Goal: Task Accomplishment & Management: Complete application form

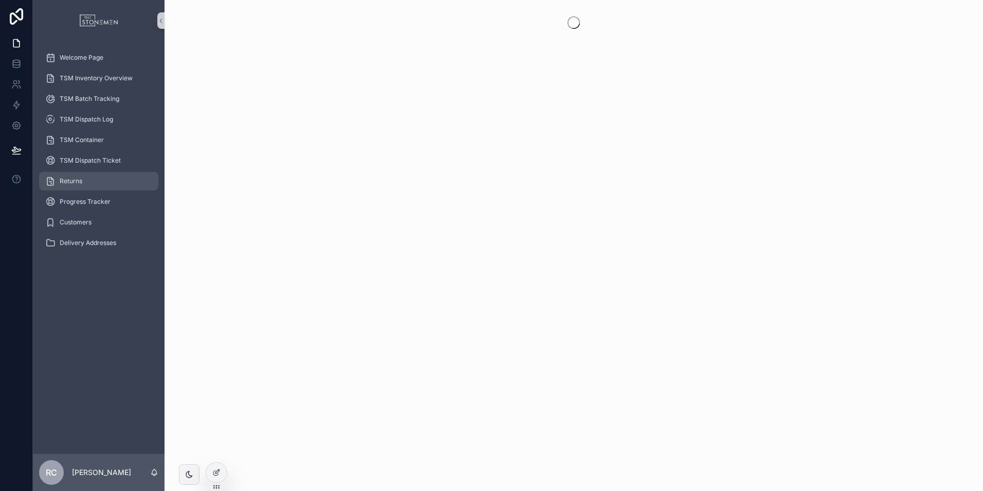
click at [85, 178] on div "Returns" at bounding box center [98, 181] width 107 height 16
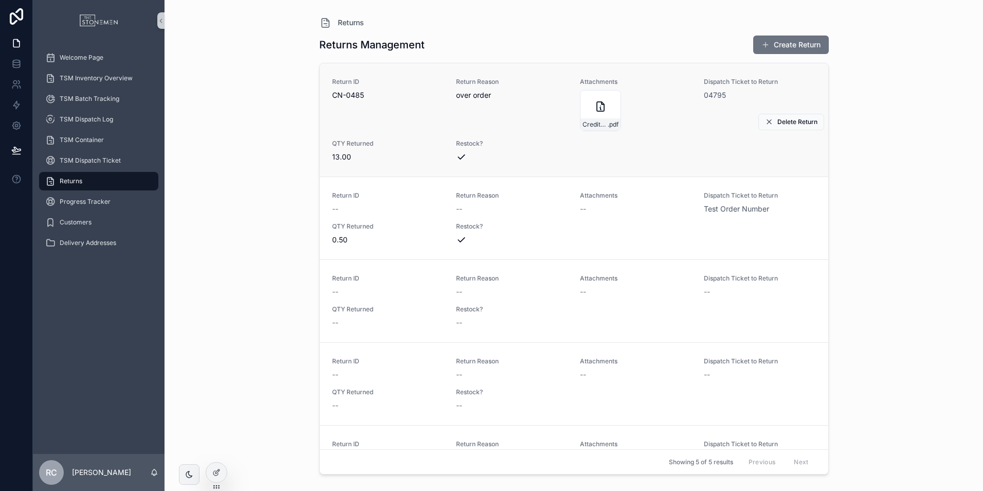
click at [437, 119] on div "Return ID CN-0485" at bounding box center [388, 104] width 112 height 53
click at [808, 41] on button "Create Return" at bounding box center [791, 44] width 76 height 19
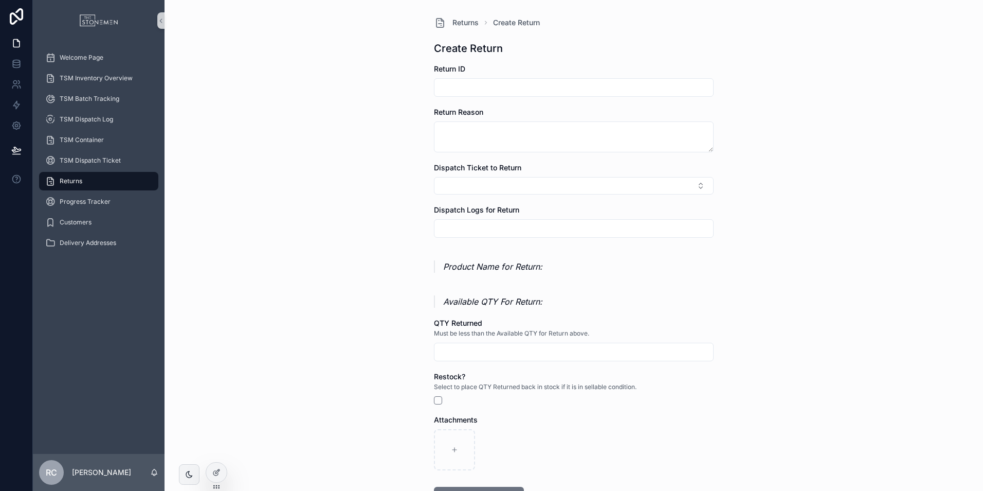
click at [528, 89] on input "scrollable content" at bounding box center [574, 87] width 279 height 14
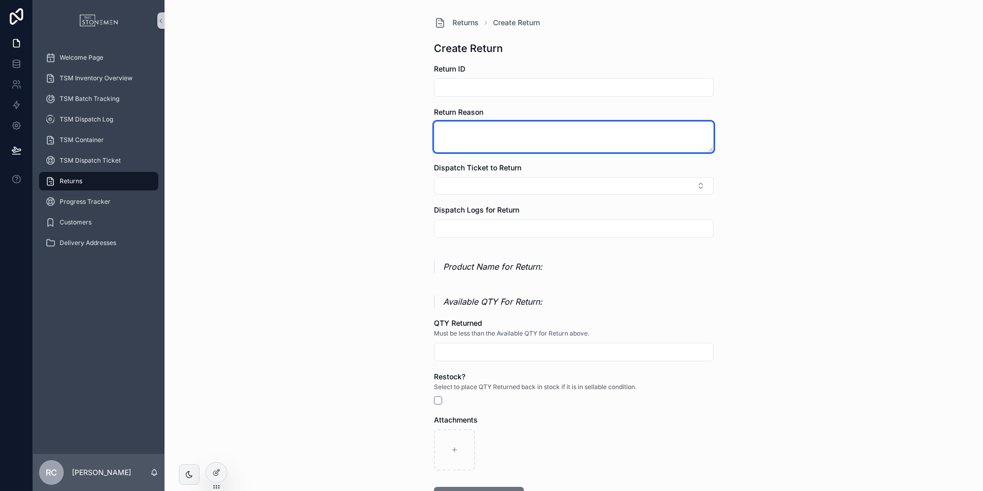
click at [467, 142] on textarea "scrollable content" at bounding box center [574, 136] width 280 height 31
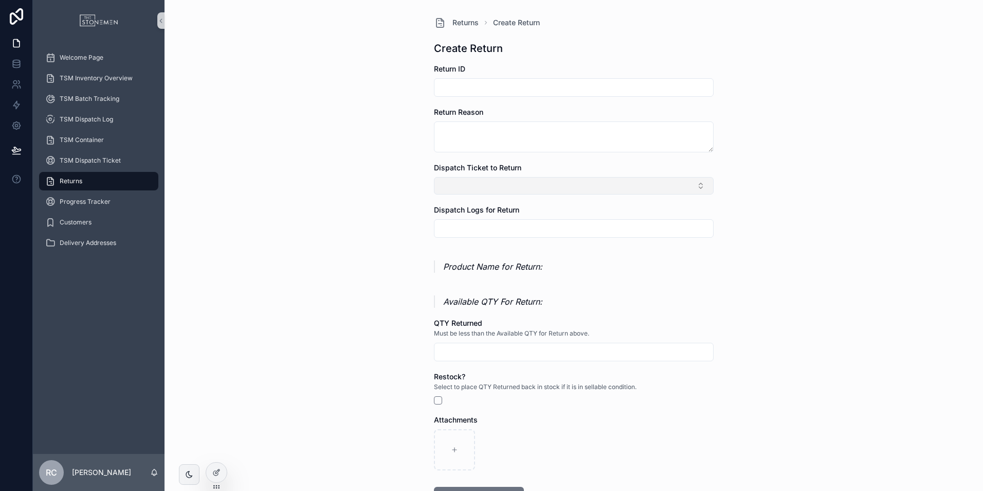
click at [487, 183] on button "Select Button" at bounding box center [574, 185] width 280 height 17
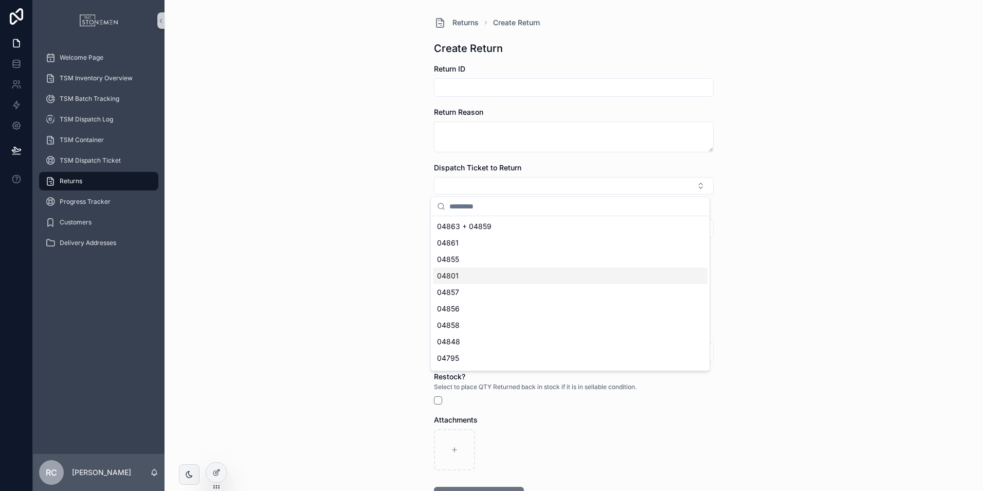
click at [478, 277] on div "04801" at bounding box center [570, 275] width 275 height 16
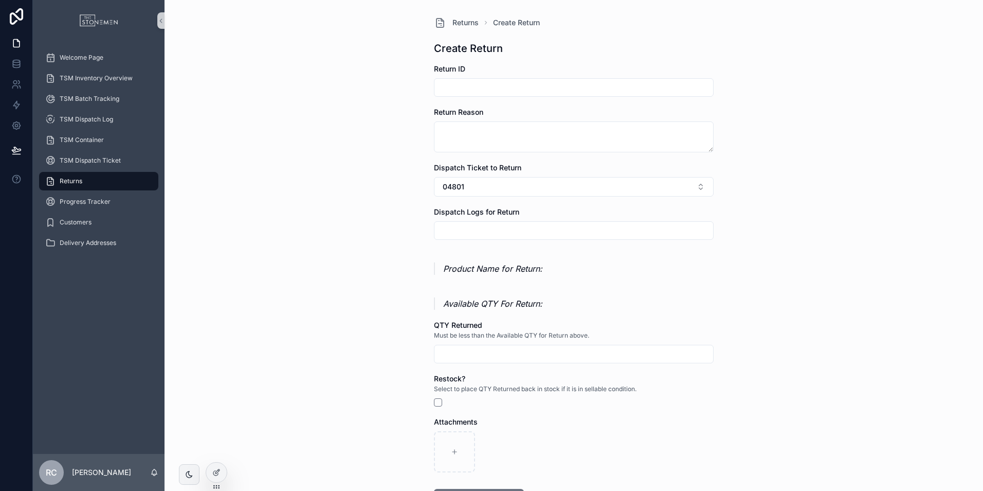
click at [479, 234] on input "scrollable content" at bounding box center [574, 230] width 279 height 14
click at [480, 232] on input "scrollable content" at bounding box center [574, 230] width 279 height 14
click at [453, 251] on form "Return ID Return Reason Dispatch Ticket to Return 04801 Dispatch Logs for Retur…" at bounding box center [574, 318] width 280 height 509
click at [459, 239] on div "scrollable content" at bounding box center [574, 230] width 280 height 19
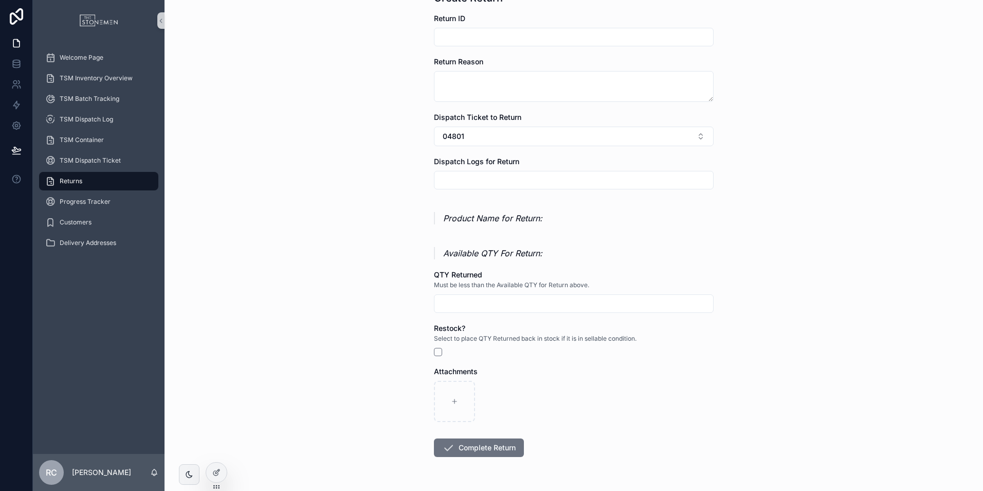
scroll to position [51, 0]
drag, startPoint x: 478, startPoint y: 218, endPoint x: 526, endPoint y: 214, distance: 47.5
click at [526, 214] on p "Product Name for Return:" at bounding box center [578, 217] width 271 height 12
drag, startPoint x: 526, startPoint y: 214, endPoint x: 505, endPoint y: 235, distance: 29.8
click at [505, 235] on form "Return ID Return Reason Dispatch Ticket to Return 04801 Dispatch Logs for Retur…" at bounding box center [574, 266] width 280 height 509
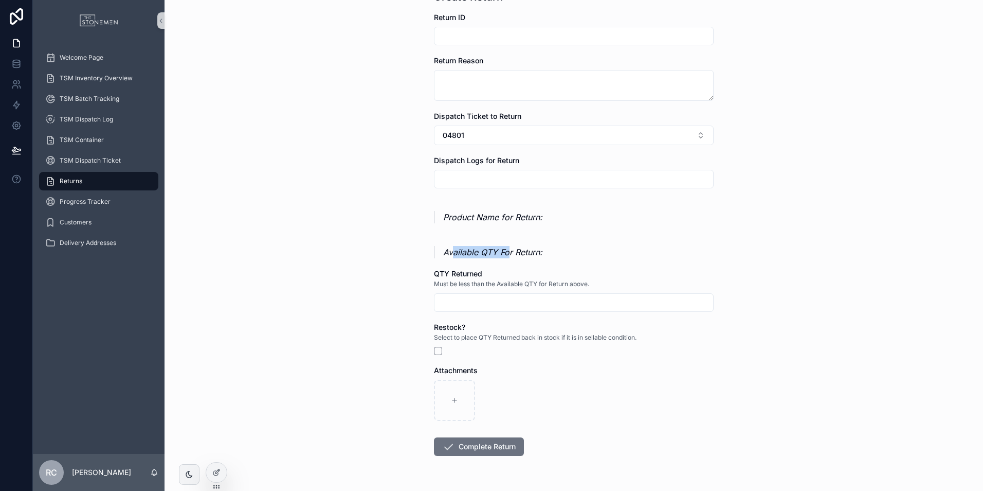
drag, startPoint x: 448, startPoint y: 256, endPoint x: 506, endPoint y: 254, distance: 57.7
click at [506, 254] on p "Available QTY For Return:" at bounding box center [578, 252] width 271 height 12
drag, startPoint x: 506, startPoint y: 254, endPoint x: 495, endPoint y: 268, distance: 18.0
click at [495, 265] on form "Return ID Return Reason Dispatch Ticket to Return 04801 Dispatch Logs for Retur…" at bounding box center [574, 266] width 280 height 509
click at [499, 302] on input "scrollable content" at bounding box center [574, 302] width 279 height 14
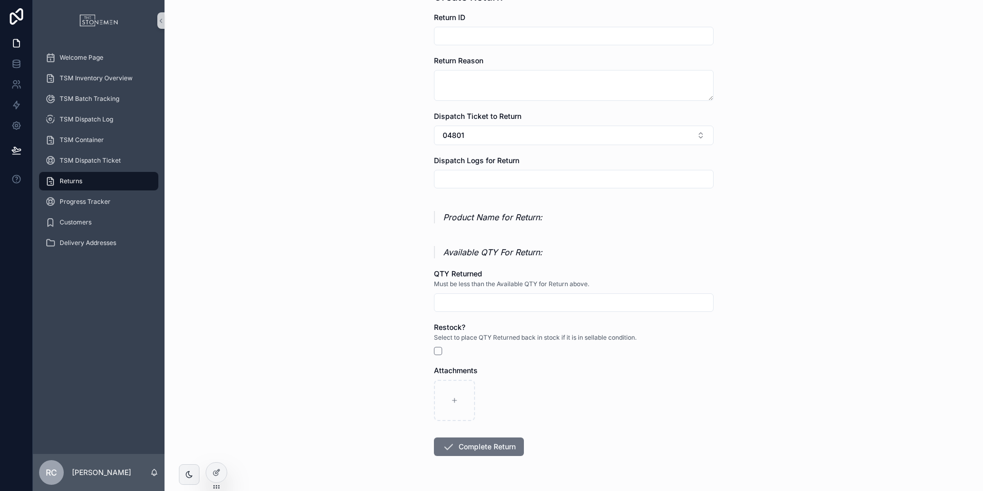
click at [484, 272] on div "QTY Returned" at bounding box center [574, 273] width 280 height 10
click at [472, 224] on div "Product Name for Return:" at bounding box center [574, 216] width 280 height 27
click at [476, 184] on input "scrollable content" at bounding box center [574, 179] width 279 height 14
click at [478, 180] on input "scrollable content" at bounding box center [574, 179] width 279 height 14
click at [220, 471] on icon at bounding box center [216, 472] width 8 height 8
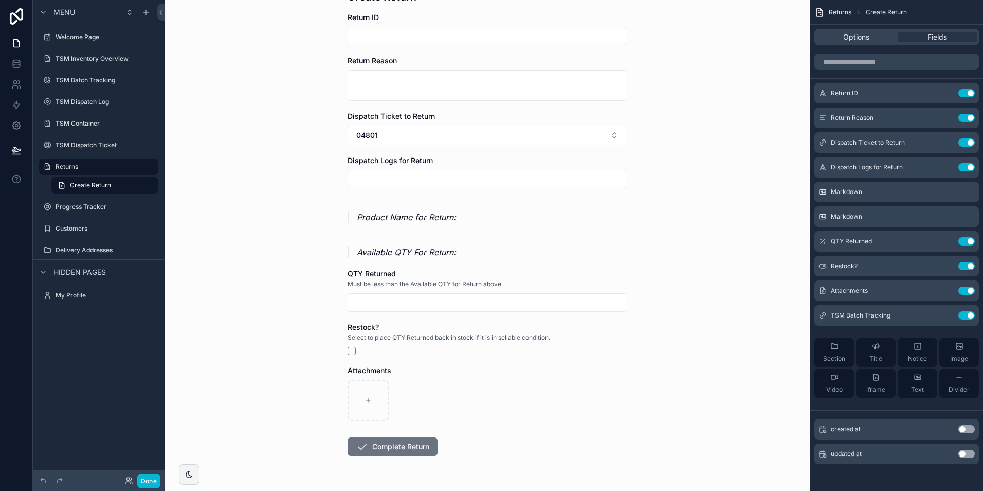
scroll to position [0, 0]
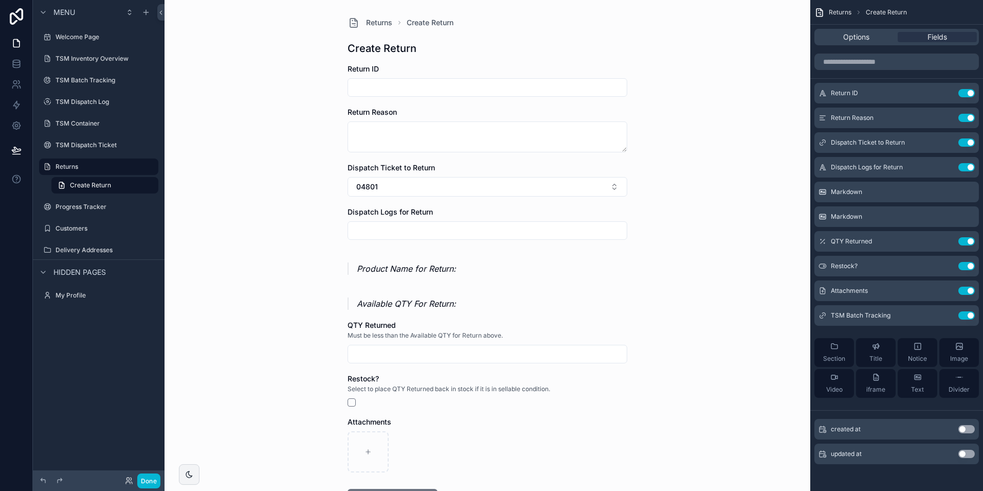
click at [399, 227] on input "scrollable content" at bounding box center [487, 230] width 279 height 14
click at [405, 226] on input "scrollable content" at bounding box center [487, 230] width 279 height 14
click at [692, 148] on div "Returns Create Return Create Return Return ID Return Reason Dispatch Ticket to …" at bounding box center [488, 245] width 646 height 491
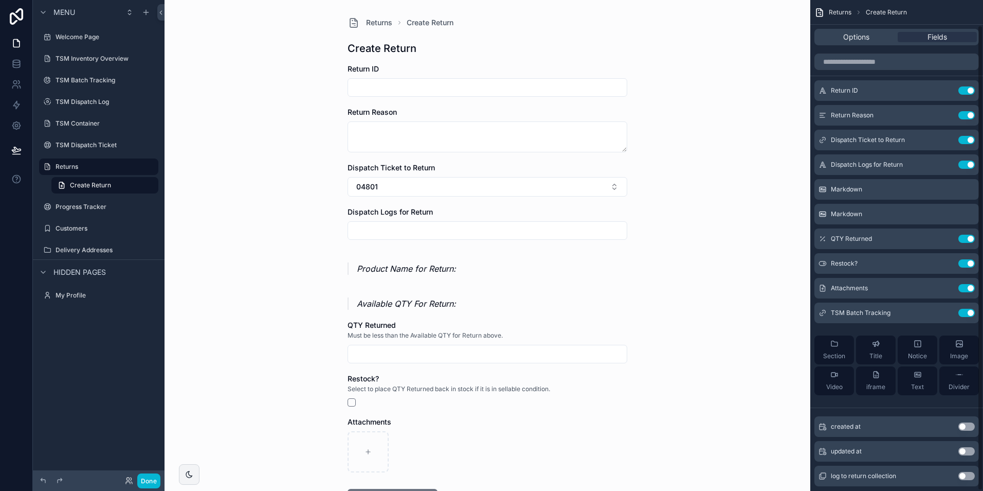
scroll to position [0, 0]
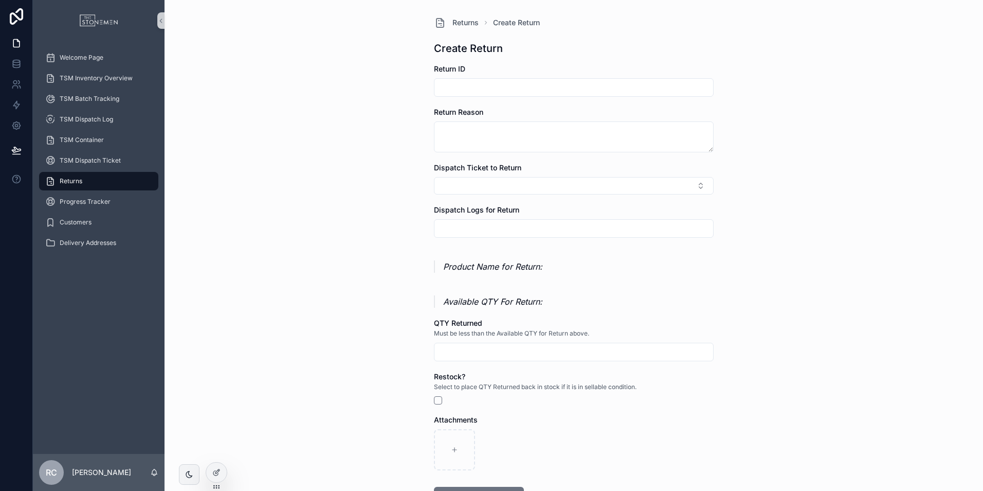
click at [513, 231] on input "scrollable content" at bounding box center [574, 228] width 279 height 14
click at [500, 210] on span "Dispatch Logs for Return" at bounding box center [476, 209] width 85 height 9
click at [215, 478] on div at bounding box center [216, 472] width 21 height 20
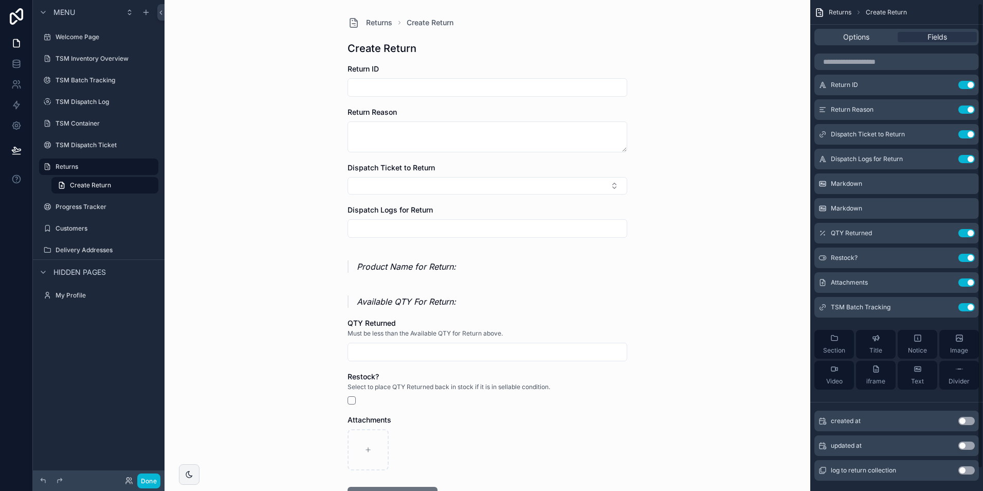
scroll to position [27, 0]
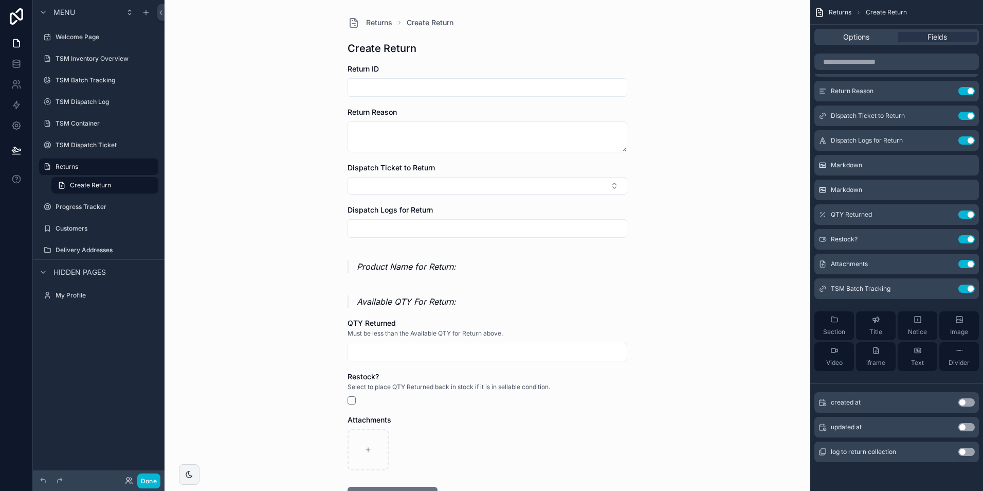
click at [962, 451] on button "Use setting" at bounding box center [967, 451] width 16 height 8
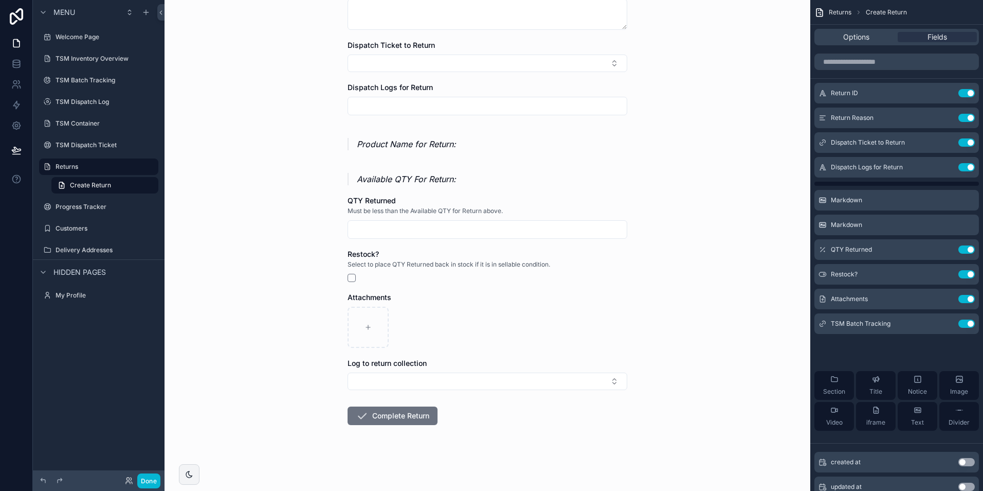
scroll to position [0, 0]
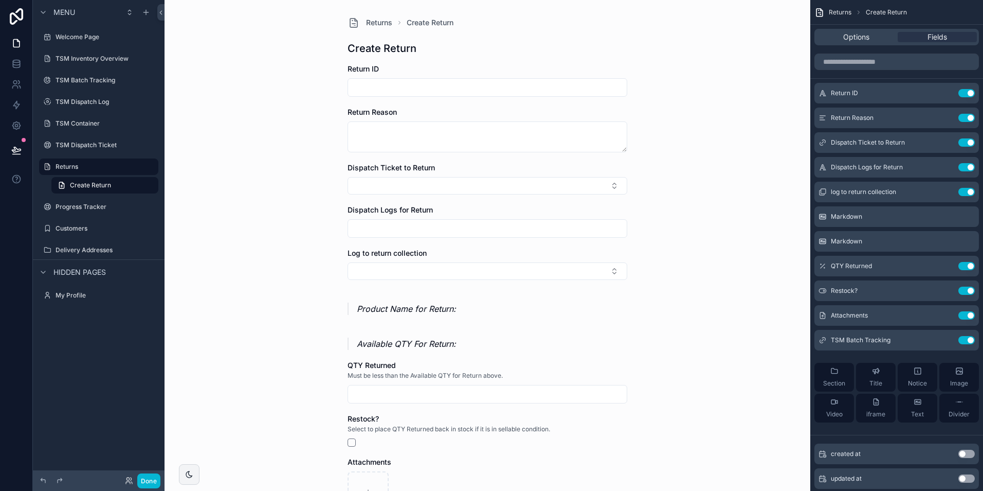
click at [457, 232] on input "scrollable content" at bounding box center [487, 228] width 279 height 14
click at [544, 282] on form "Return ID Return Reason Dispatch Ticket to Return Dispatch Logs for Return Log …" at bounding box center [488, 338] width 280 height 549
click at [544, 275] on button "Select Button" at bounding box center [488, 270] width 280 height 17
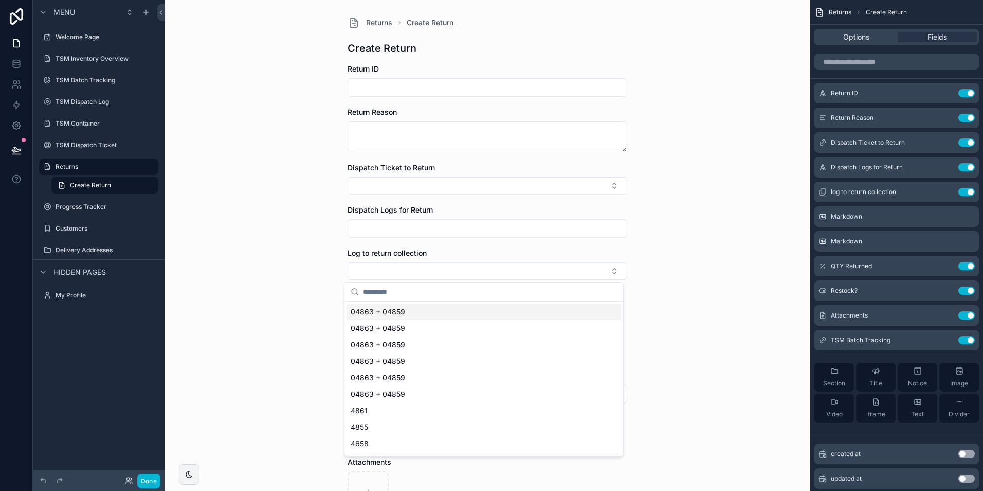
click at [647, 264] on div "Returns Create Return Create Return Return ID Return Reason Dispatch Ticket to …" at bounding box center [488, 245] width 646 height 491
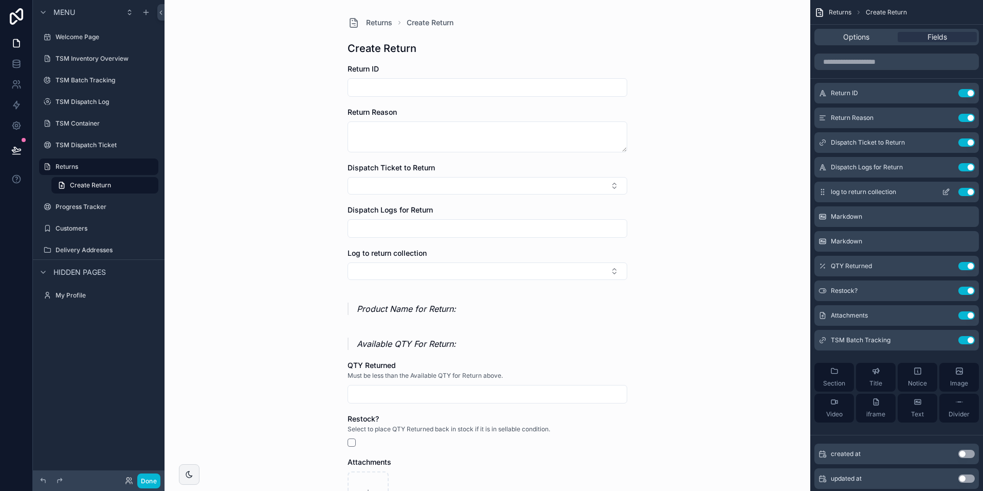
click at [943, 193] on icon "scrollable content" at bounding box center [946, 192] width 8 height 8
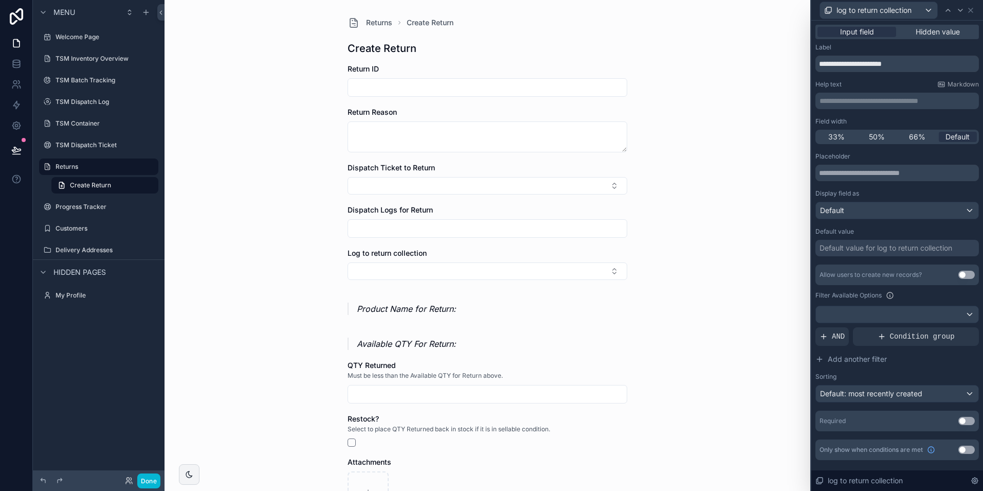
scroll to position [27, 0]
click at [866, 312] on div at bounding box center [897, 314] width 163 height 16
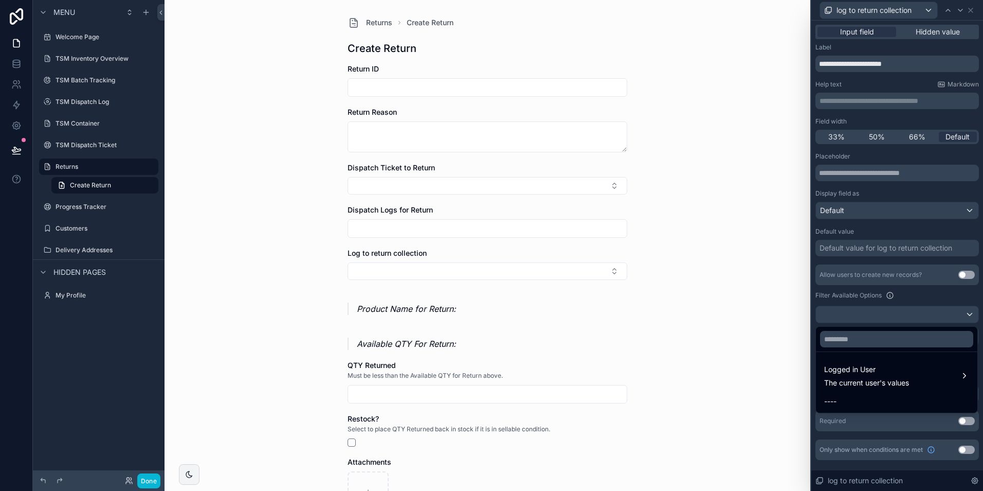
click at [867, 293] on div at bounding box center [898, 245] width 172 height 491
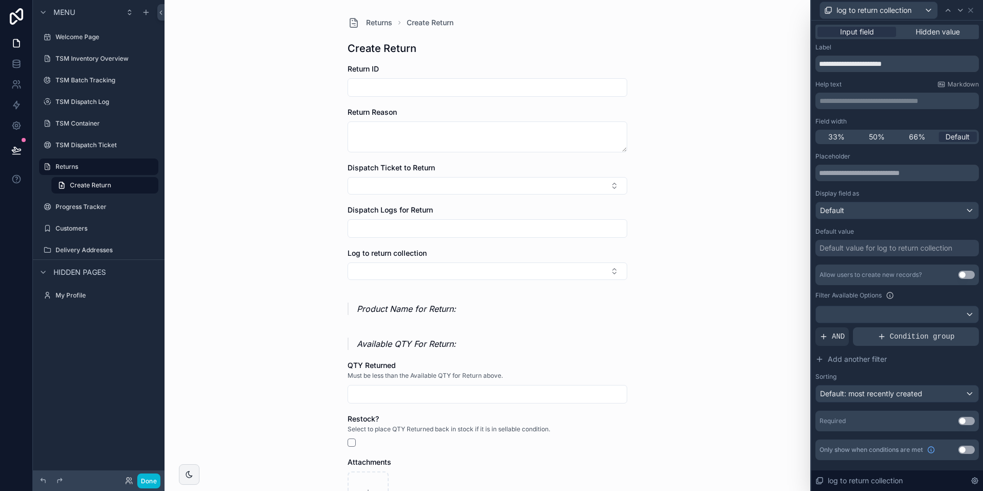
click at [899, 339] on span "Condition group" at bounding box center [922, 336] width 65 height 10
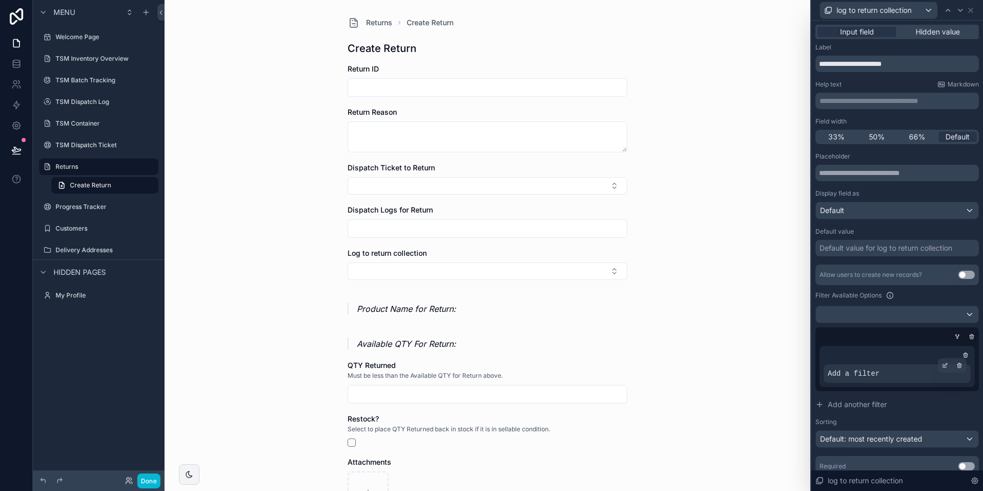
click at [848, 382] on div "Add a filter" at bounding box center [897, 373] width 147 height 19
drag, startPoint x: 868, startPoint y: 374, endPoint x: 922, endPoint y: 368, distance: 54.4
click at [868, 374] on span "Add a filter" at bounding box center [854, 373] width 52 height 10
click at [938, 364] on div at bounding box center [945, 365] width 14 height 14
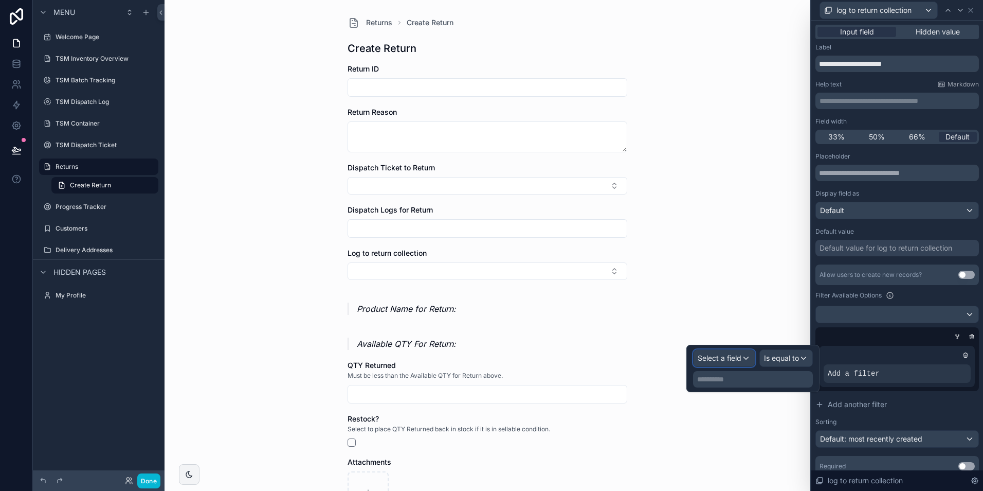
click at [749, 366] on div "Select a field" at bounding box center [724, 358] width 61 height 16
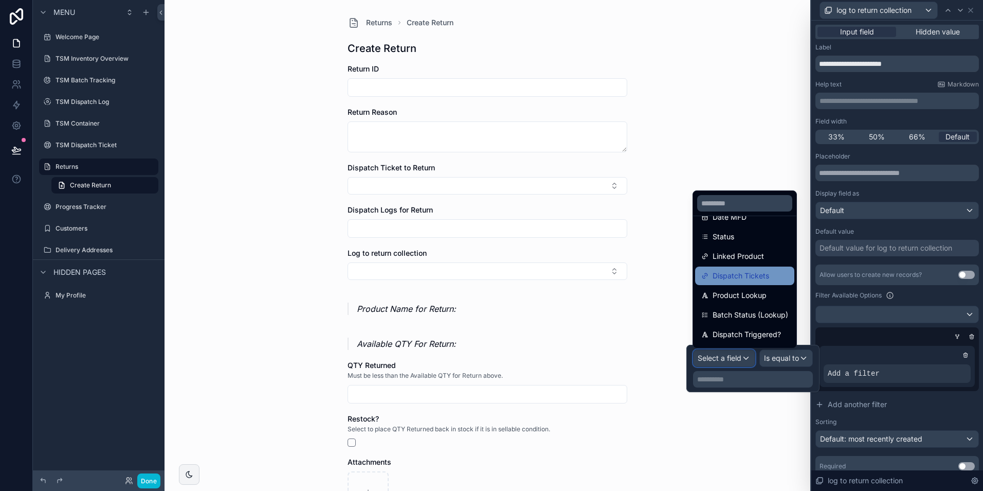
scroll to position [154, 0]
click at [764, 278] on span "Dispatch Tickets" at bounding box center [741, 274] width 57 height 12
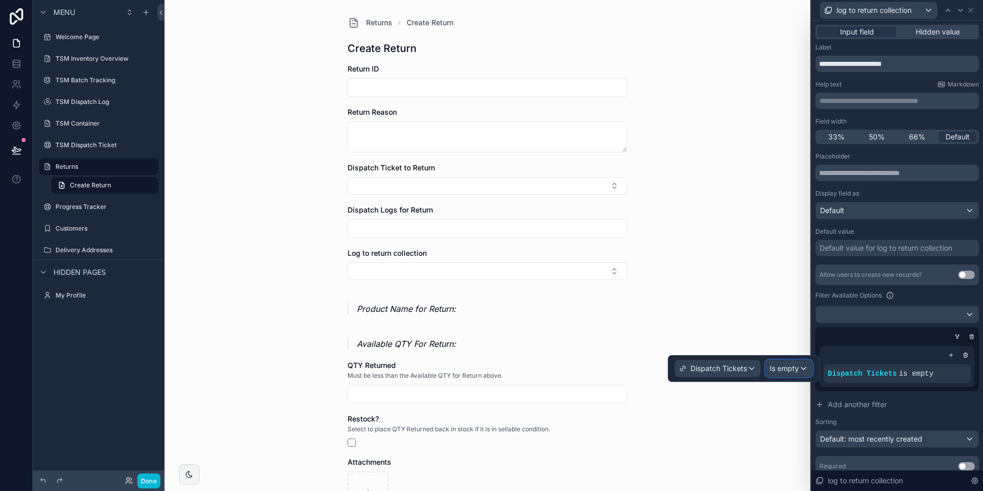
click at [797, 371] on span "Is empty" at bounding box center [784, 368] width 29 height 10
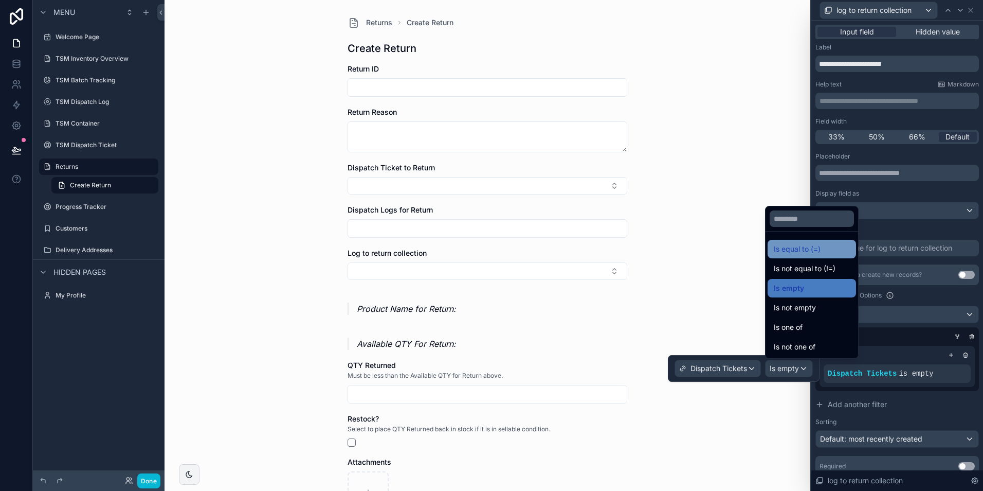
click at [811, 244] on span "Is equal to (=)" at bounding box center [797, 249] width 47 height 12
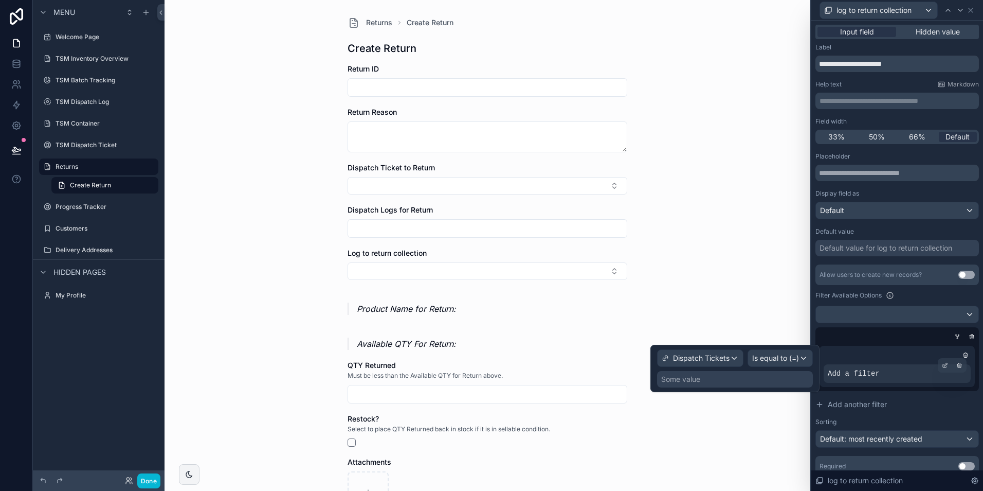
click at [866, 372] on span "Add a filter" at bounding box center [854, 373] width 52 height 10
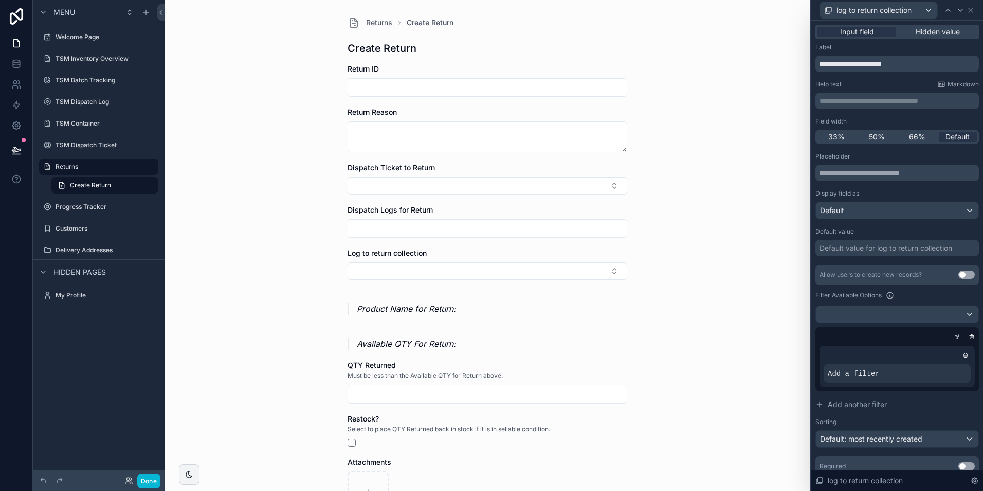
click at [0, 0] on icon at bounding box center [0, 0] width 0 height 0
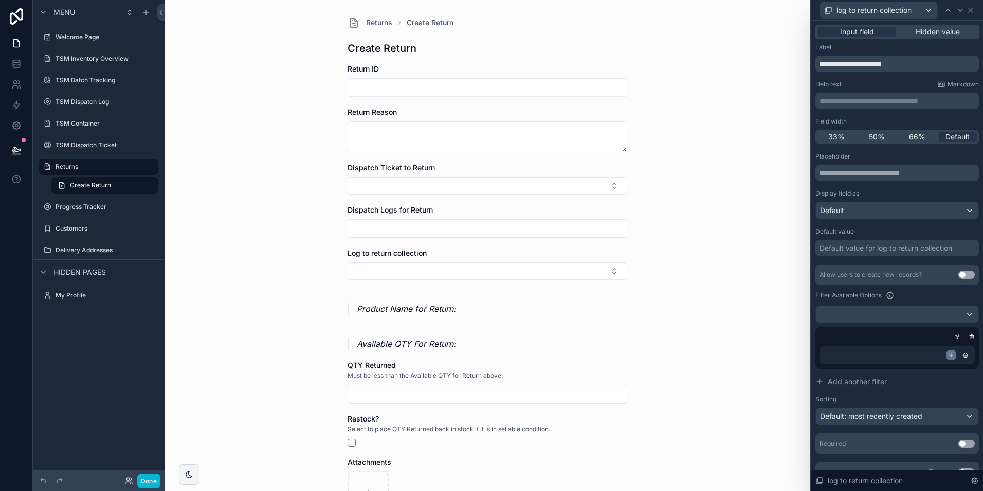
click at [948, 356] on icon at bounding box center [951, 355] width 6 height 6
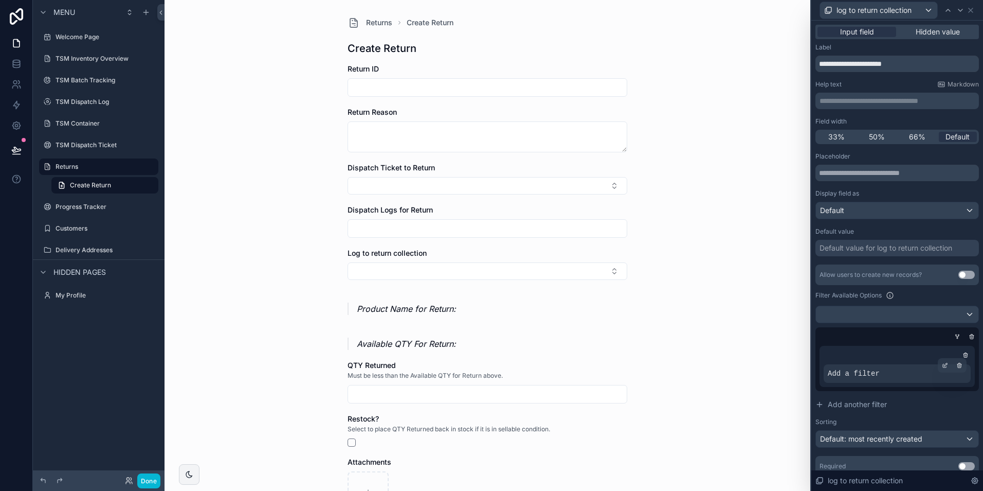
click at [867, 378] on span "Add a filter" at bounding box center [854, 373] width 52 height 10
click at [945, 365] on icon at bounding box center [946, 364] width 3 height 3
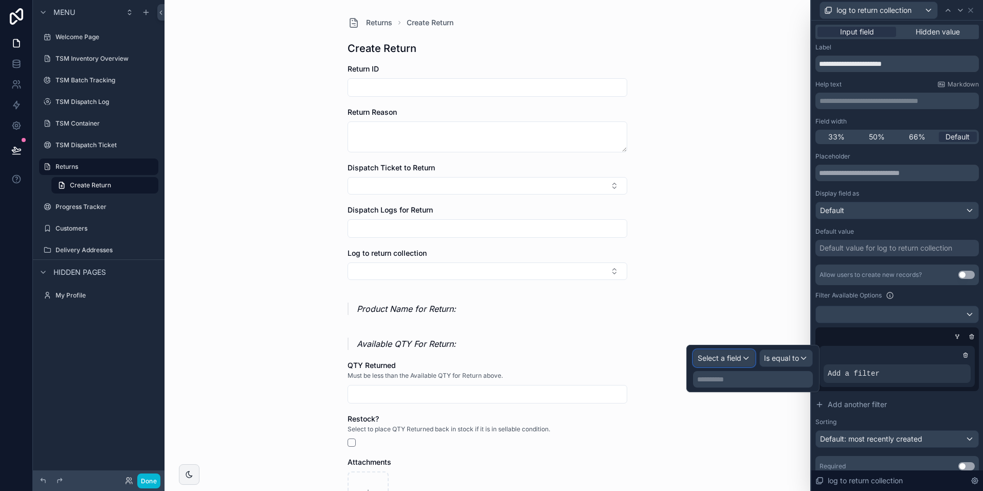
click at [728, 361] on span "Select a field" at bounding box center [720, 357] width 44 height 9
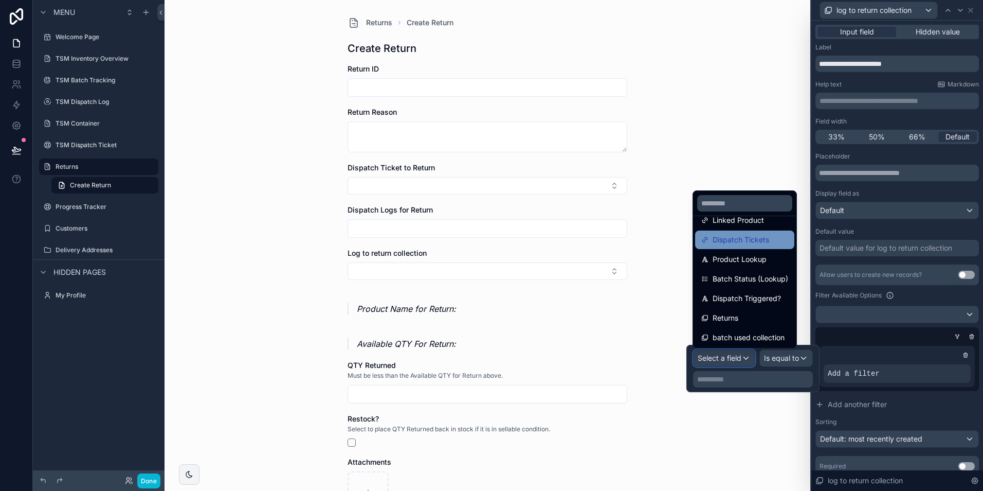
scroll to position [190, 0]
click at [737, 334] on span "batch used collection" at bounding box center [749, 336] width 72 height 12
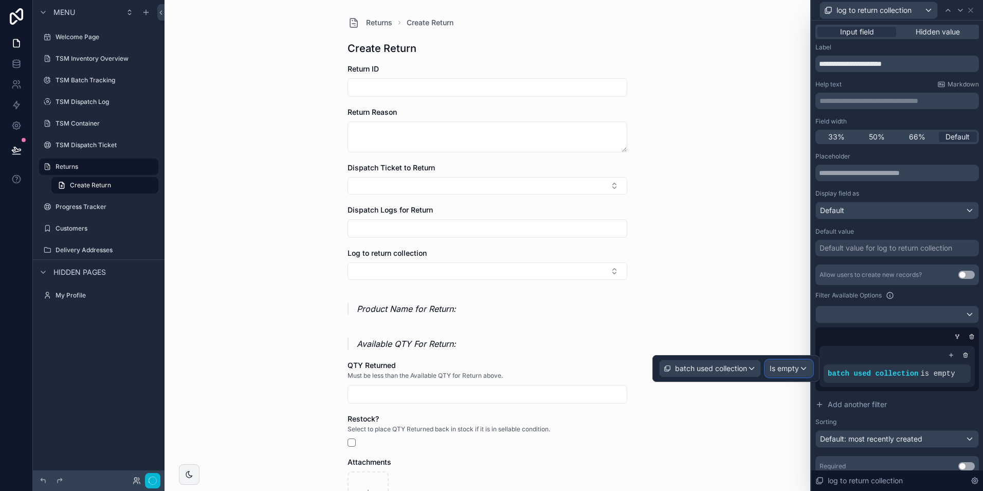
click at [787, 366] on span "Is empty" at bounding box center [784, 368] width 29 height 10
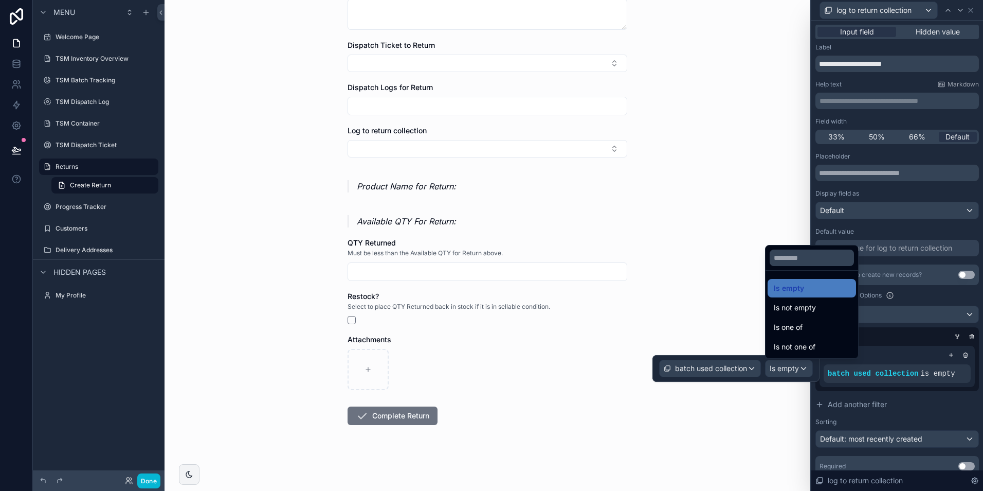
click at [711, 368] on div at bounding box center [736, 368] width 167 height 27
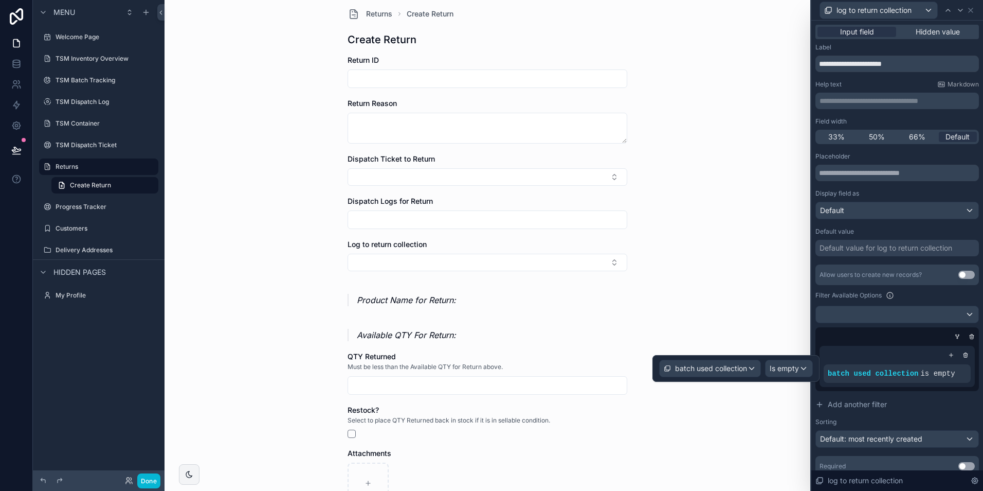
scroll to position [0, 0]
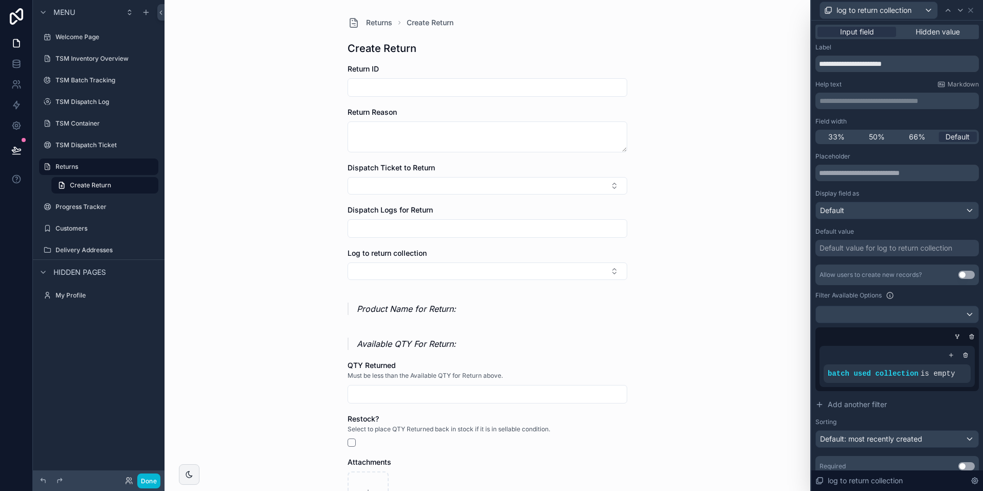
click at [678, 226] on div "Returns Create Return Create Return Return ID Return Reason Dispatch Ticket to …" at bounding box center [488, 245] width 646 height 491
click at [863, 376] on span "batch used collection" at bounding box center [873, 373] width 91 height 8
click at [942, 368] on icon at bounding box center [945, 365] width 6 height 6
click at [740, 368] on span "batch used collection" at bounding box center [711, 368] width 72 height 10
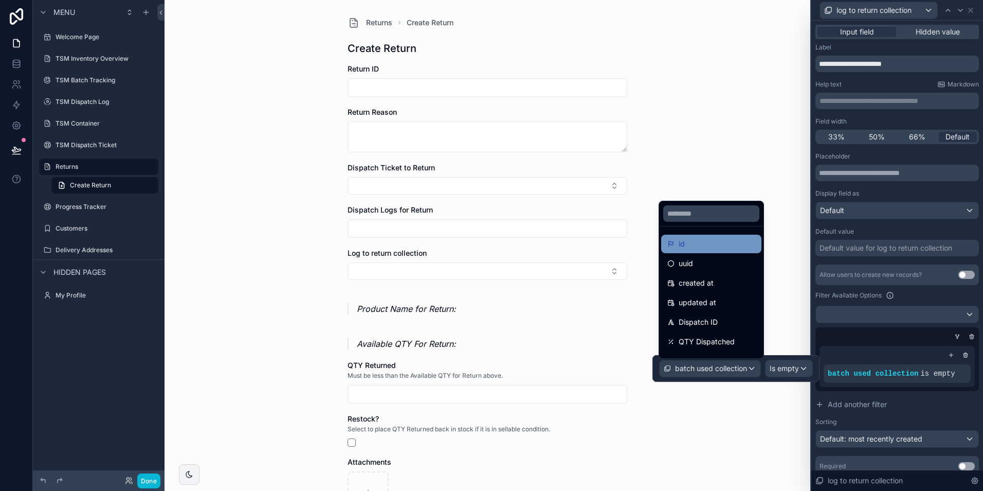
click at [713, 246] on div "id" at bounding box center [712, 244] width 88 height 12
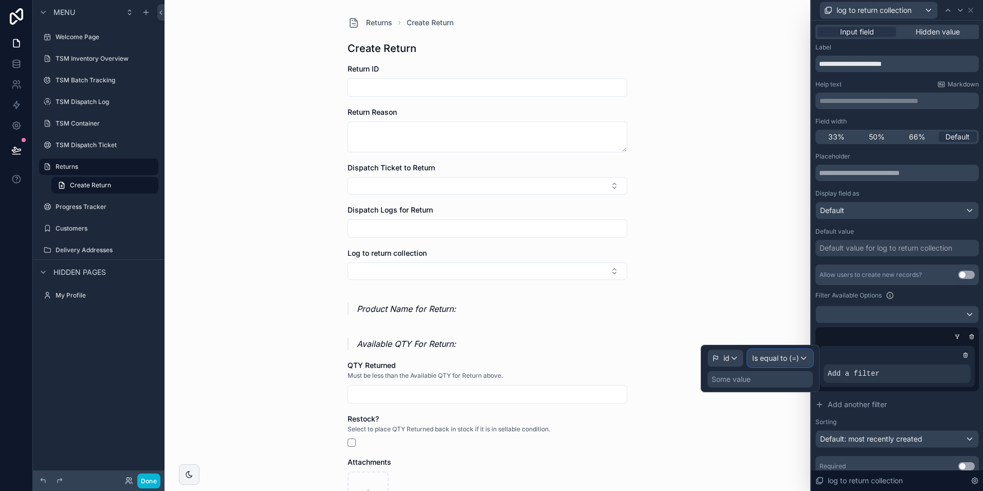
click at [777, 364] on div "Is equal to (=)" at bounding box center [780, 358] width 64 height 16
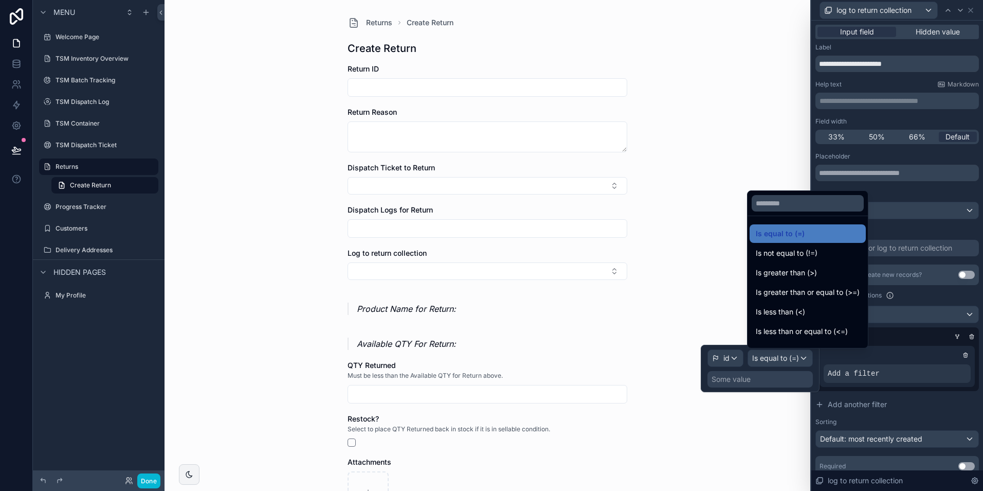
click at [728, 357] on div at bounding box center [760, 368] width 119 height 47
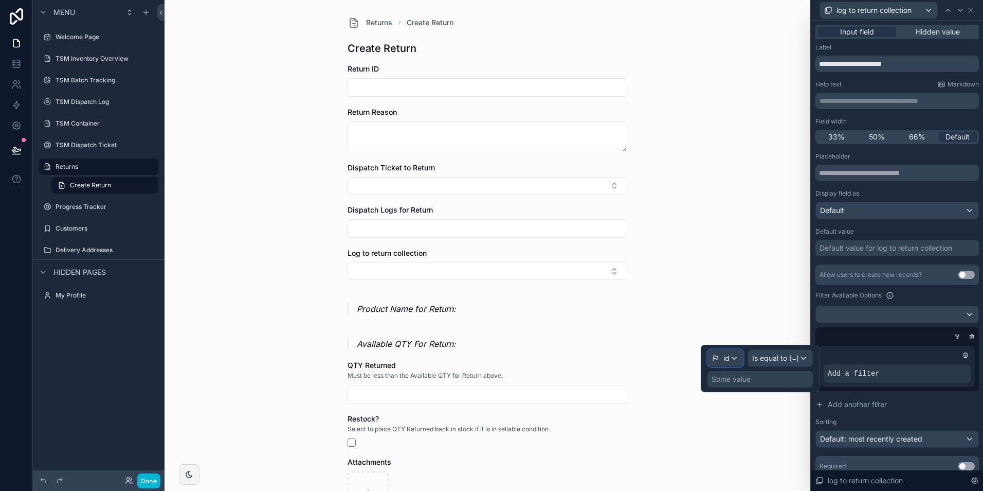
click at [730, 358] on div "id" at bounding box center [725, 358] width 35 height 16
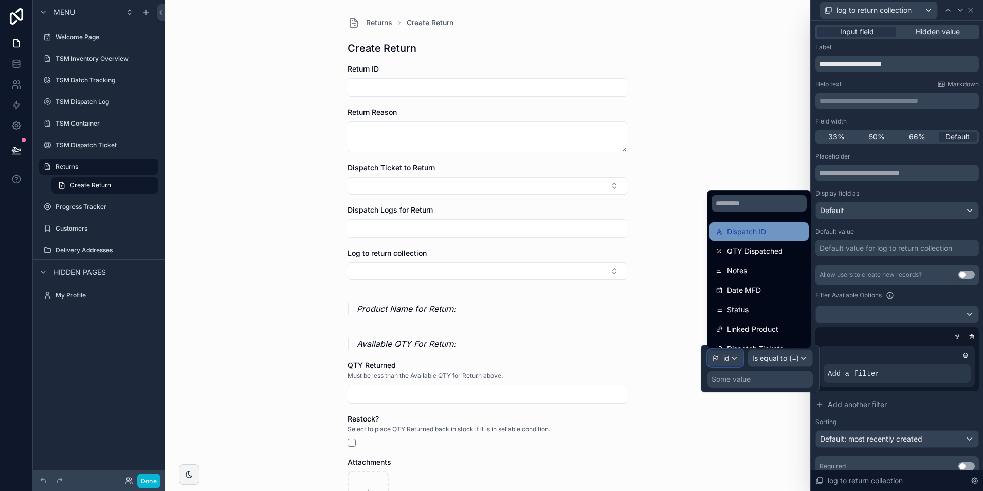
scroll to position [51, 0]
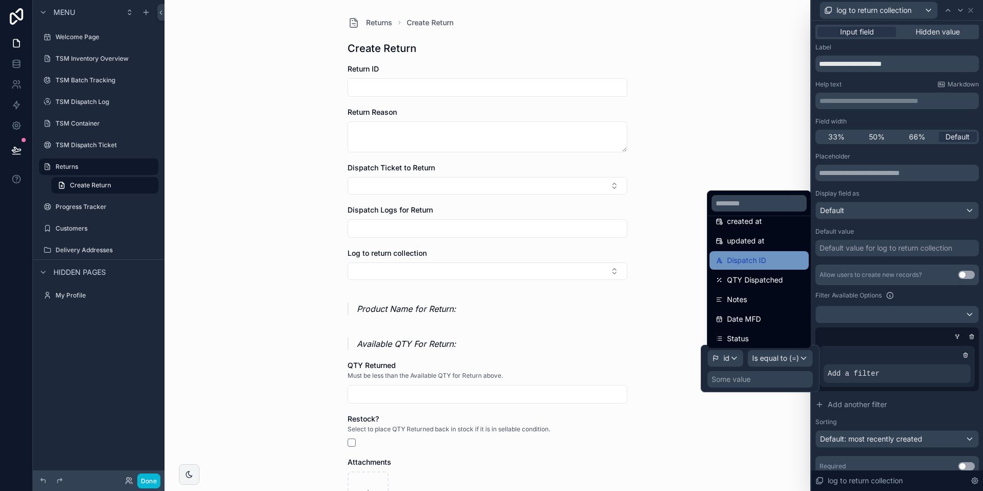
click at [759, 262] on span "Dispatch ID" at bounding box center [746, 260] width 39 height 12
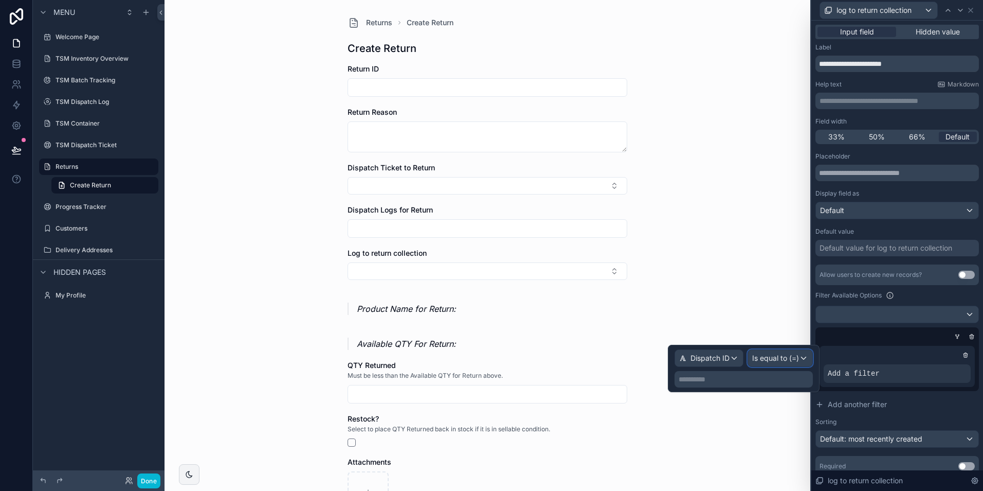
click at [775, 365] on div "Is equal to (=)" at bounding box center [780, 358] width 64 height 16
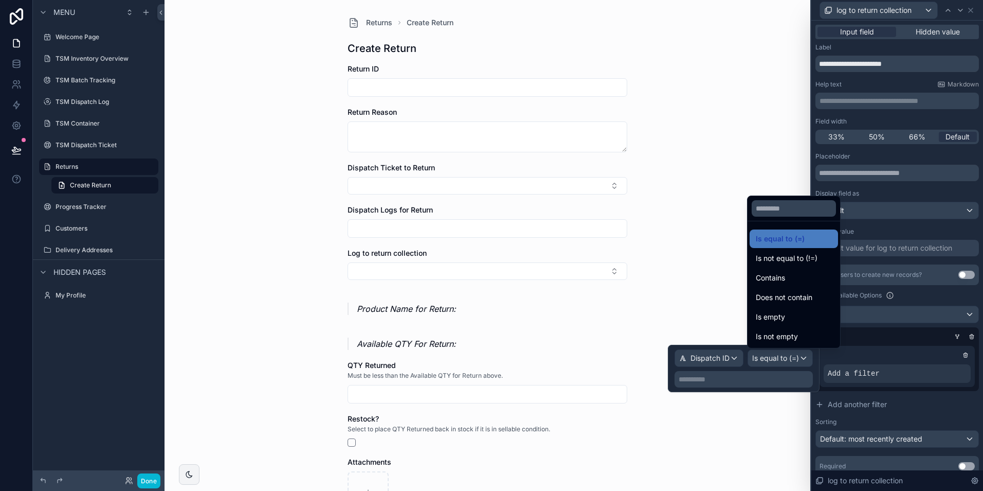
click at [803, 279] on div "Contains" at bounding box center [794, 278] width 76 height 12
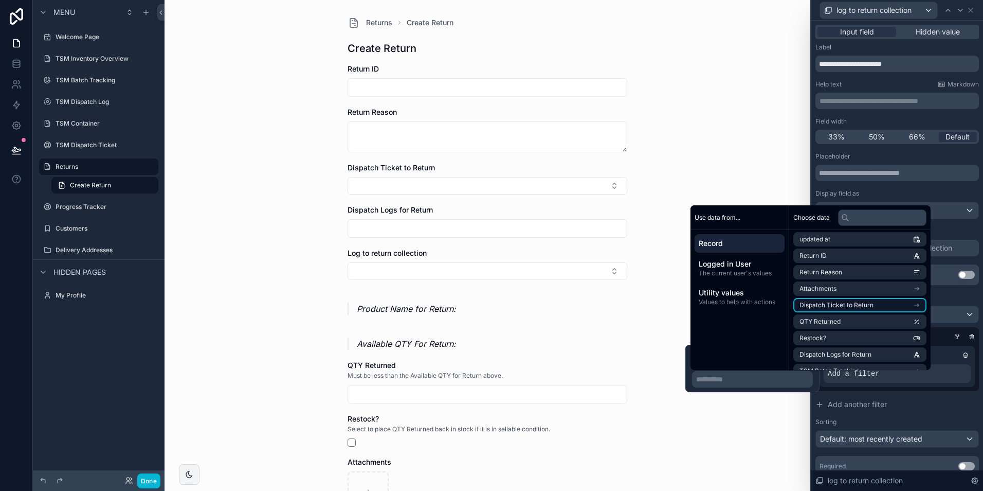
click at [840, 303] on span "Dispatch Ticket to Return" at bounding box center [837, 305] width 74 height 8
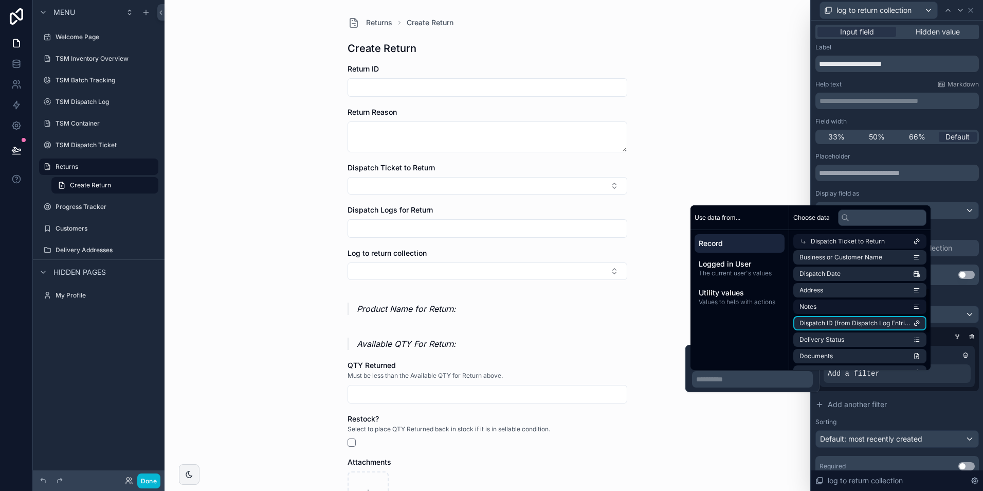
scroll to position [103, 0]
click at [835, 321] on span "Dispatch ID (from Dispatch Log Entries)" at bounding box center [857, 321] width 114 height 8
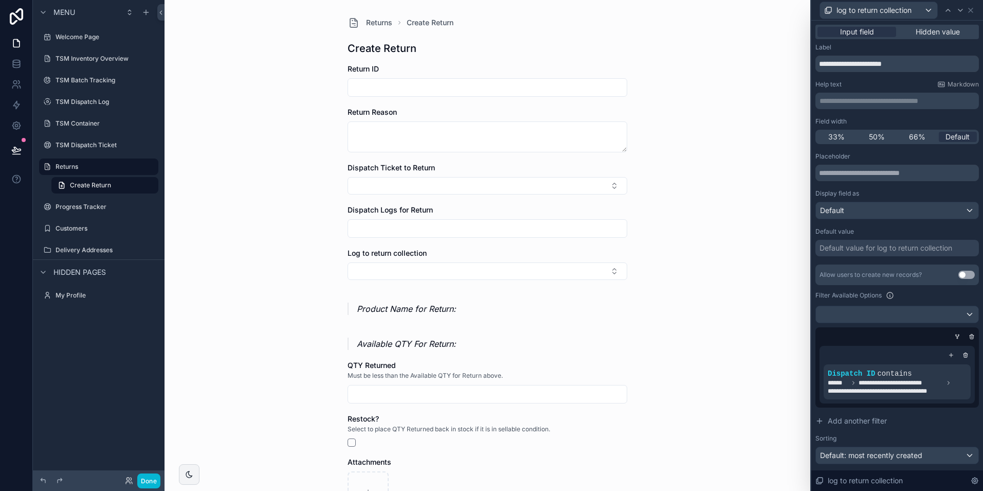
click at [681, 179] on div "Returns Create Return Create Return Return ID Return Reason Dispatch Ticket to …" at bounding box center [488, 245] width 646 height 491
click at [433, 219] on div "Dispatch Logs for Return" at bounding box center [488, 221] width 280 height 33
click at [433, 232] on input "scrollable content" at bounding box center [487, 228] width 279 height 14
click at [439, 167] on div "Dispatch Ticket to Return" at bounding box center [488, 168] width 280 height 10
click at [427, 181] on button "Select Button" at bounding box center [488, 185] width 280 height 17
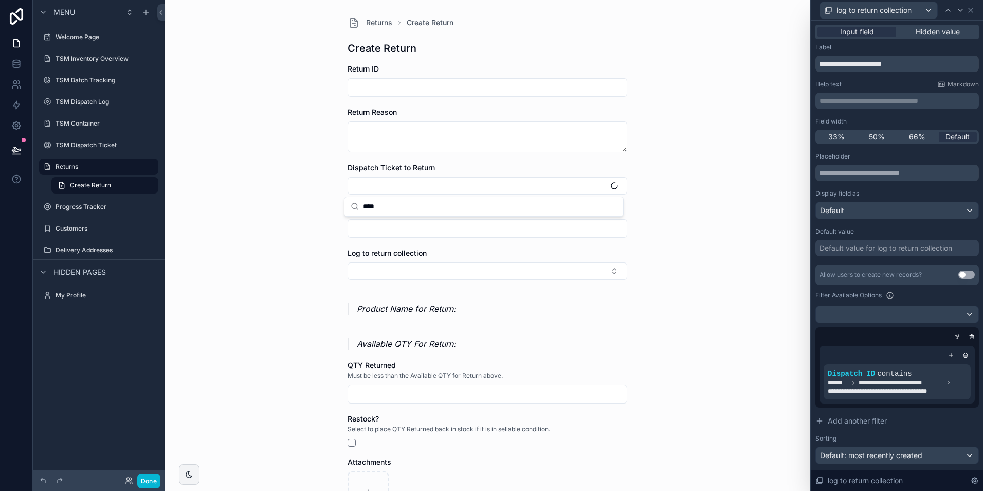
type input "****"
click at [408, 227] on input "scrollable content" at bounding box center [487, 228] width 279 height 14
click at [398, 188] on button "Select Button" at bounding box center [488, 185] width 280 height 17
click at [393, 230] on span "Test Order Number" at bounding box center [383, 226] width 65 height 10
click at [297, 197] on div "Returns Create Return Create Return Return ID Return Reason Dispatch Ticket to …" at bounding box center [488, 245] width 646 height 491
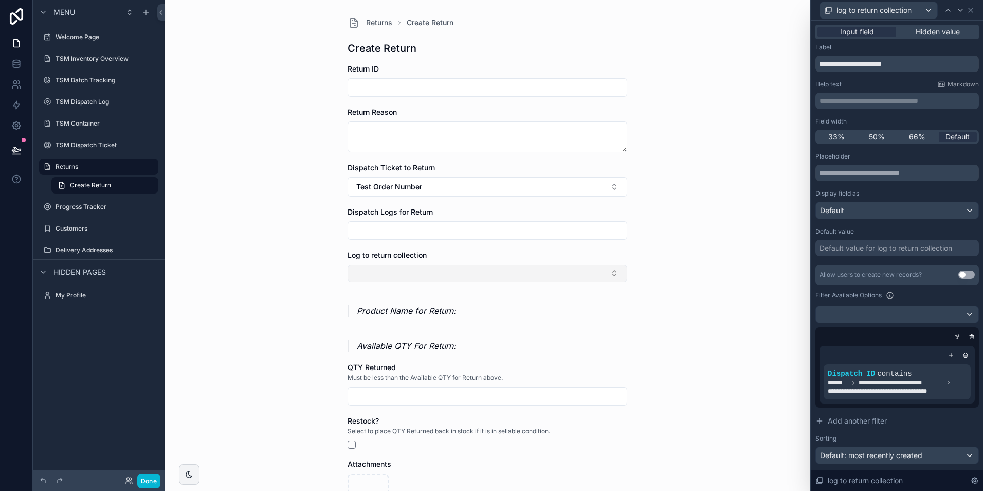
click at [379, 277] on button "Select Button" at bounding box center [488, 272] width 280 height 17
click at [325, 266] on div "Returns Create Return Create Return Return ID Return Reason Dispatch Ticket to …" at bounding box center [488, 245] width 646 height 491
click at [84, 142] on label "TSM Dispatch Ticket" at bounding box center [97, 145] width 82 height 8
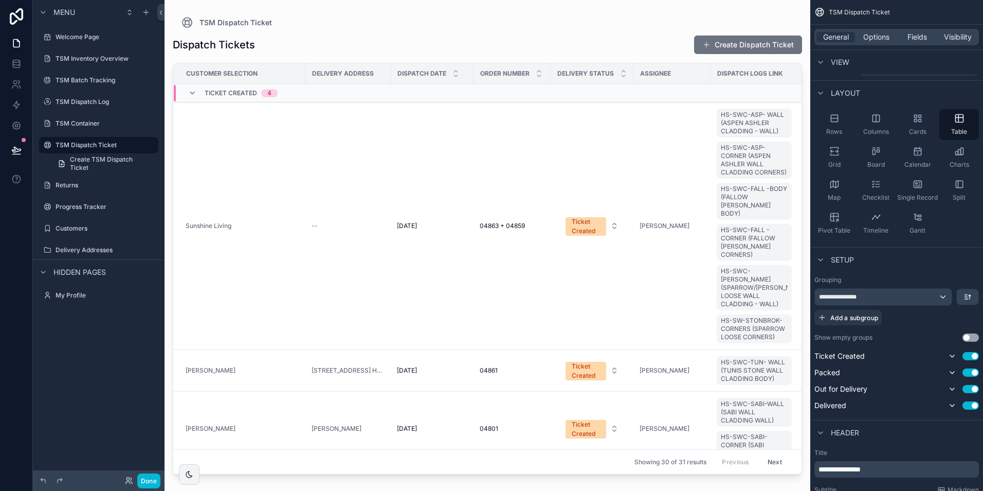
drag, startPoint x: 800, startPoint y: 238, endPoint x: 797, endPoint y: 326, distance: 87.5
click at [797, 326] on div "scrollable content" at bounding box center [488, 239] width 646 height 478
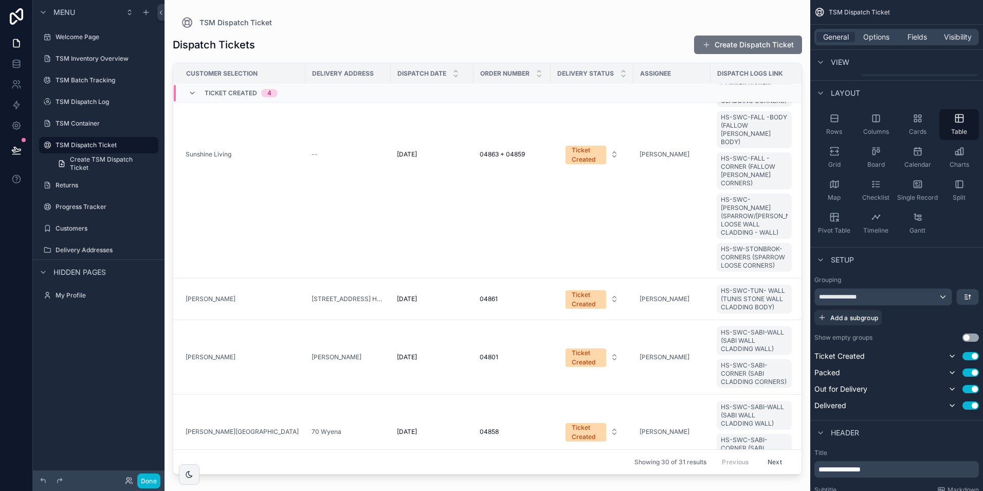
scroll to position [195, 0]
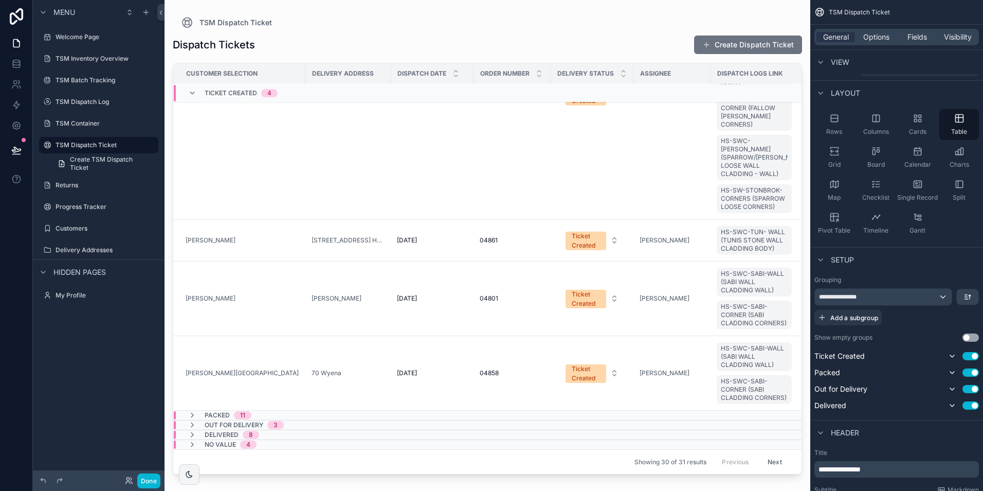
click at [262, 440] on div "No value 4" at bounding box center [222, 444] width 93 height 8
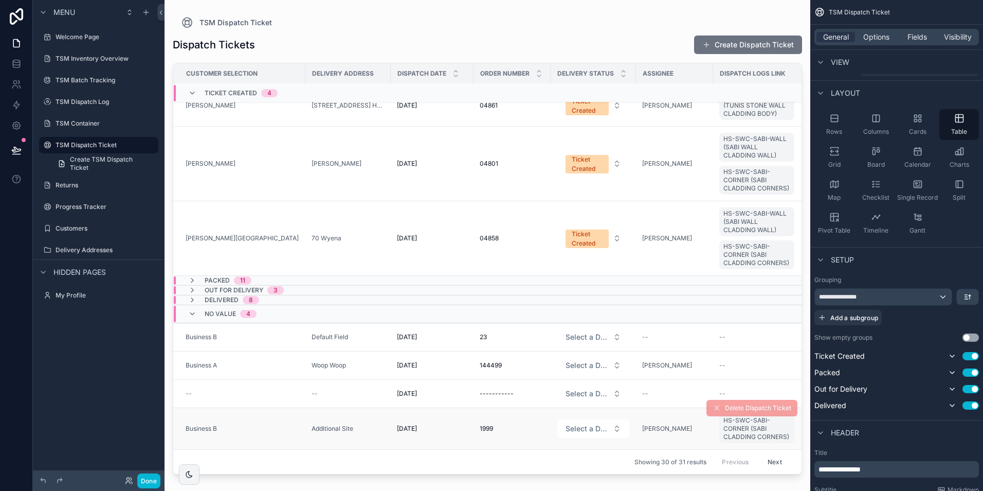
scroll to position [338, 0]
click at [274, 276] on div "Packed 11" at bounding box center [323, 280] width 299 height 8
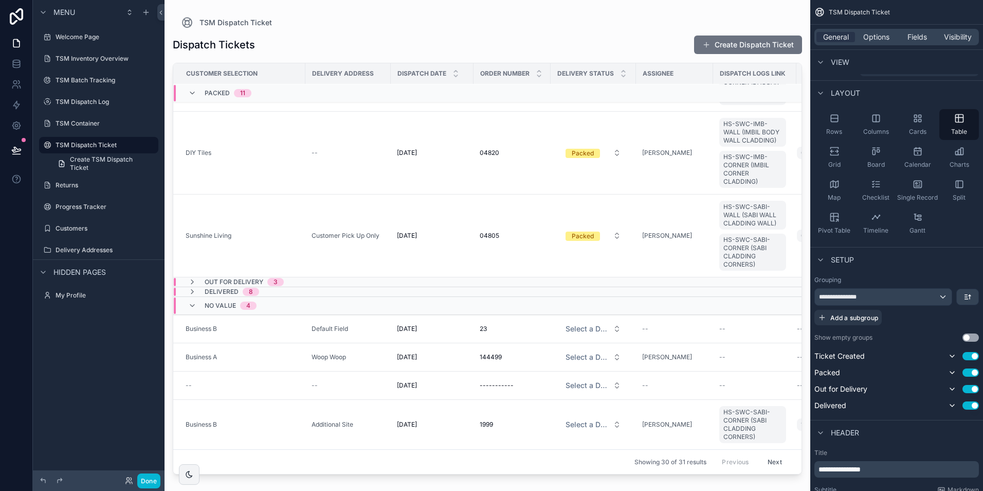
click at [282, 278] on span "3" at bounding box center [275, 282] width 16 height 8
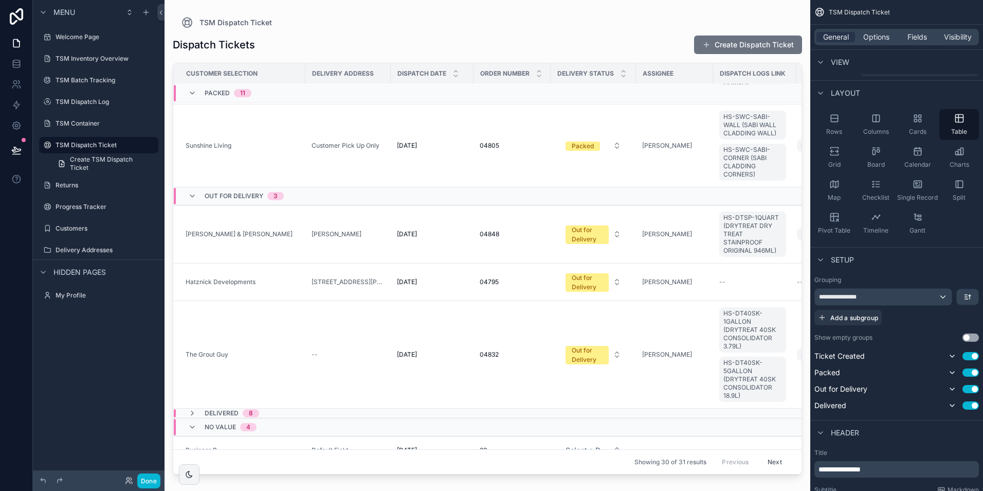
scroll to position [1293, 0]
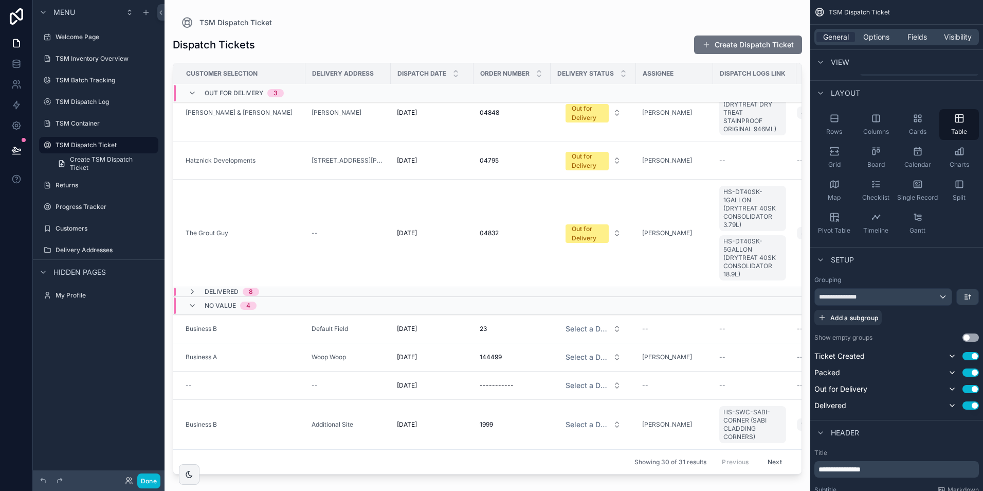
click at [271, 287] on div "Delivered 8" at bounding box center [224, 291] width 96 height 8
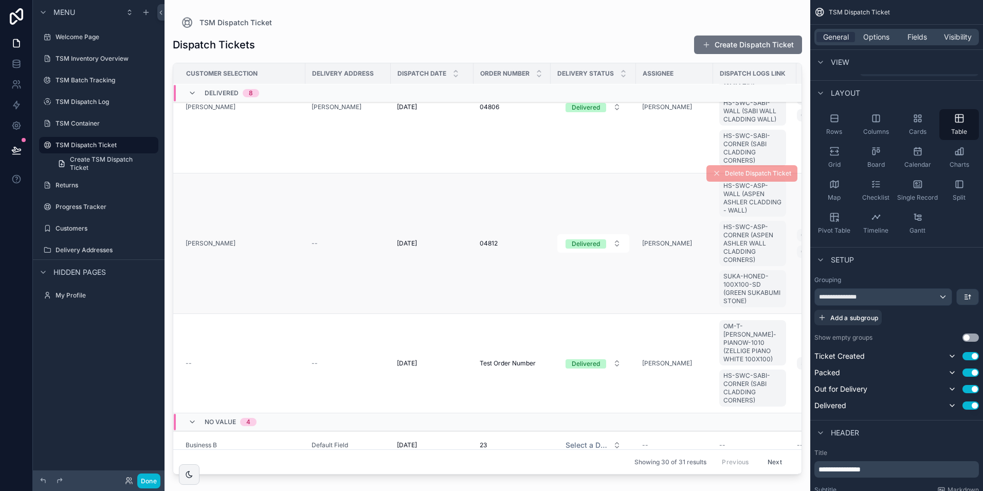
scroll to position [1977, 0]
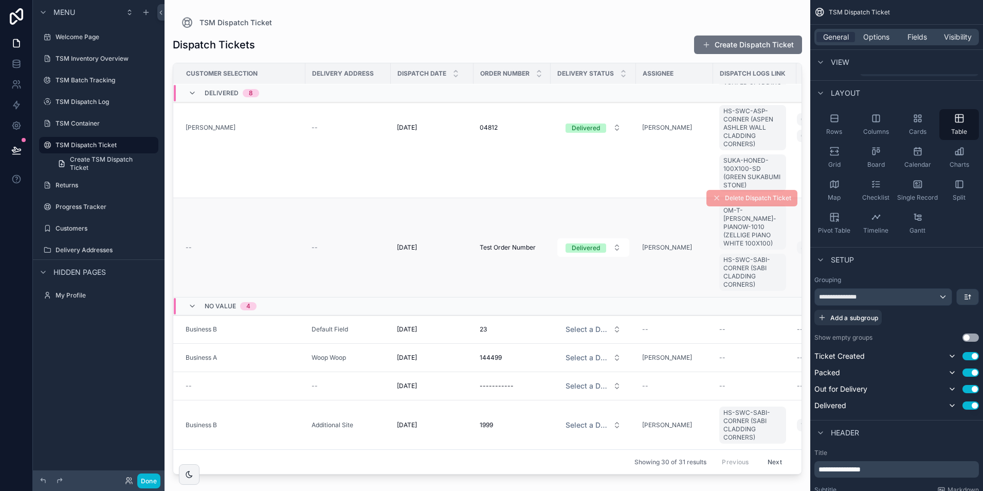
click at [356, 225] on td "--" at bounding box center [347, 247] width 85 height 99
click at [476, 246] on td "Test Order Number Test Order Number" at bounding box center [512, 247] width 77 height 99
click at [481, 239] on td "Test Order Number Test Order Number" at bounding box center [512, 247] width 77 height 99
click at [494, 246] on span "Test Order Number" at bounding box center [508, 247] width 56 height 8
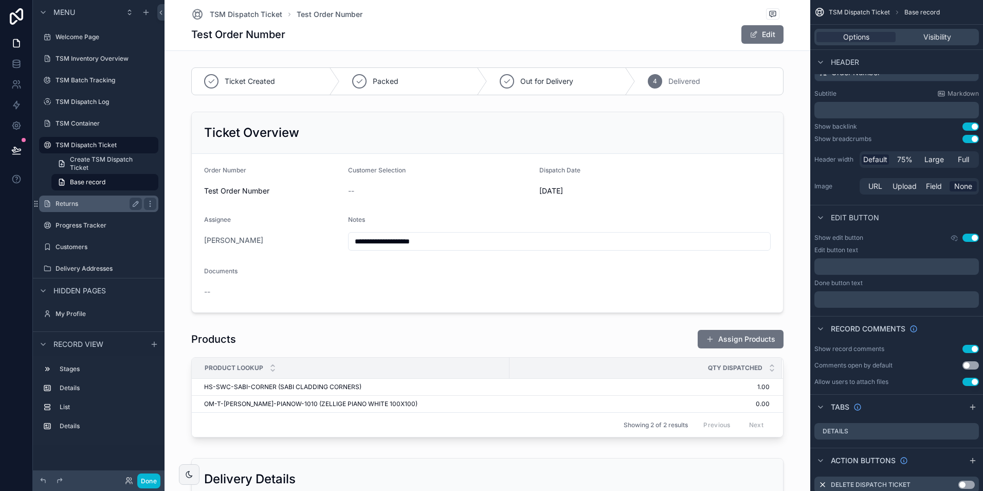
click at [83, 207] on label "Returns" at bounding box center [97, 204] width 82 height 8
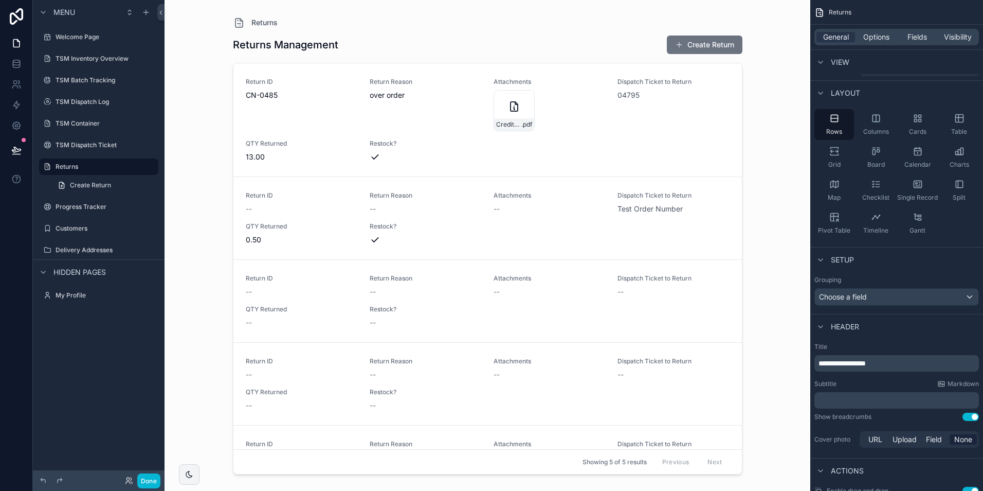
click at [719, 32] on div "scrollable content" at bounding box center [488, 239] width 526 height 478
click at [710, 43] on button "Create Return" at bounding box center [705, 44] width 76 height 19
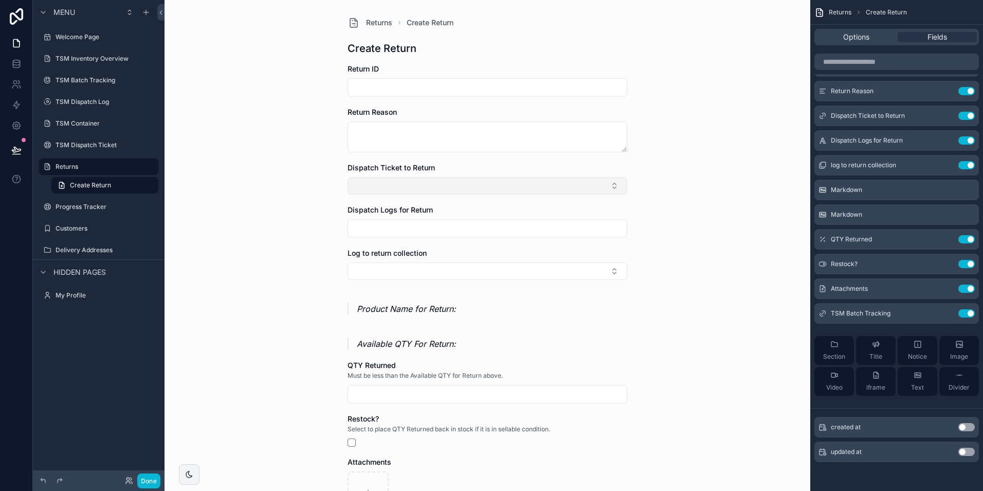
click at [376, 187] on button "Select Button" at bounding box center [488, 185] width 280 height 17
type input "****"
click at [390, 225] on span "Test Order Number" at bounding box center [383, 226] width 65 height 10
click at [401, 227] on input "scrollable content" at bounding box center [487, 230] width 279 height 14
click at [300, 237] on div "Returns Create Return Create Return Return ID Return Reason Dispatch Ticket to …" at bounding box center [488, 245] width 646 height 491
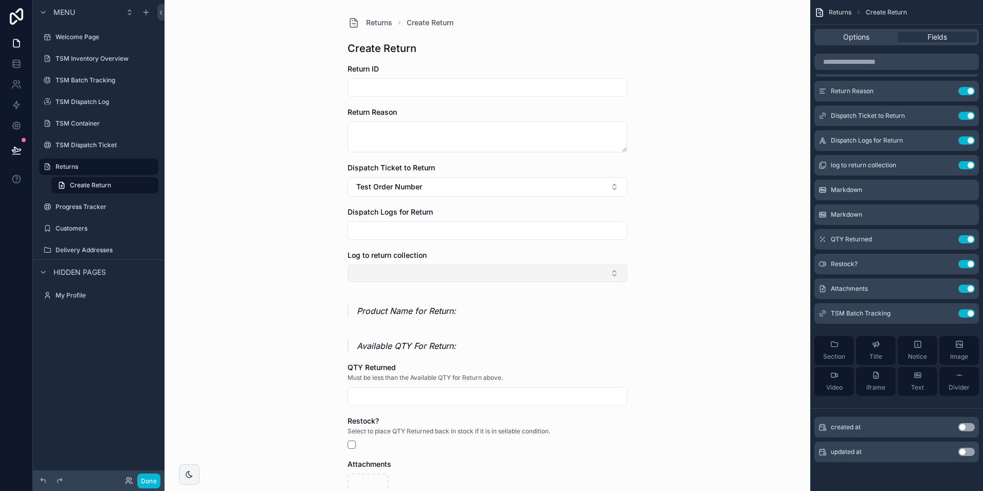
click at [359, 271] on button "Select Button" at bounding box center [488, 272] width 280 height 17
click at [296, 261] on div "Returns Create Return Create Return Return ID Return Reason Dispatch Ticket to …" at bounding box center [488, 245] width 646 height 491
click at [946, 165] on icon "scrollable content" at bounding box center [946, 165] width 8 height 8
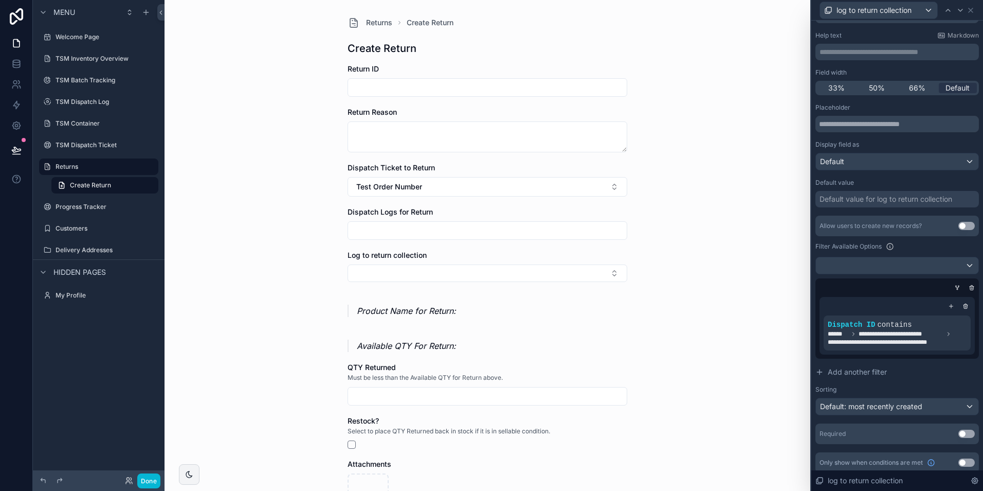
scroll to position [56, 0]
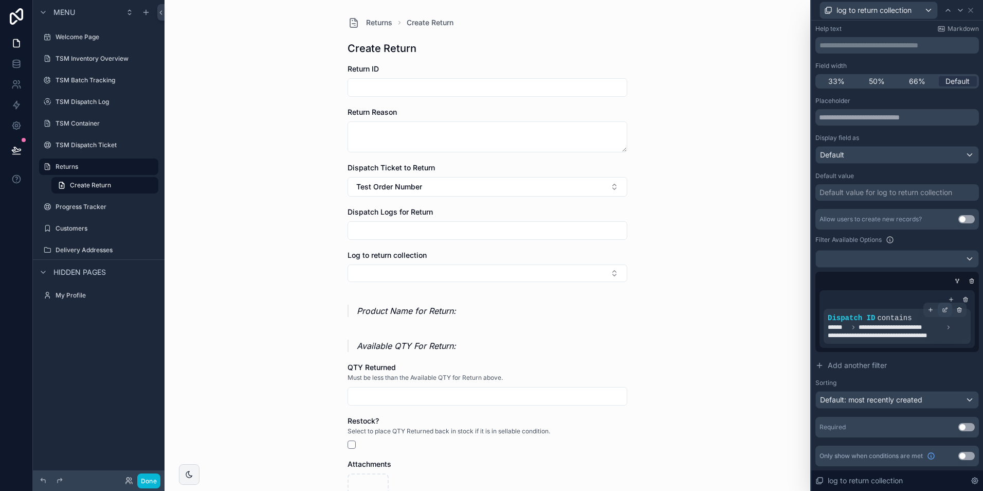
click at [938, 311] on div at bounding box center [945, 309] width 14 height 14
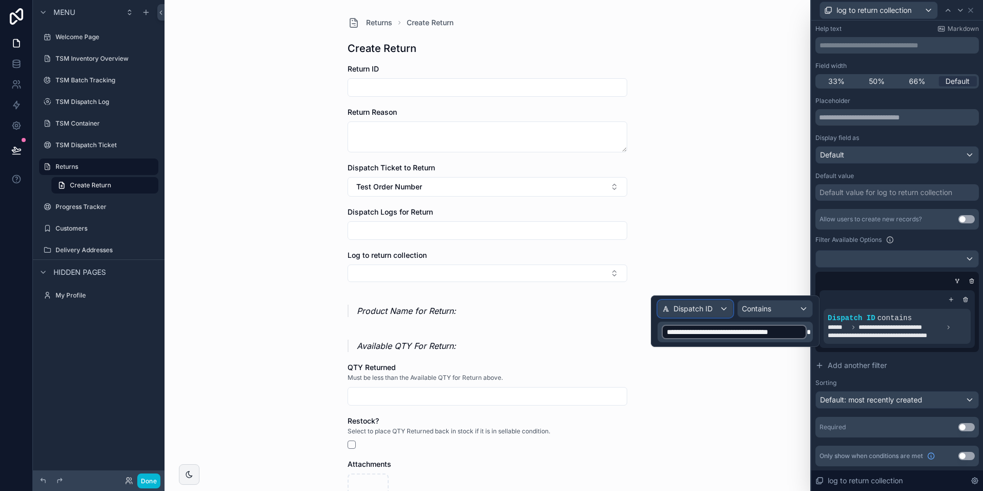
click at [727, 312] on div "Dispatch ID" at bounding box center [695, 308] width 75 height 16
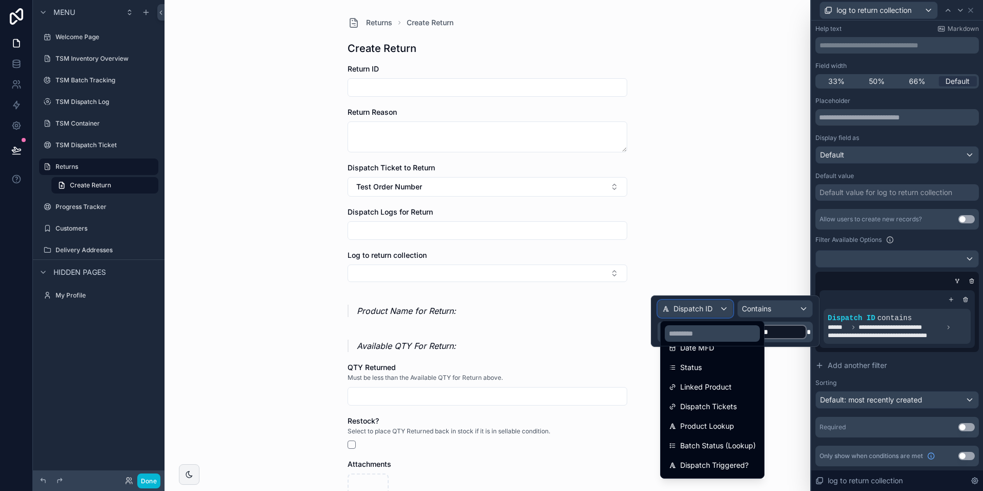
scroll to position [154, 0]
click at [727, 407] on span "Dispatch Tickets" at bounding box center [708, 405] width 57 height 12
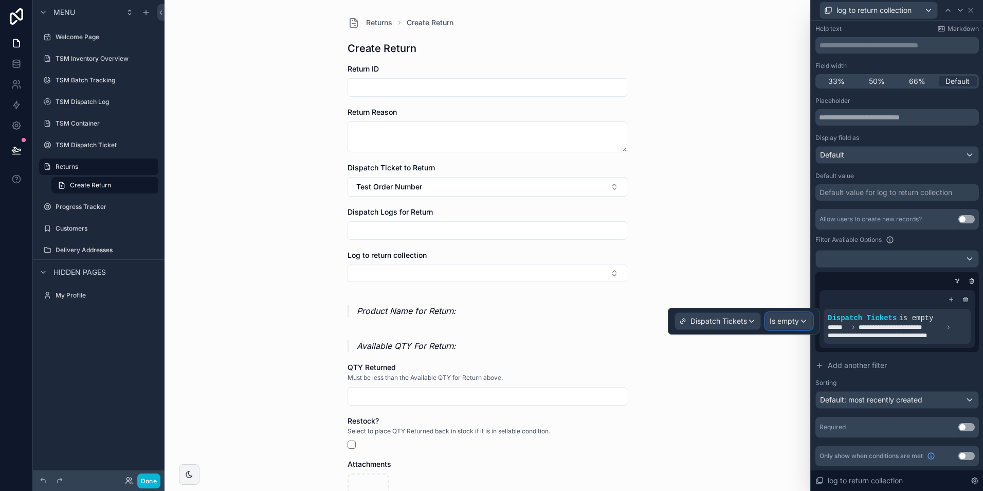
click at [805, 318] on div "Is empty" at bounding box center [789, 321] width 47 height 16
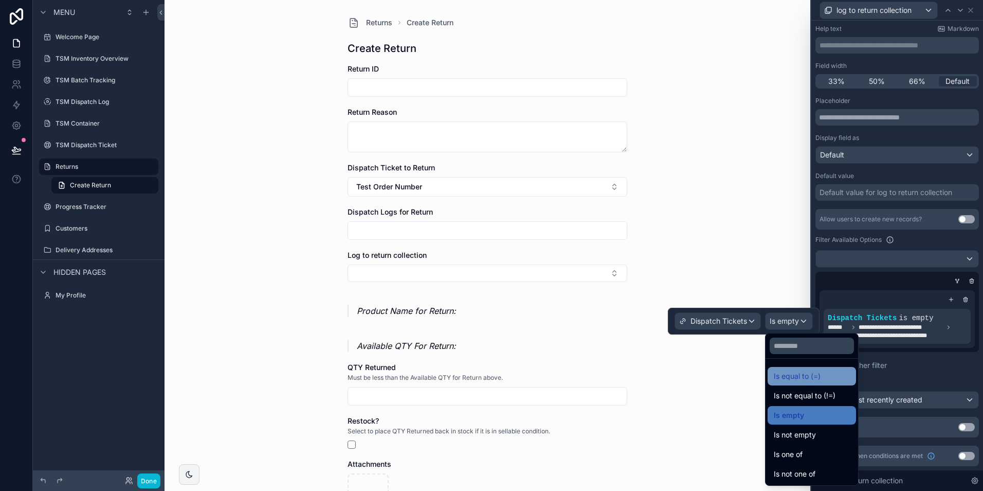
click at [799, 371] on span "Is equal to (=)" at bounding box center [797, 376] width 47 height 12
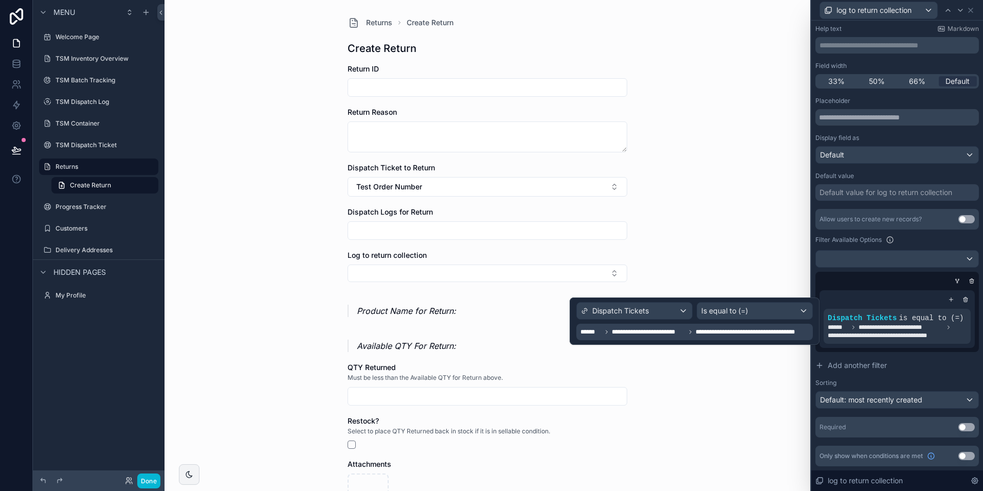
click at [710, 332] on span "**********" at bounding box center [753, 332] width 115 height 8
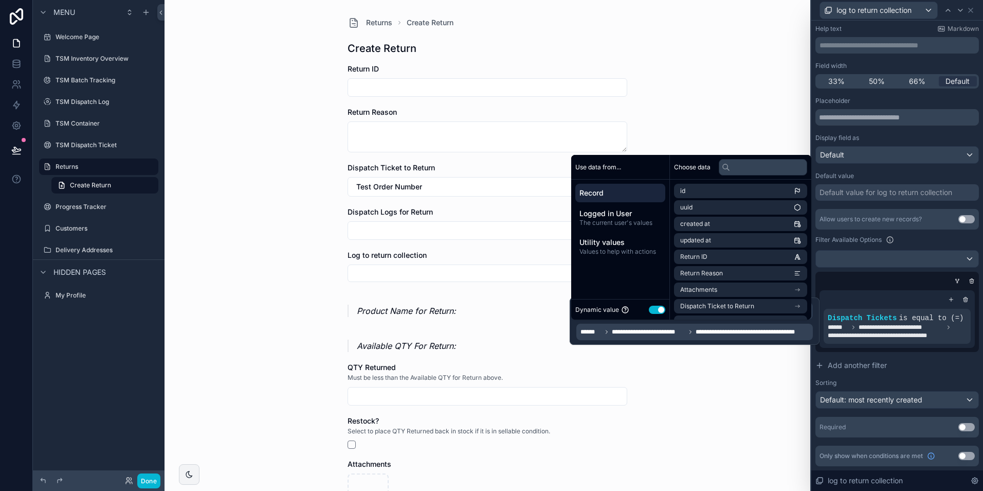
click at [710, 377] on div "Returns Create Return Create Return Return ID Return Reason Dispatch Ticket to …" at bounding box center [488, 245] width 646 height 491
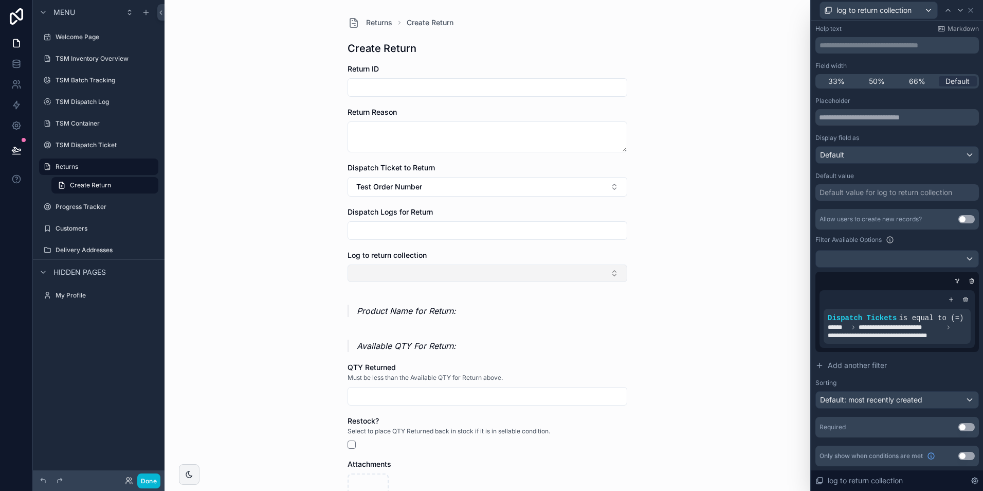
click at [469, 275] on button "Select Button" at bounding box center [488, 272] width 280 height 17
click at [621, 259] on div "Log to return collection" at bounding box center [488, 255] width 280 height 10
click at [895, 322] on div "**********" at bounding box center [897, 326] width 139 height 27
click at [942, 311] on icon at bounding box center [945, 310] width 6 height 6
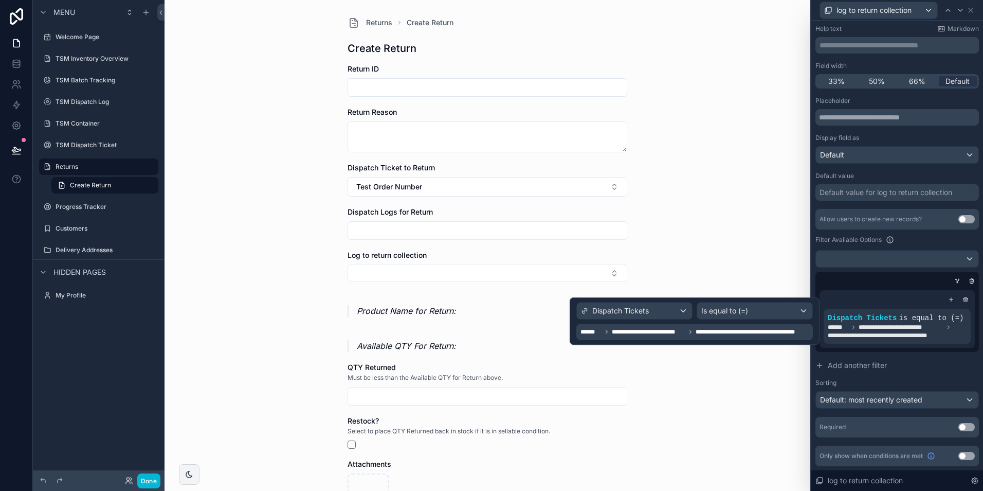
click at [733, 330] on span "**********" at bounding box center [753, 332] width 115 height 8
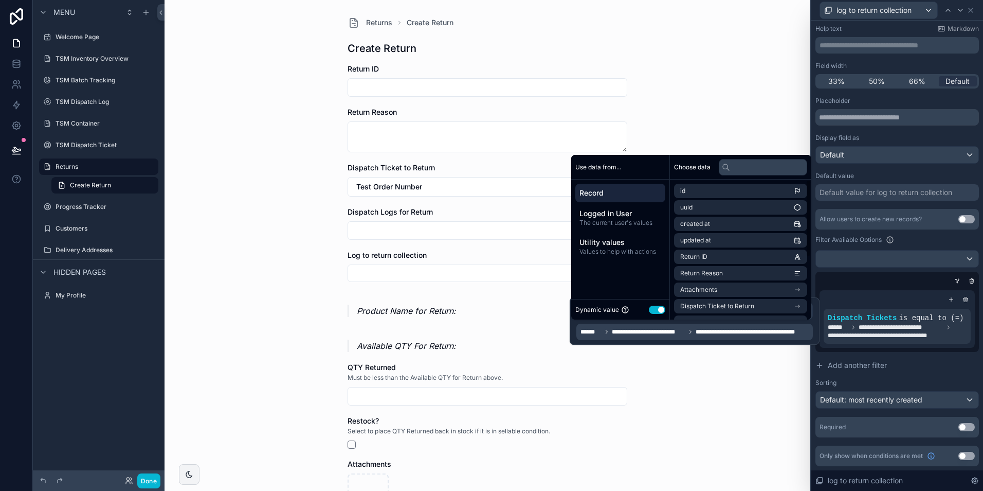
click at [686, 337] on div "**********" at bounding box center [696, 332] width 230 height 12
click at [640, 343] on div "**********" at bounding box center [695, 320] width 250 height 47
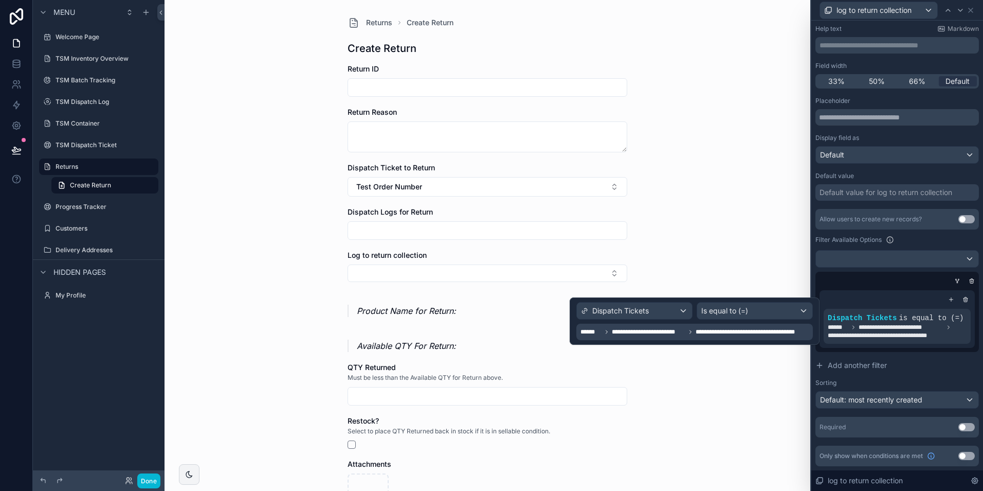
click at [682, 332] on span "**********" at bounding box center [649, 332] width 74 height 8
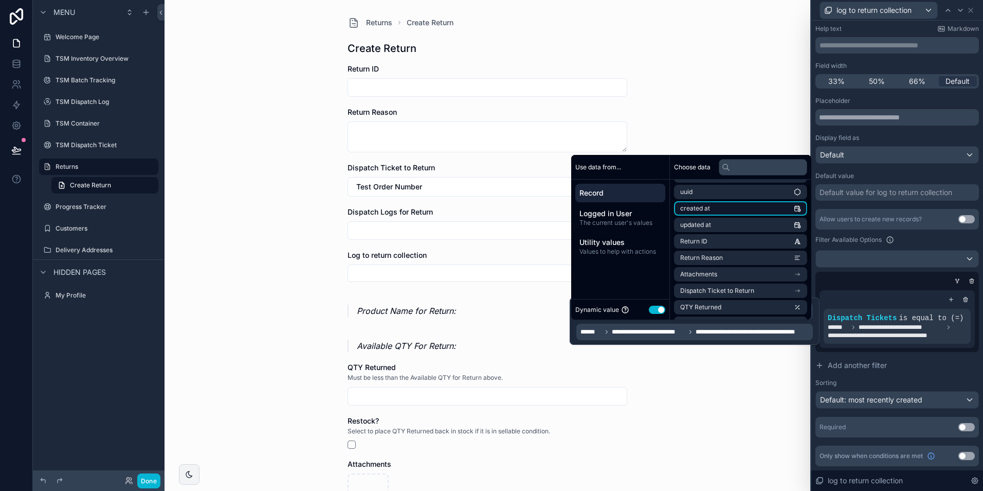
scroll to position [51, 0]
click at [730, 253] on span "Dispatch Ticket to Return" at bounding box center [717, 254] width 74 height 8
click at [733, 212] on li "id" at bounding box center [740, 209] width 133 height 14
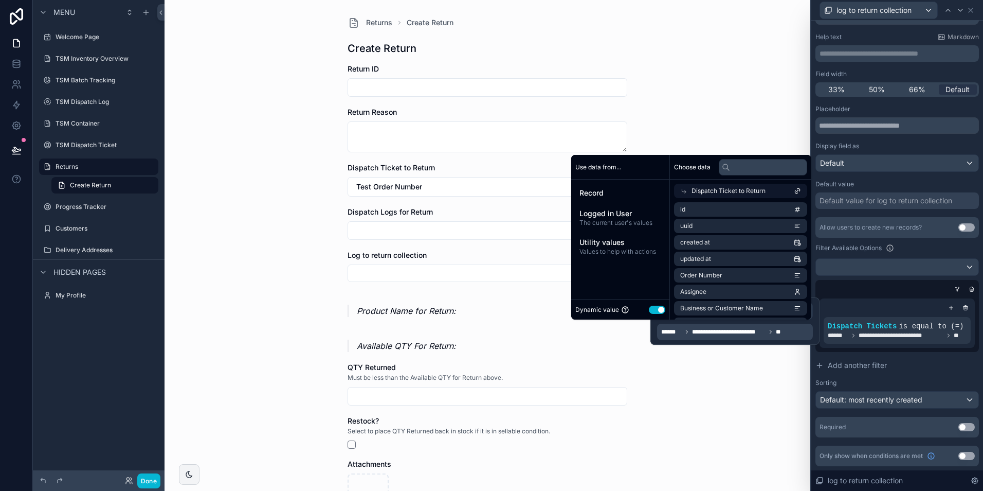
click at [703, 110] on div "Returns Create Return Create Return Return ID Return Reason Dispatch Ticket to …" at bounding box center [488, 245] width 646 height 491
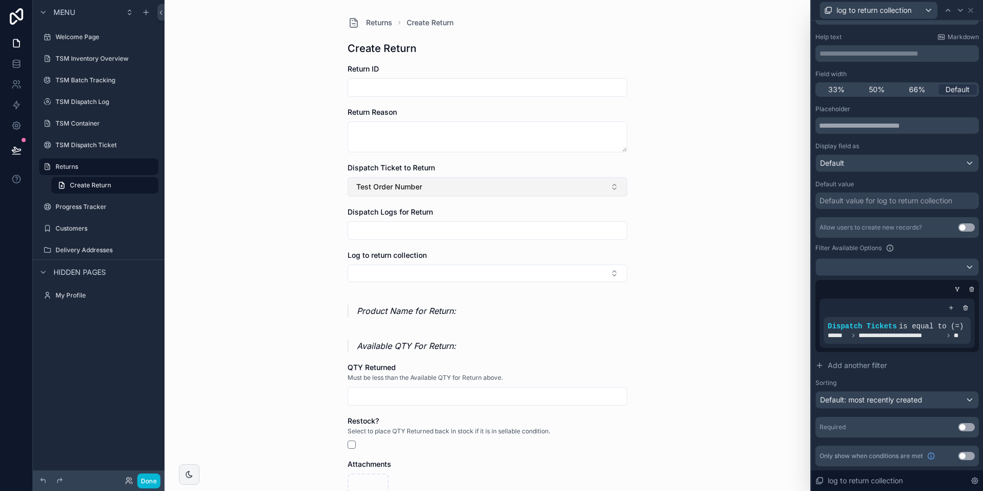
click at [465, 188] on button "Test Order Number" at bounding box center [488, 187] width 280 height 20
click at [500, 156] on form "Return ID Return Reason Dispatch Ticket to Return Test Order Number Dispatch Lo…" at bounding box center [488, 339] width 280 height 551
click at [465, 235] on input "scrollable content" at bounding box center [487, 230] width 279 height 14
click at [473, 278] on button "Select Button" at bounding box center [488, 272] width 280 height 17
click at [268, 209] on div "Returns Create Return Create Return Return ID Return Reason Dispatch Ticket to …" at bounding box center [488, 245] width 646 height 491
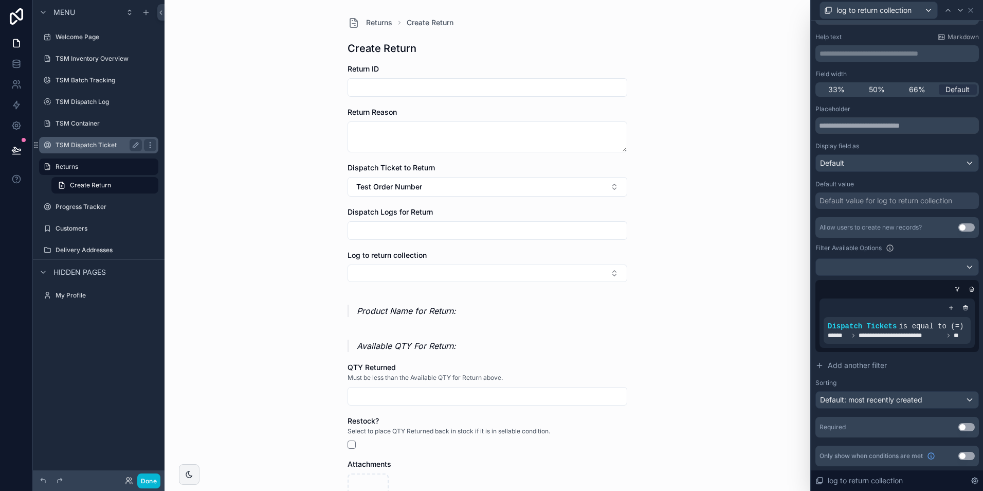
click at [78, 144] on label "TSM Dispatch Ticket" at bounding box center [97, 145] width 82 height 8
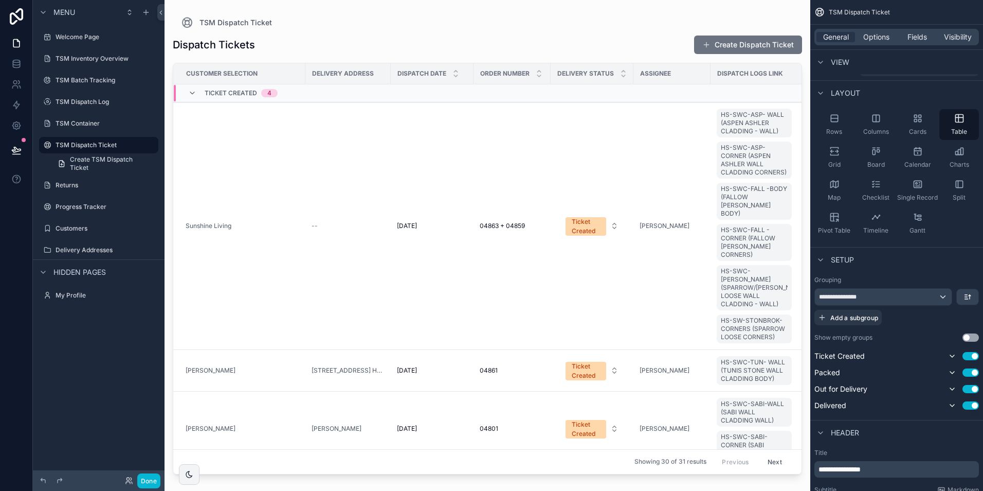
drag, startPoint x: 799, startPoint y: 133, endPoint x: 795, endPoint y: 153, distance: 20.0
click at [795, 153] on div "scrollable content" at bounding box center [488, 239] width 646 height 478
click at [154, 481] on button "Done" at bounding box center [148, 480] width 23 height 15
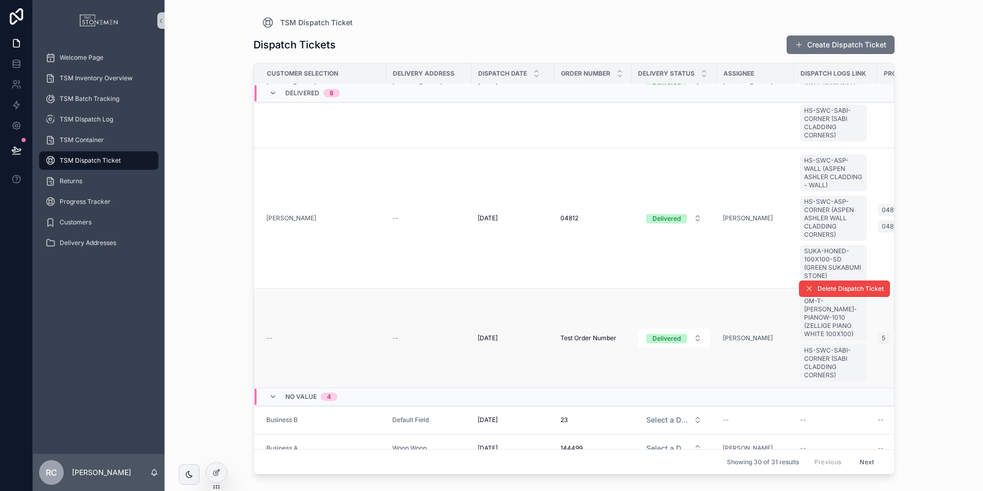
scroll to position [1943, 0]
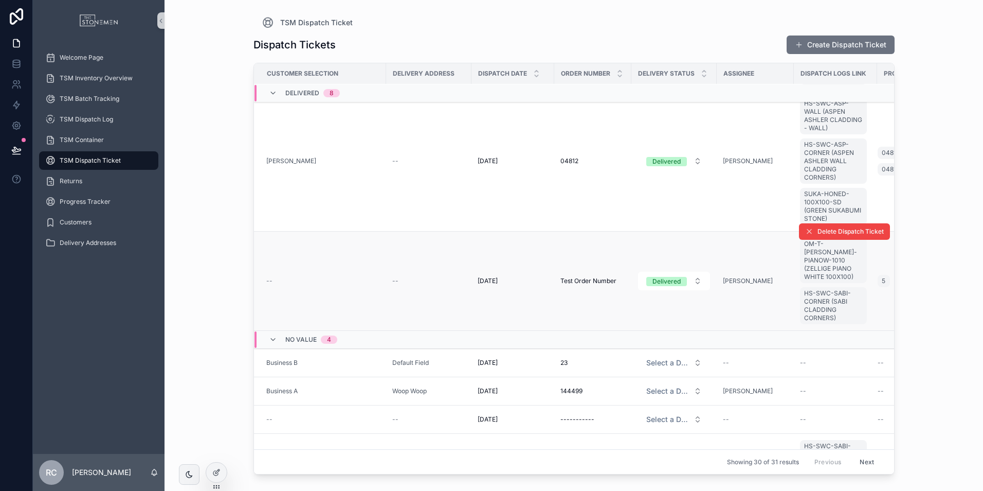
click at [578, 277] on span "Test Order Number" at bounding box center [589, 281] width 56 height 8
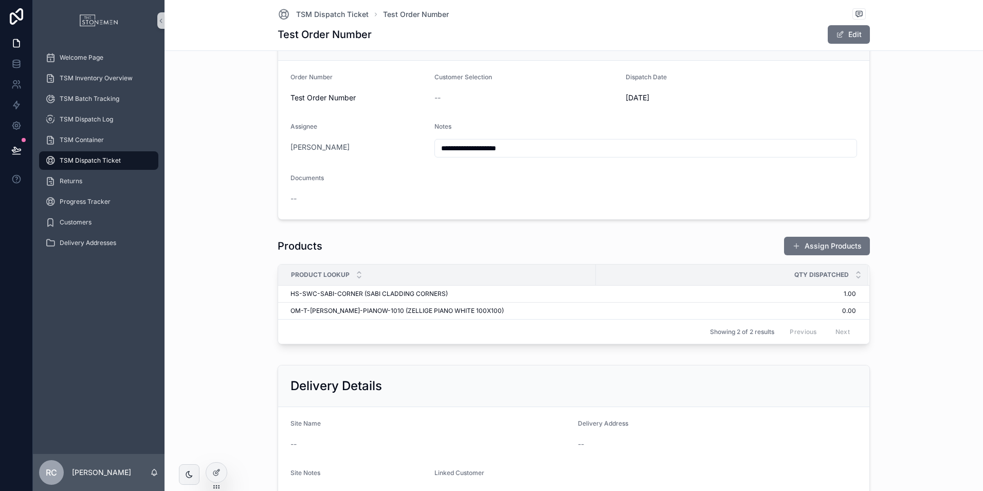
scroll to position [103, 0]
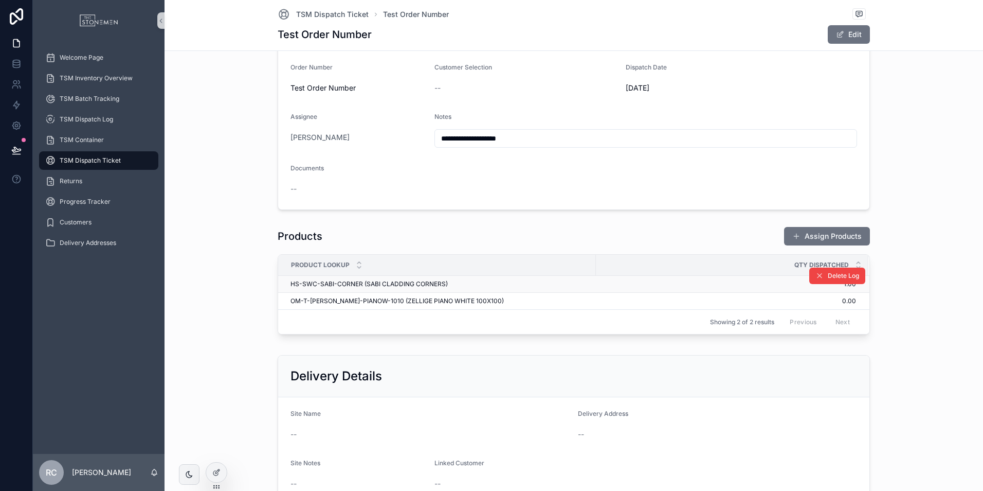
click at [568, 283] on div "HS-SWC-SABI-CORNER (SABI CLADDING CORNERS) HS-SWC-[GEOGRAPHIC_DATA] ([GEOGRAPHI…" at bounding box center [440, 284] width 299 height 8
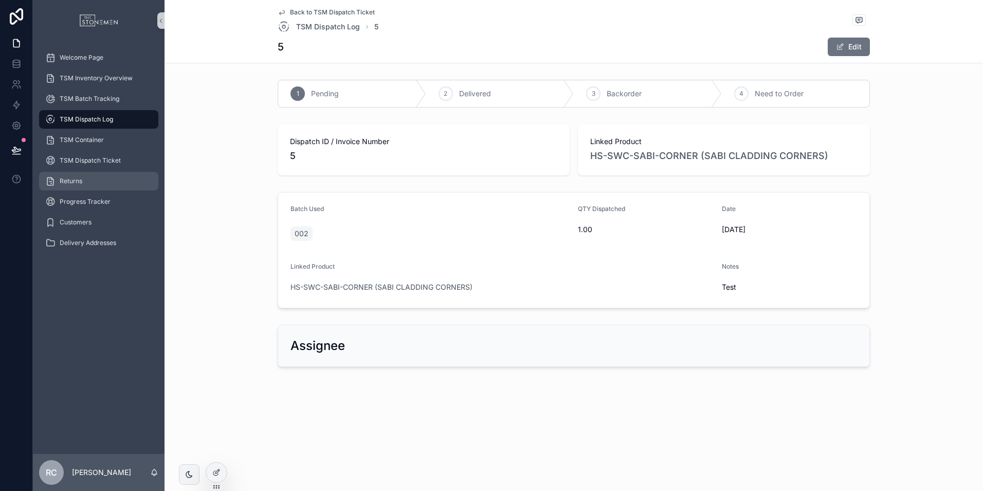
click at [87, 183] on div "Returns" at bounding box center [98, 181] width 107 height 16
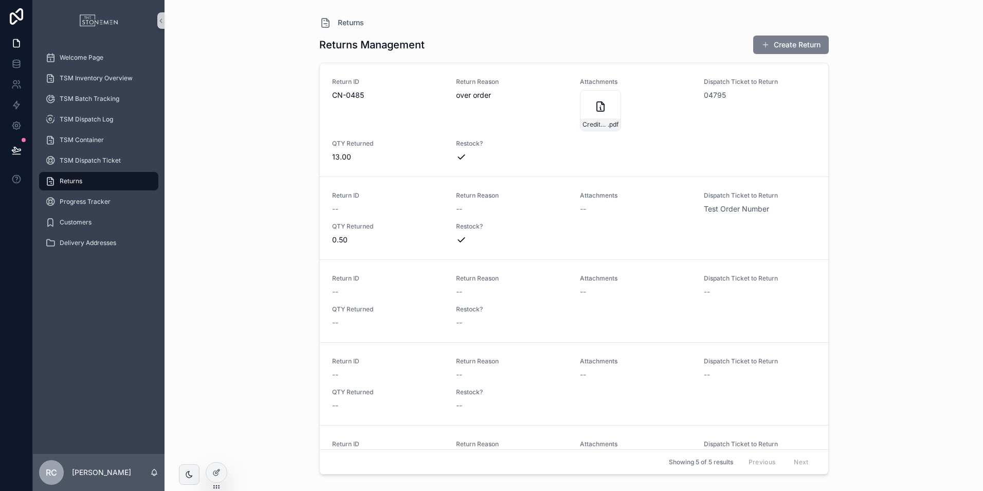
click at [771, 37] on button "Create Return" at bounding box center [791, 44] width 76 height 19
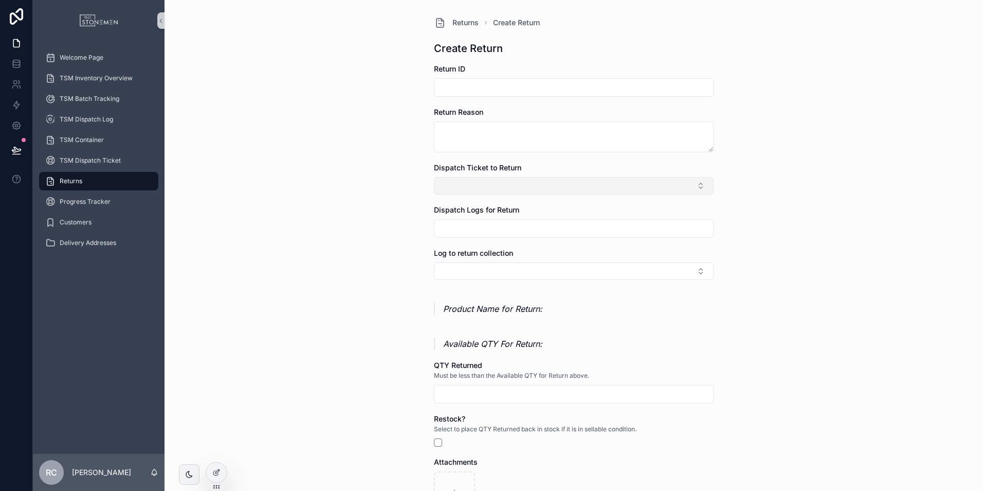
click at [474, 189] on button "Select Button" at bounding box center [574, 185] width 280 height 17
type input "****"
click at [493, 226] on span "Test Order Number" at bounding box center [469, 226] width 65 height 10
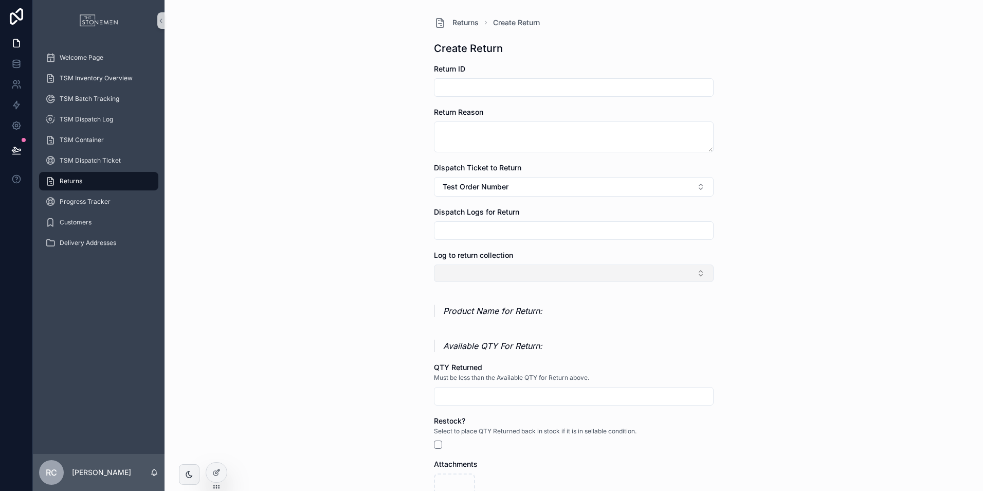
click at [470, 271] on button "Select Button" at bounding box center [574, 272] width 280 height 17
click at [463, 315] on div "5" at bounding box center [570, 313] width 275 height 16
click at [388, 300] on div "Returns Create Return Create Return Return ID Return Reason Dispatch Ticket to …" at bounding box center [574, 245] width 819 height 491
click at [532, 313] on p "Product Name for Return:" at bounding box center [578, 314] width 271 height 12
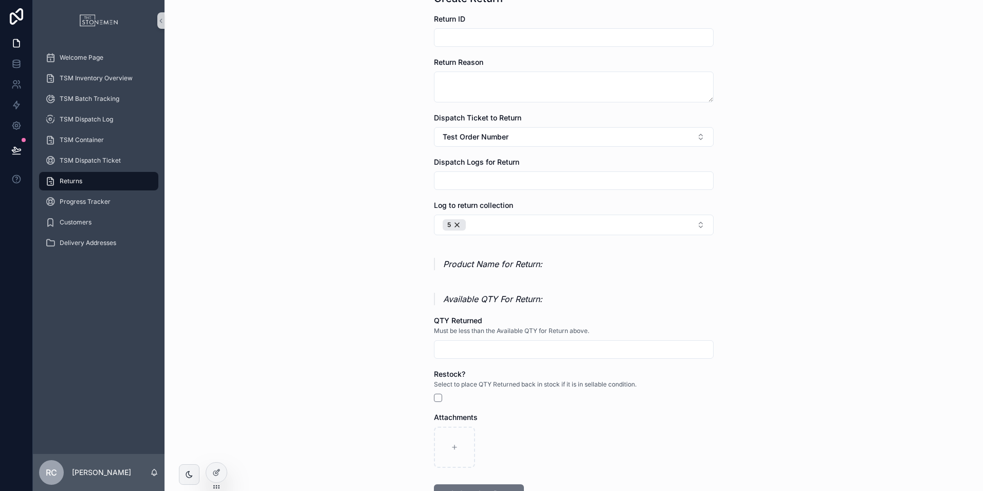
scroll to position [51, 0]
click at [217, 477] on div at bounding box center [216, 472] width 21 height 20
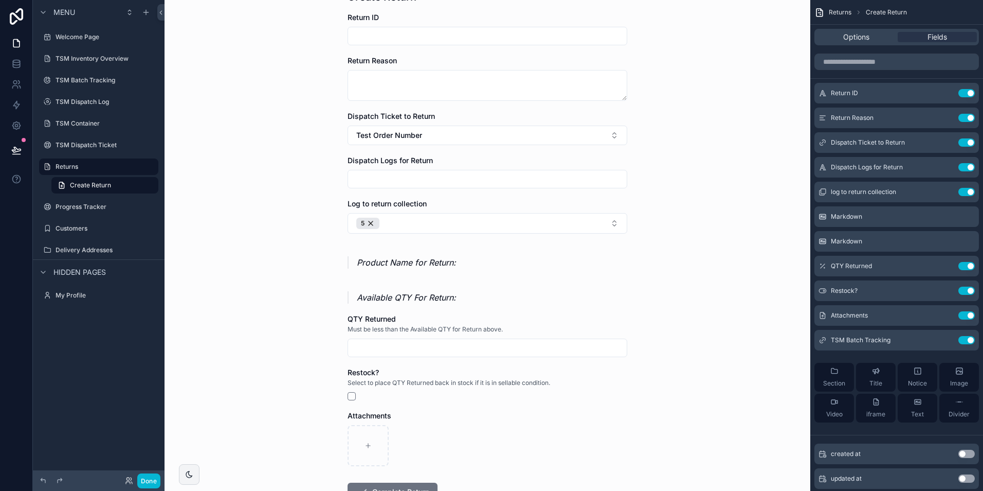
scroll to position [0, 0]
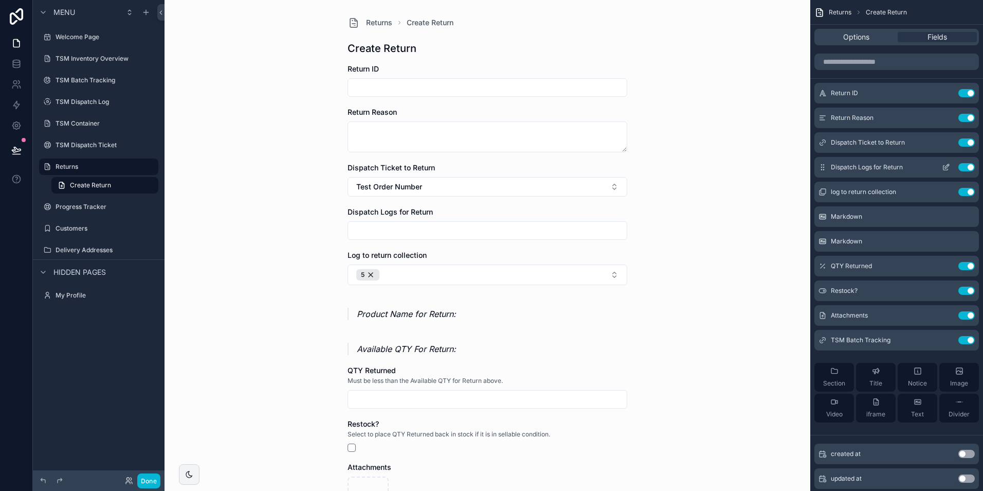
click at [962, 166] on button "Use setting" at bounding box center [967, 167] width 16 height 8
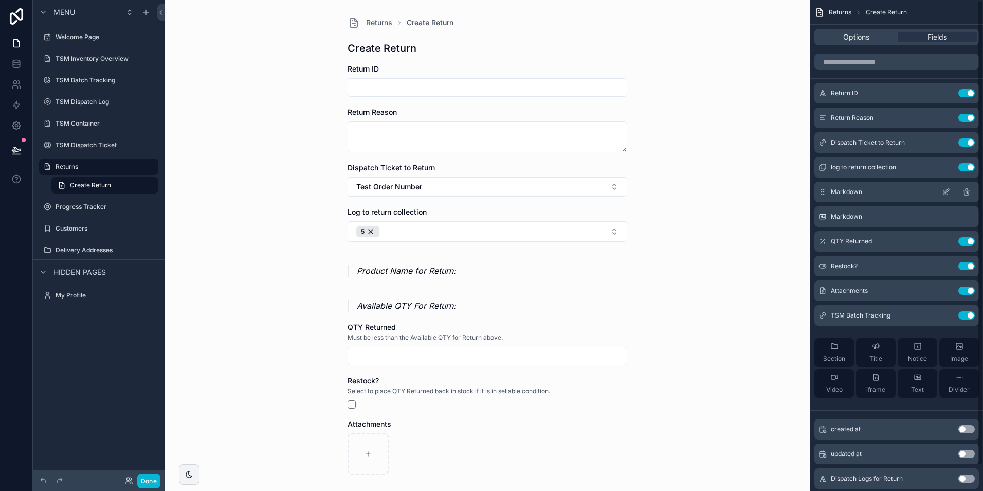
click at [943, 190] on icon "scrollable content" at bounding box center [946, 192] width 8 height 8
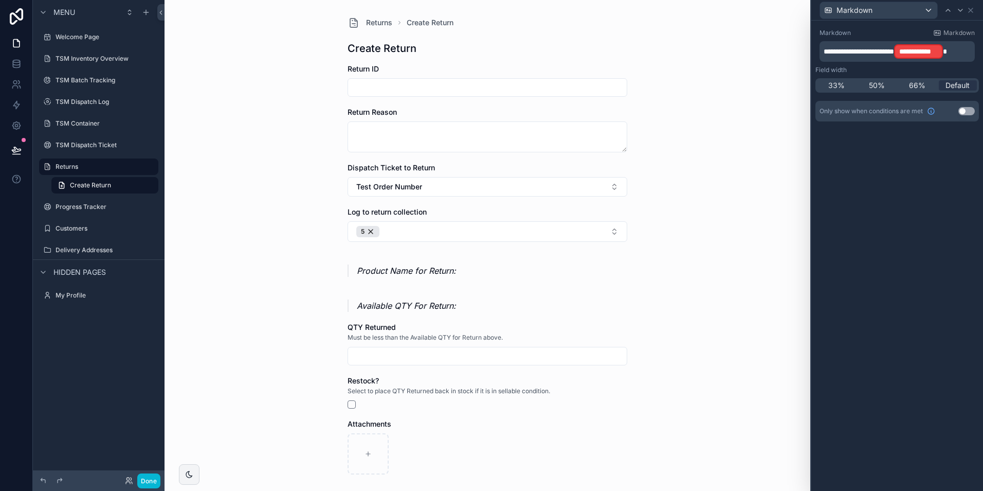
click at [894, 51] on span "**********" at bounding box center [859, 51] width 70 height 7
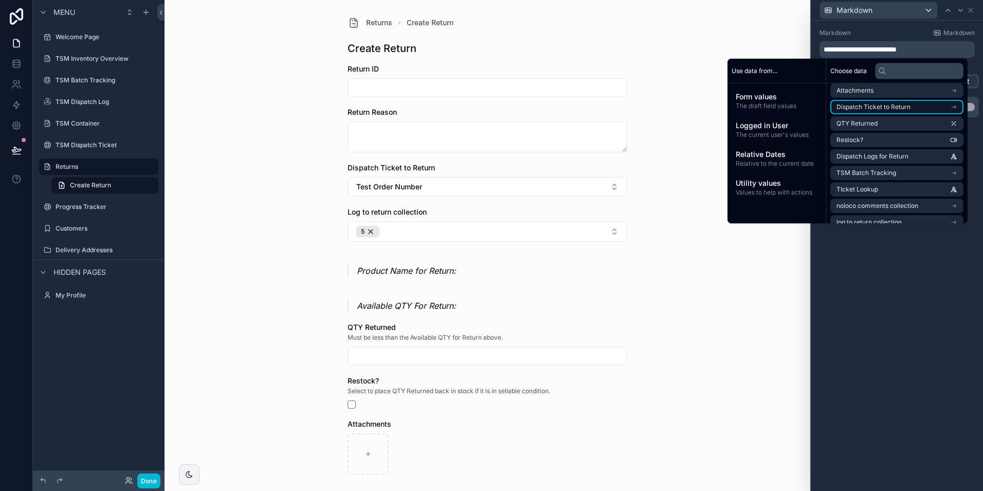
scroll to position [113, 0]
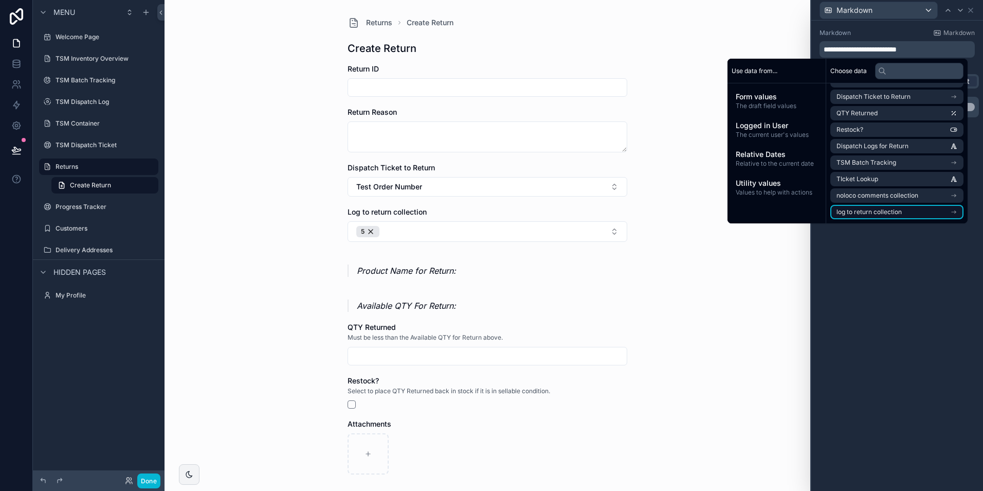
click at [898, 211] on li "log to return collection" at bounding box center [897, 212] width 133 height 14
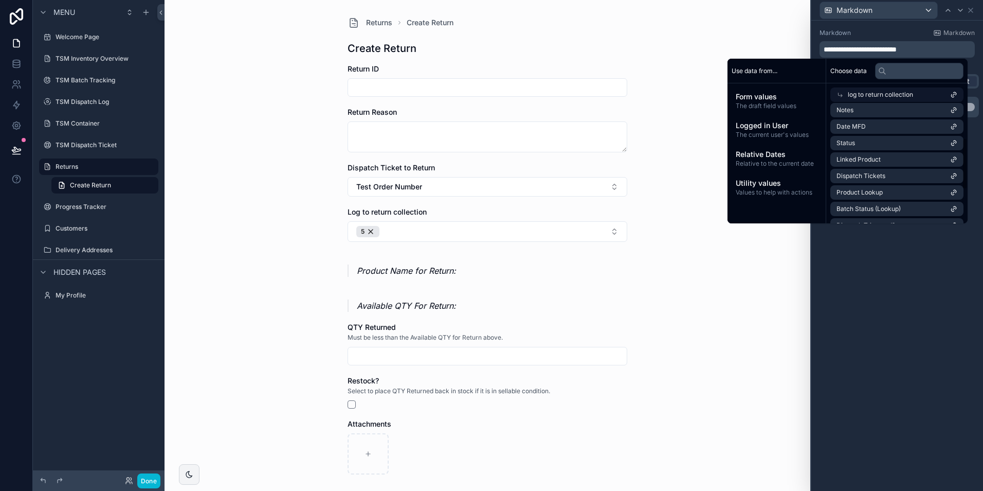
scroll to position [103, 0]
click at [889, 159] on li "Linked Product" at bounding box center [897, 158] width 133 height 14
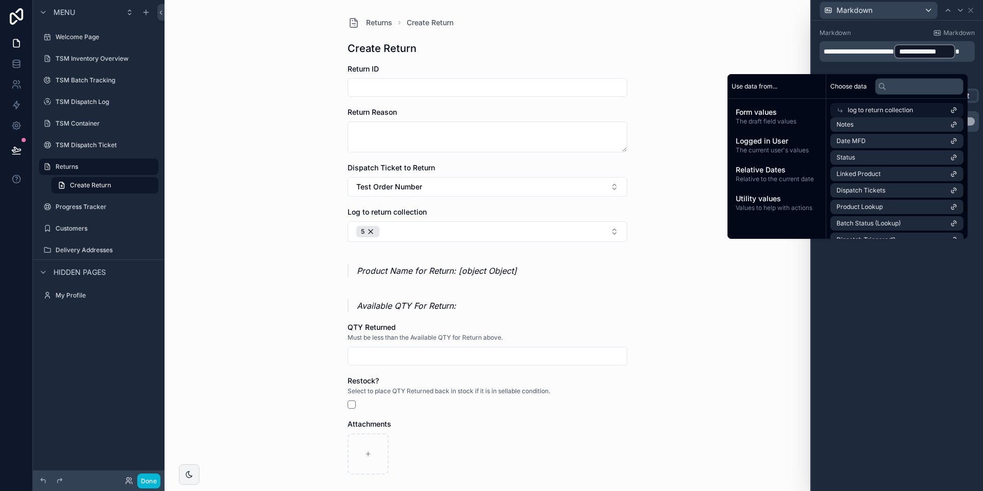
click at [899, 258] on div "**********" at bounding box center [898, 256] width 172 height 470
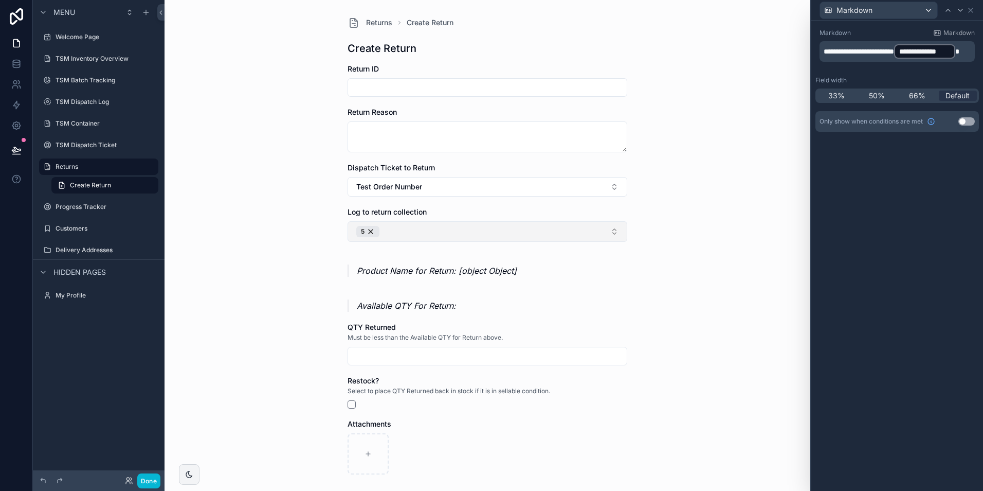
click at [525, 227] on button "5" at bounding box center [488, 231] width 280 height 21
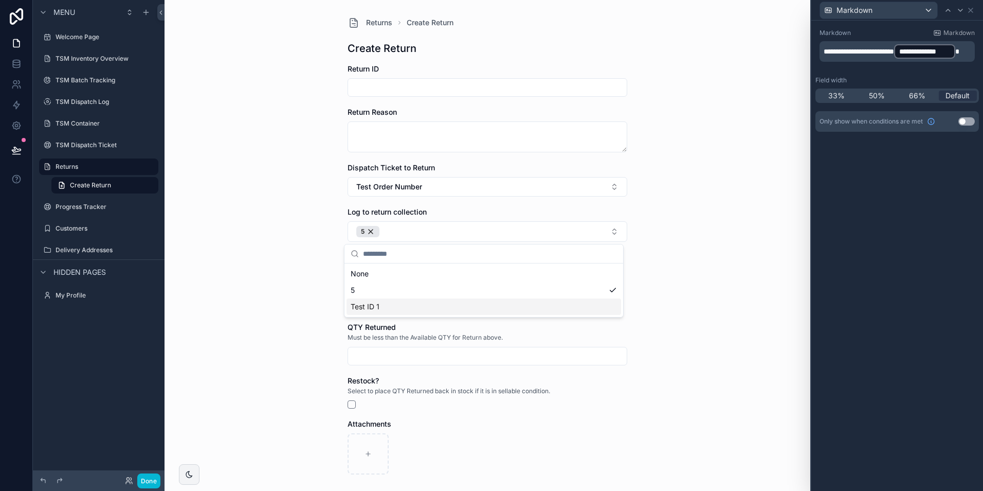
click at [496, 304] on div "Test ID 1" at bounding box center [484, 306] width 275 height 16
click at [662, 219] on div "Returns Create Return Create Return Return ID Return Reason Dispatch Ticket to …" at bounding box center [488, 245] width 646 height 491
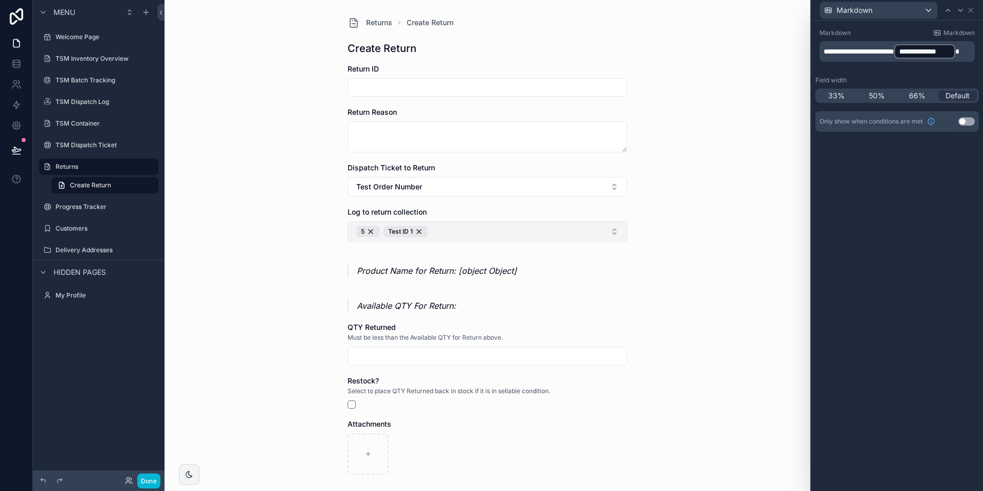
click at [565, 228] on button "5 Test ID 1" at bounding box center [488, 231] width 280 height 21
click at [550, 237] on button "5 Test ID 1" at bounding box center [488, 231] width 280 height 21
drag, startPoint x: 639, startPoint y: 209, endPoint x: 358, endPoint y: 77, distance: 310.8
click at [639, 208] on div "Returns Create Return Create Return Return ID Return Reason Dispatch Ticket to …" at bounding box center [488, 245] width 646 height 491
click at [495, 220] on div "Log to return collection 5 Test ID 1" at bounding box center [488, 224] width 280 height 35
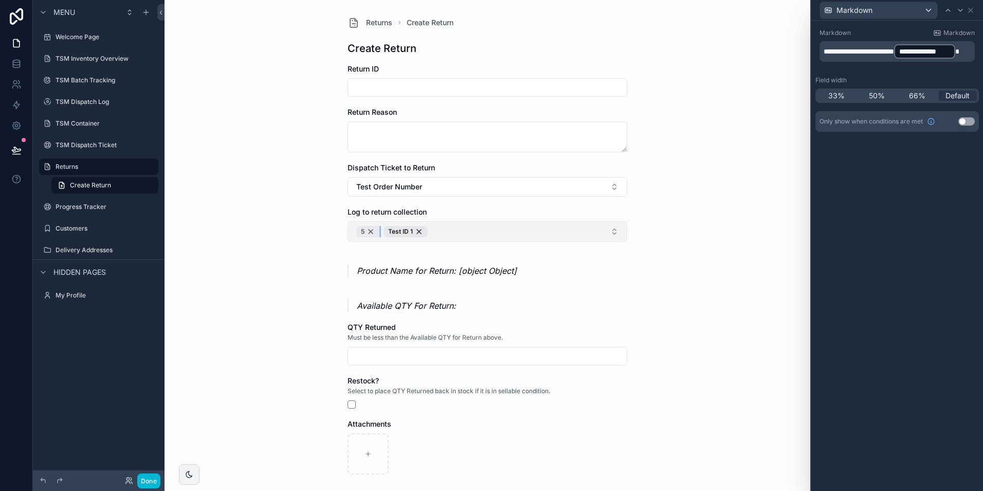
click at [368, 231] on div "5" at bounding box center [367, 231] width 23 height 11
click at [387, 229] on div "Test ID 1" at bounding box center [378, 231] width 44 height 11
click at [273, 196] on div "Returns Create Return Create Return Return ID Return Reason Dispatch Ticket to …" at bounding box center [488, 245] width 646 height 491
drag, startPoint x: 756, startPoint y: 166, endPoint x: 708, endPoint y: 142, distance: 53.1
click at [755, 166] on div "Returns Create Return Create Return Return ID Return Reason Dispatch Ticket to …" at bounding box center [488, 245] width 646 height 491
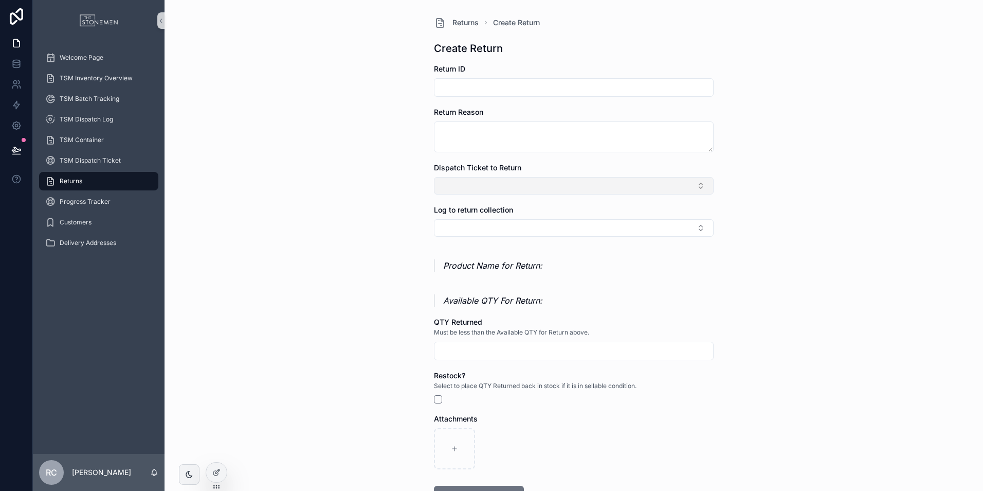
click at [479, 178] on button "Select Button" at bounding box center [574, 185] width 280 height 17
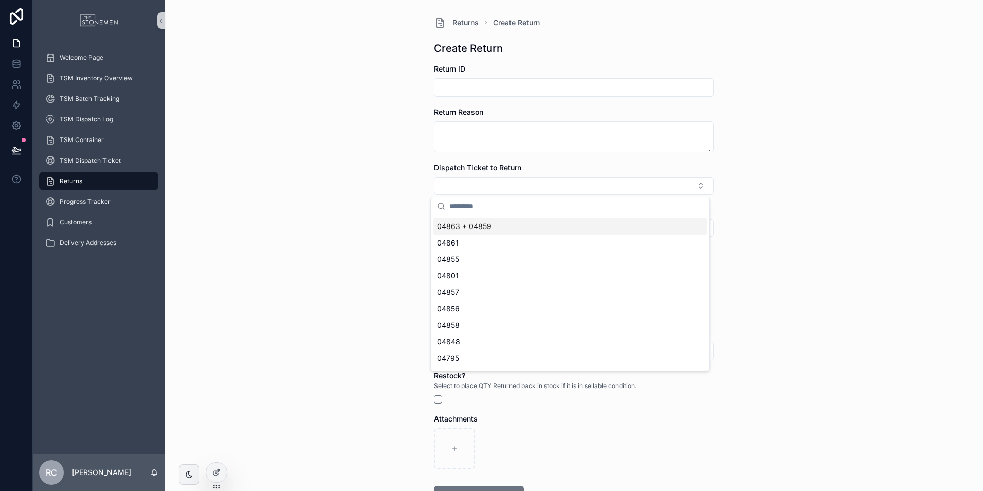
click at [377, 190] on div "Returns Create Return Create Return Return ID Return Reason Dispatch Ticket to …" at bounding box center [574, 245] width 819 height 491
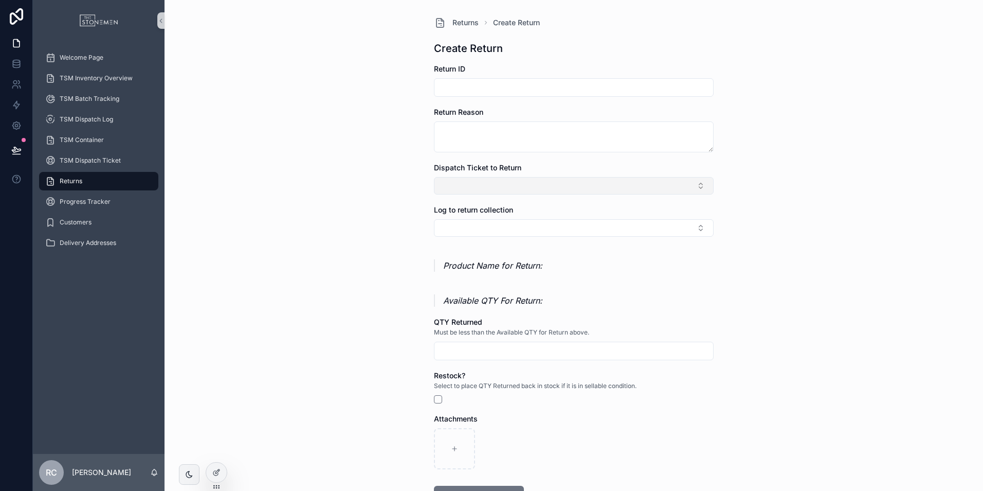
click at [451, 187] on button "Select Button" at bounding box center [574, 185] width 280 height 17
type input "****"
click at [483, 232] on div "Test Order Number" at bounding box center [570, 226] width 275 height 16
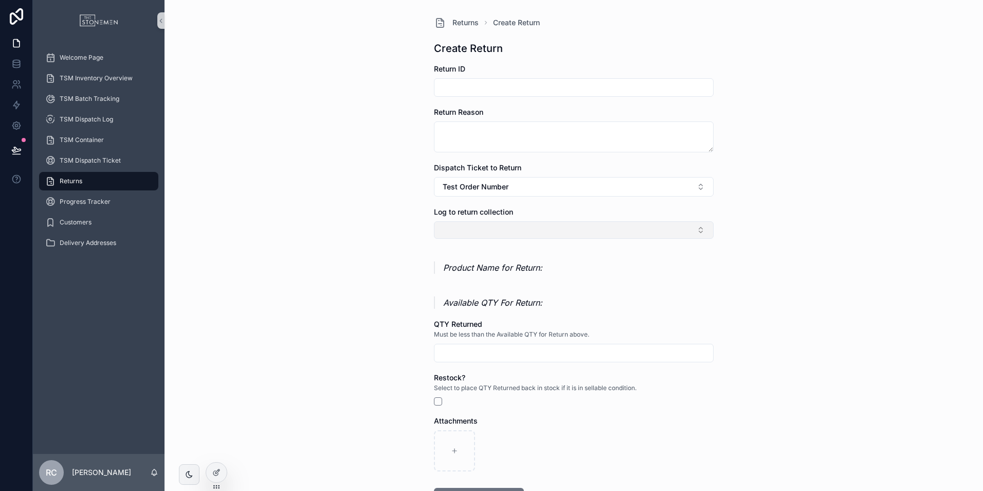
click at [477, 227] on button "Select Button" at bounding box center [574, 229] width 280 height 17
click at [463, 275] on div "5" at bounding box center [570, 270] width 275 height 16
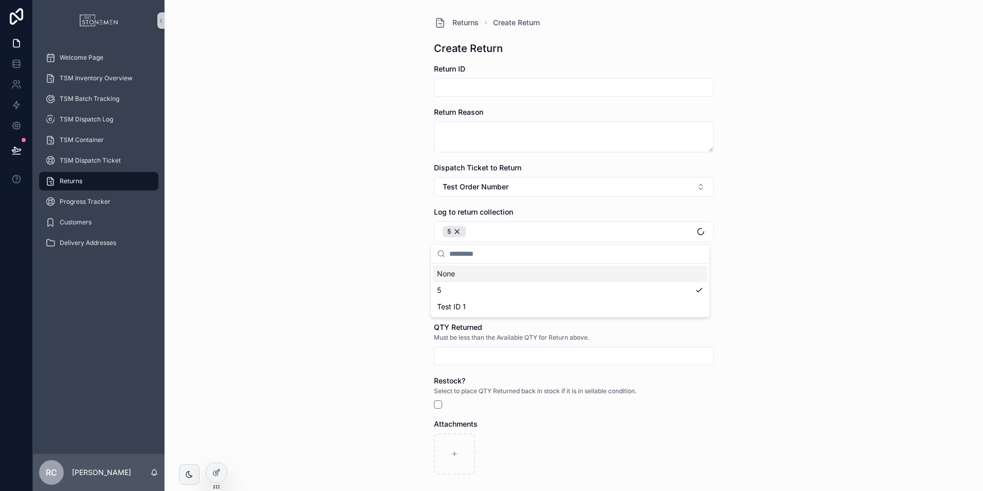
click at [359, 249] on div "Returns Create Return Create Return Return ID Return Reason Dispatch Ticket to …" at bounding box center [574, 245] width 819 height 491
click at [474, 231] on button "5" at bounding box center [574, 231] width 280 height 21
click at [464, 309] on span "Test ID 1" at bounding box center [451, 306] width 29 height 10
click at [505, 227] on div "Test ID 1" at bounding box center [492, 231] width 44 height 11
click at [364, 205] on div "Returns Create Return Create Return Return ID Return Reason Dispatch Ticket to …" at bounding box center [574, 245] width 819 height 491
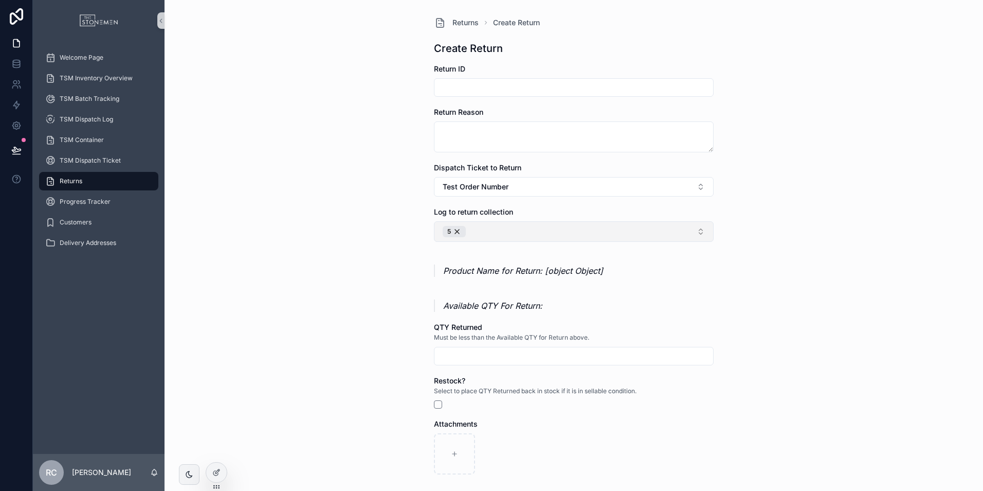
click at [369, 207] on div "Returns Create Return Create Return Return ID Return Reason Dispatch Ticket to …" at bounding box center [574, 245] width 819 height 491
click at [11, 65] on icon at bounding box center [16, 64] width 10 height 10
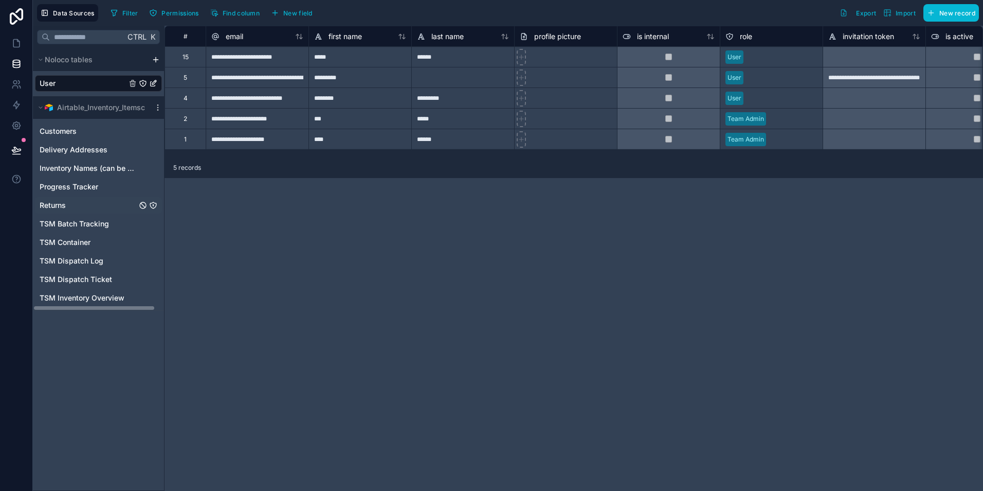
click at [61, 201] on span "Returns" at bounding box center [53, 205] width 26 height 10
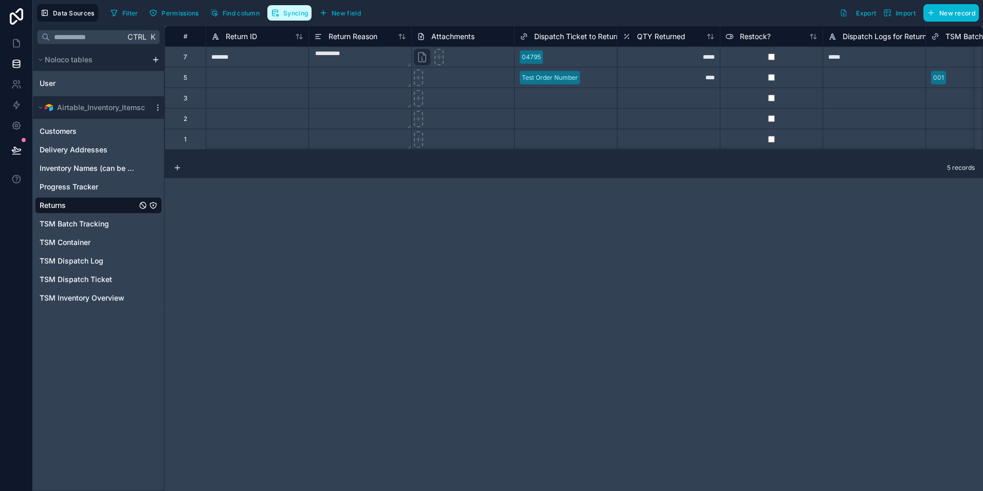
click at [286, 9] on span "Syncing" at bounding box center [295, 13] width 25 height 8
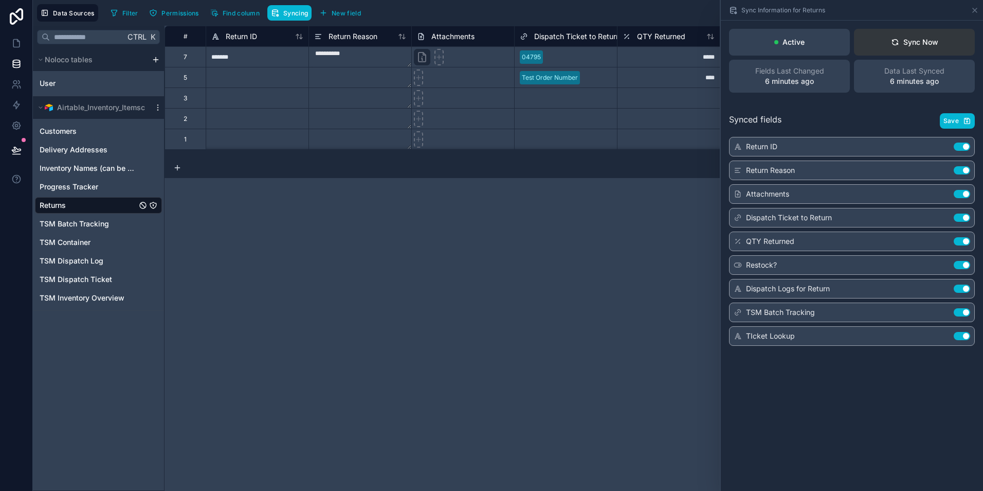
click at [914, 44] on div "Sync Now" at bounding box center [914, 42] width 47 height 10
click at [458, 217] on div "**********" at bounding box center [574, 258] width 819 height 465
click at [977, 10] on icon at bounding box center [975, 10] width 8 height 8
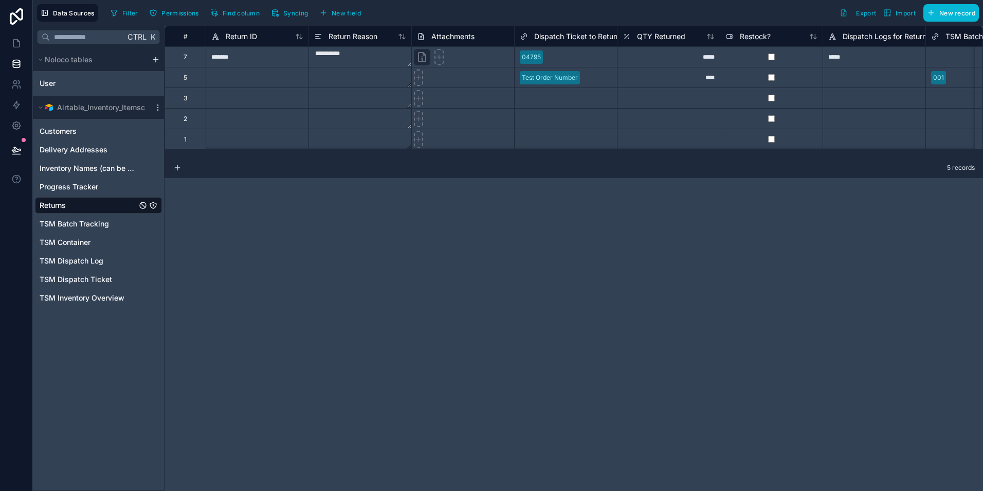
click at [538, 233] on div "**********" at bounding box center [574, 258] width 819 height 465
click at [75, 201] on div "Returns" at bounding box center [98, 205] width 127 height 16
click at [21, 43] on icon at bounding box center [16, 43] width 10 height 10
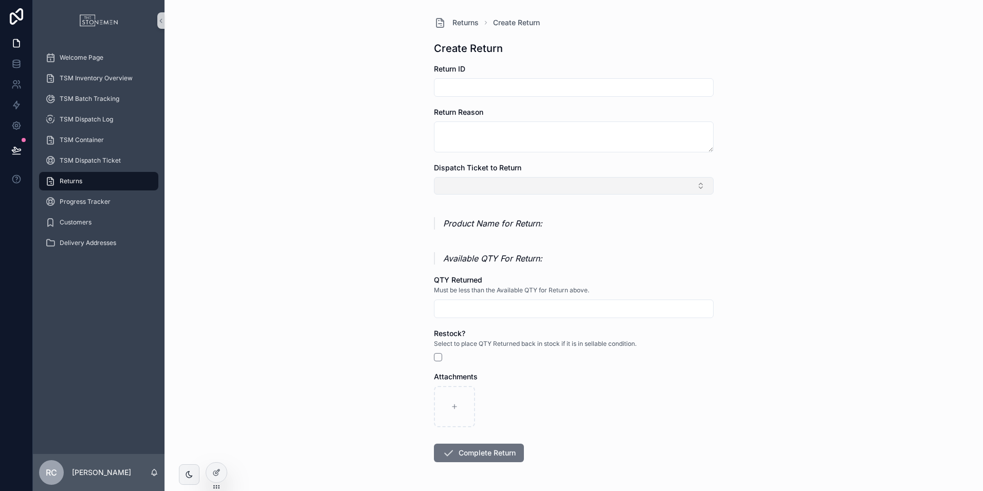
click at [471, 192] on button "Select Button" at bounding box center [574, 185] width 280 height 17
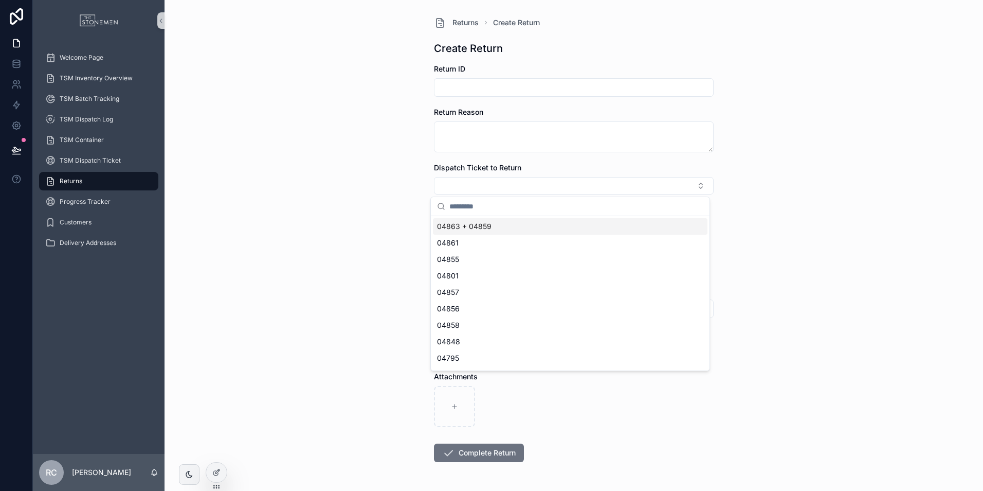
click at [357, 169] on div "Returns Create Return Create Return Return ID Return Reason Dispatch Ticket to …" at bounding box center [574, 245] width 819 height 491
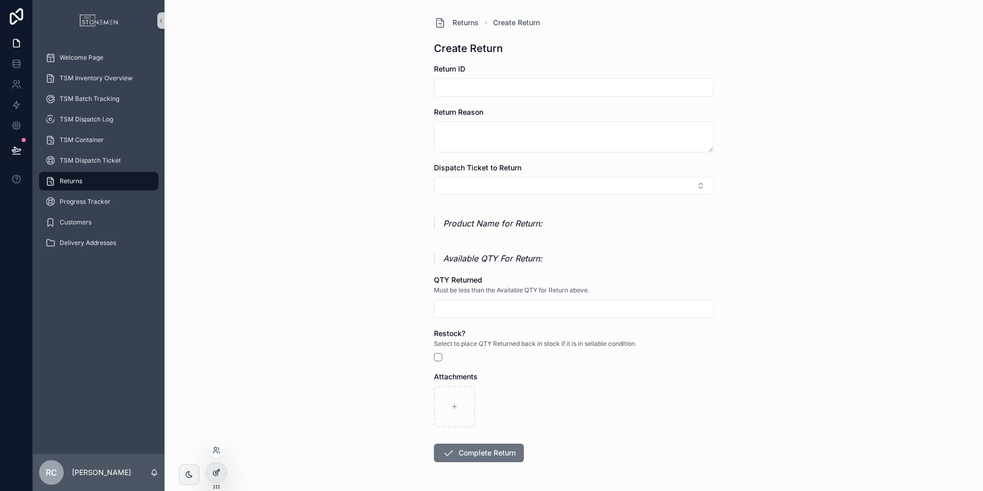
click at [213, 472] on icon at bounding box center [216, 472] width 8 height 8
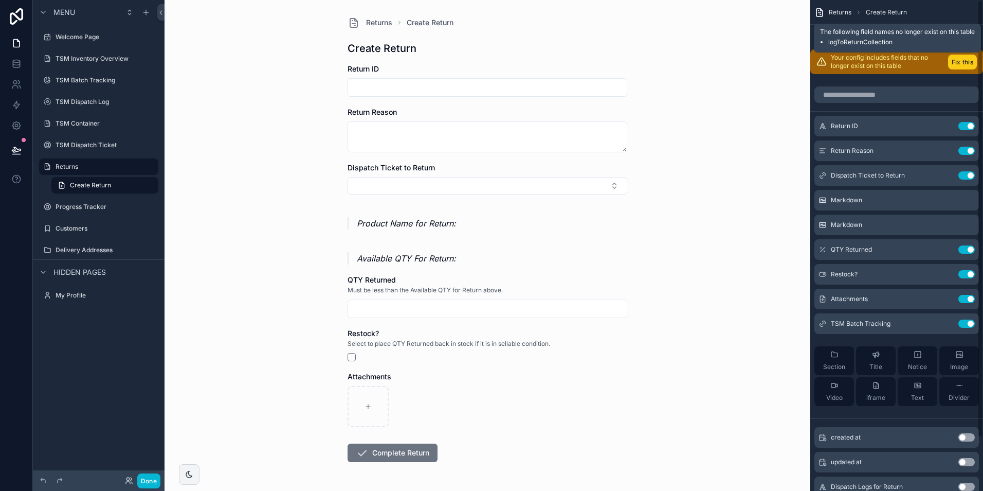
click at [963, 62] on button "Fix this" at bounding box center [962, 62] width 29 height 15
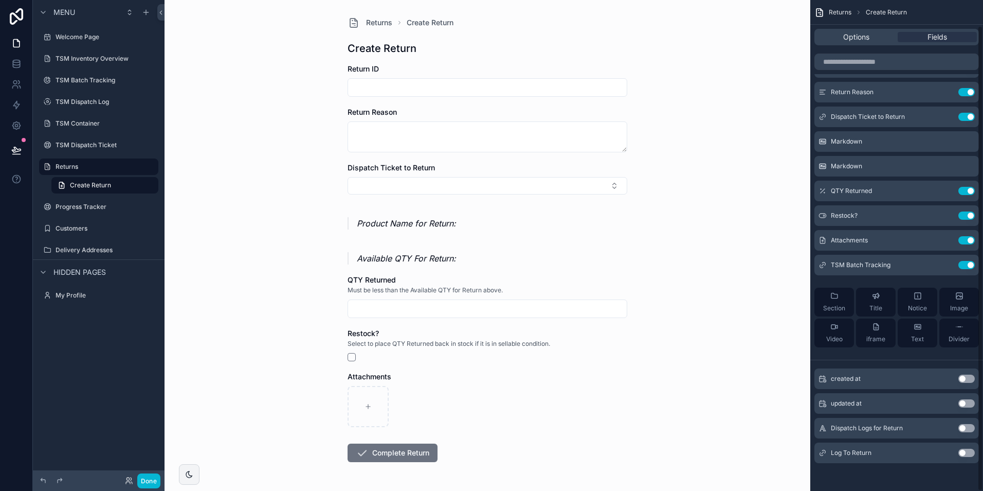
scroll to position [27, 0]
click at [966, 452] on button "Use setting" at bounding box center [967, 451] width 16 height 8
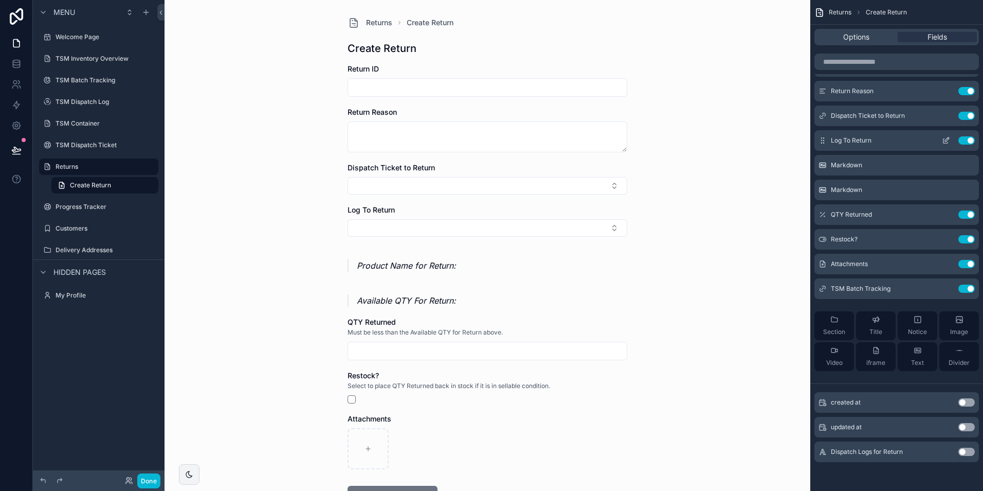
click at [946, 139] on icon "scrollable content" at bounding box center [947, 139] width 4 height 4
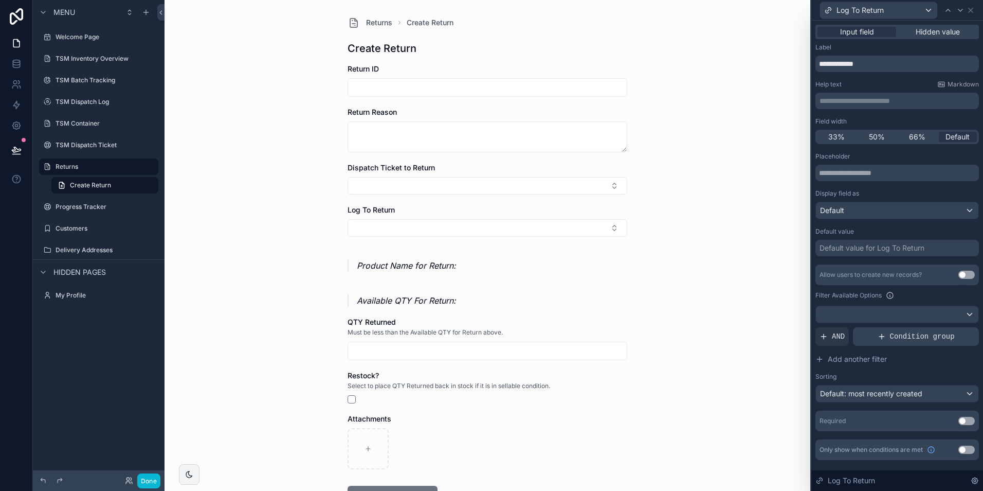
click at [899, 344] on div "Condition group" at bounding box center [916, 336] width 126 height 19
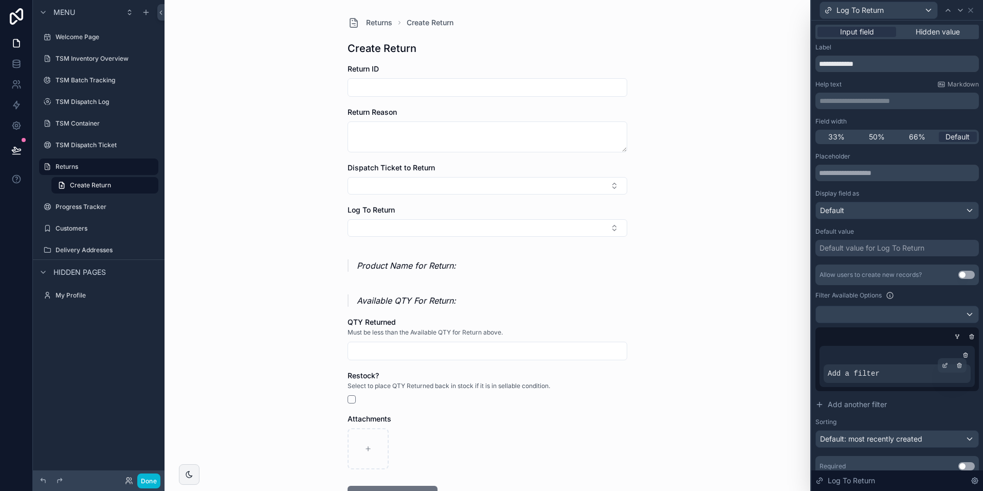
click at [849, 374] on span "Add a filter" at bounding box center [854, 373] width 52 height 10
click at [933, 362] on div "Add a filter" at bounding box center [897, 366] width 155 height 41
click at [942, 367] on icon at bounding box center [945, 365] width 6 height 6
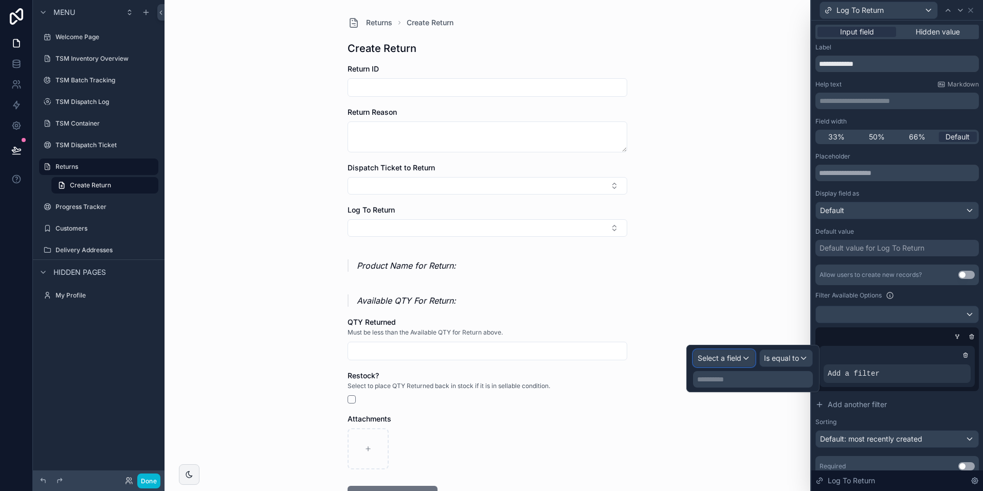
click at [742, 362] on div "Select a field" at bounding box center [724, 358] width 61 height 16
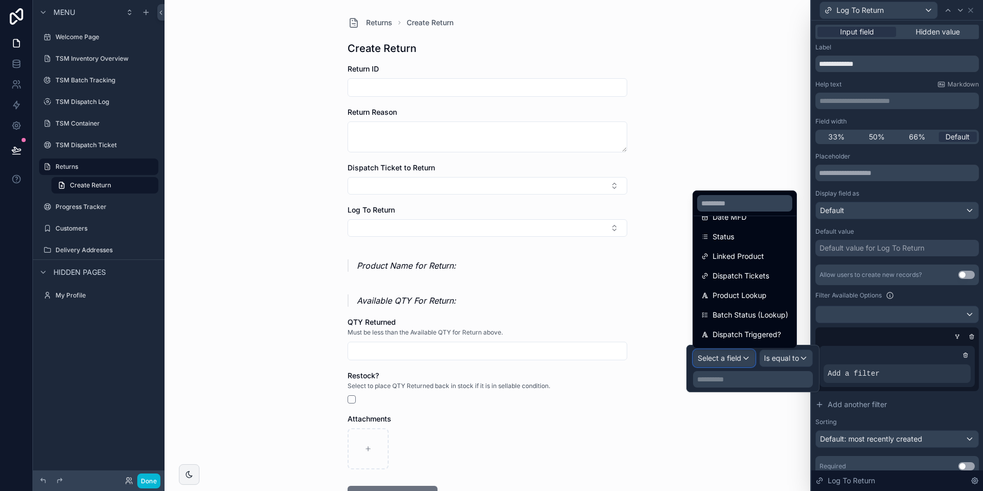
scroll to position [154, 0]
click at [769, 273] on span "Dispatch Tickets" at bounding box center [741, 274] width 57 height 12
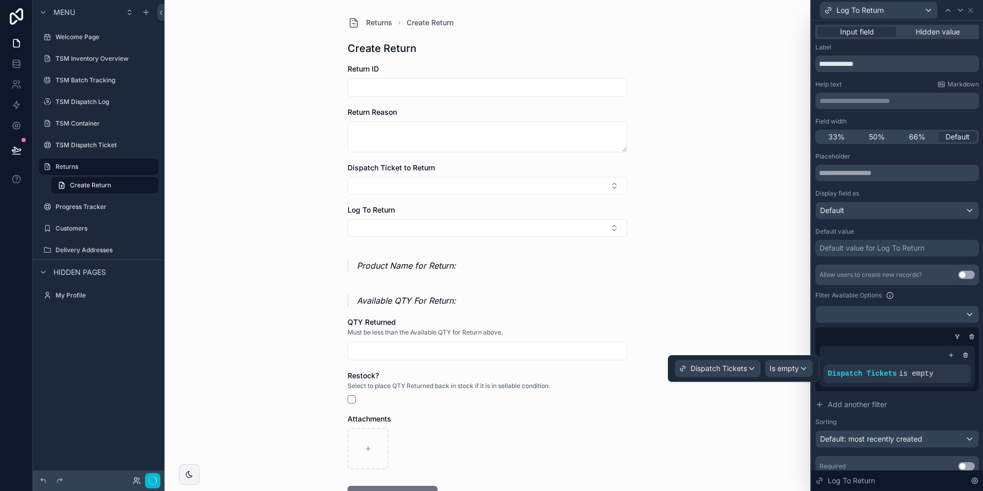
click at [791, 378] on div "Dispatch Tickets Is empty" at bounding box center [744, 368] width 152 height 27
click at [785, 360] on div "Is empty" at bounding box center [789, 368] width 47 height 16
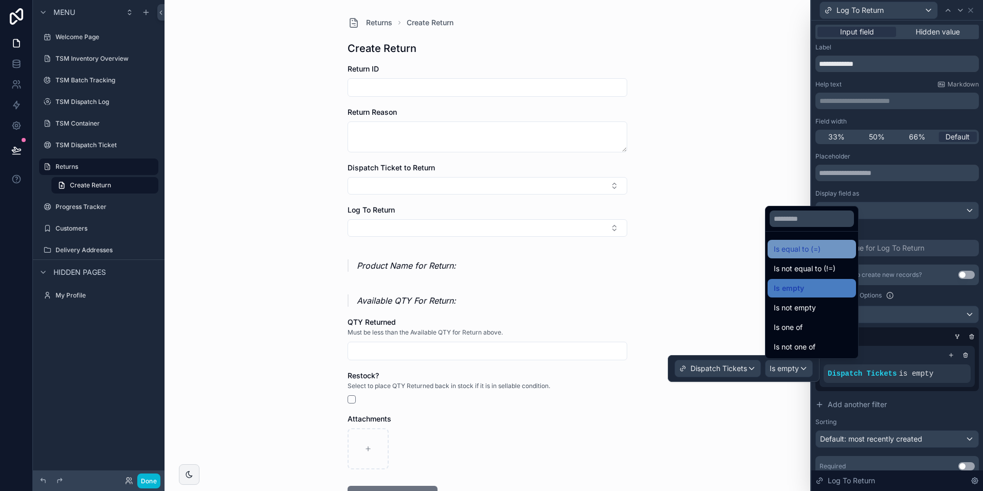
click at [810, 246] on span "Is equal to (=)" at bounding box center [797, 249] width 47 height 12
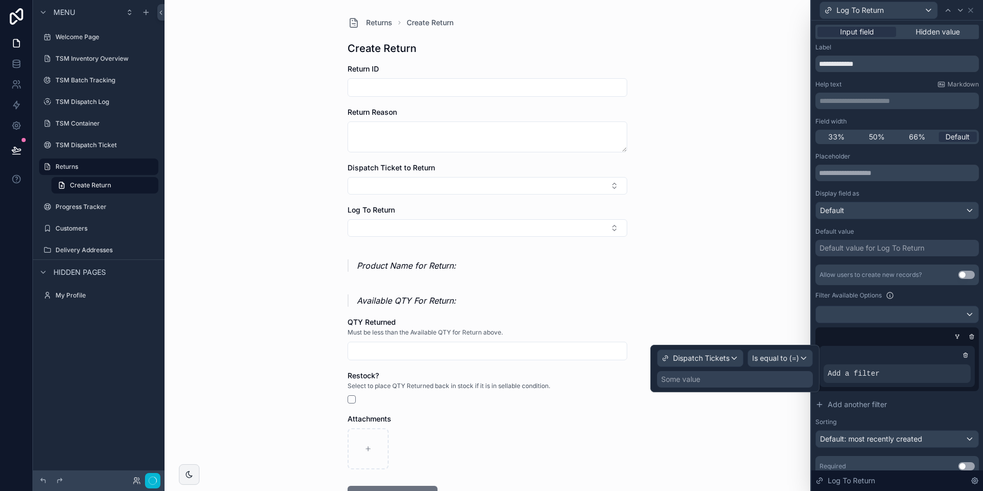
click at [729, 379] on div "Some value" at bounding box center [735, 379] width 156 height 16
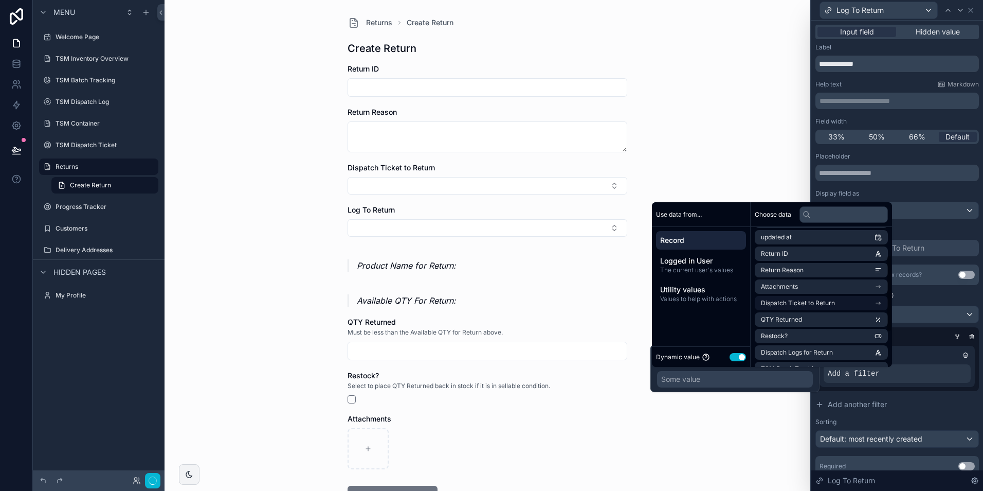
scroll to position [51, 0]
click at [804, 304] on span "Dispatch Ticket to Return" at bounding box center [798, 302] width 74 height 8
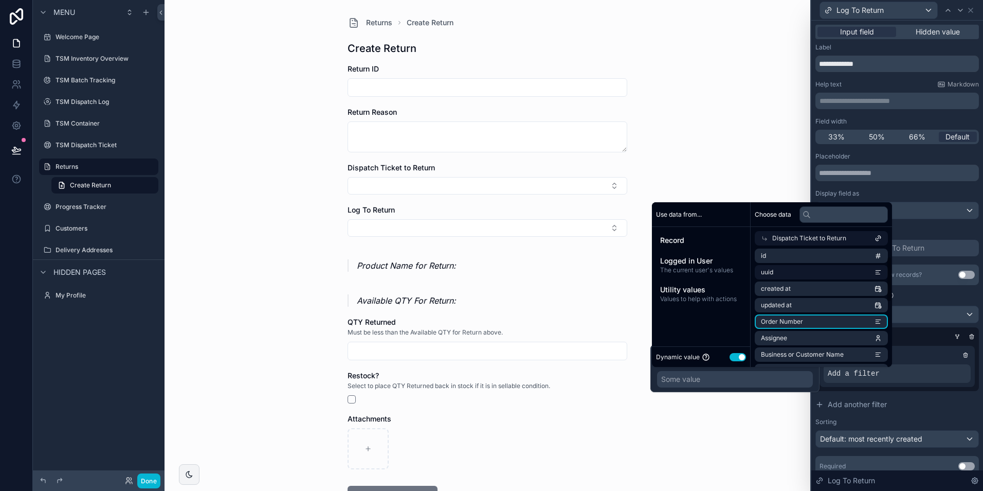
scroll to position [0, 0]
click at [815, 259] on li "id" at bounding box center [821, 256] width 133 height 14
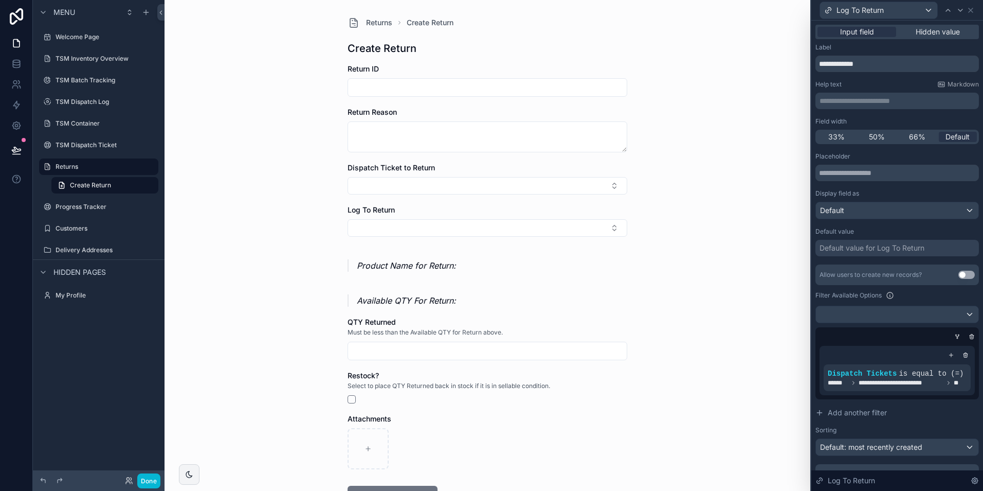
click at [713, 164] on div "Returns Create Return Create Return Return ID Return Reason Dispatch Ticket to …" at bounding box center [488, 245] width 646 height 491
click at [452, 188] on button "Select Button" at bounding box center [488, 185] width 280 height 17
type input "****"
click at [443, 228] on div "Test Order Number" at bounding box center [484, 226] width 275 height 16
click at [321, 220] on div "Returns Create Return Create Return Return ID Return Reason Dispatch Ticket to …" at bounding box center [488, 245] width 646 height 491
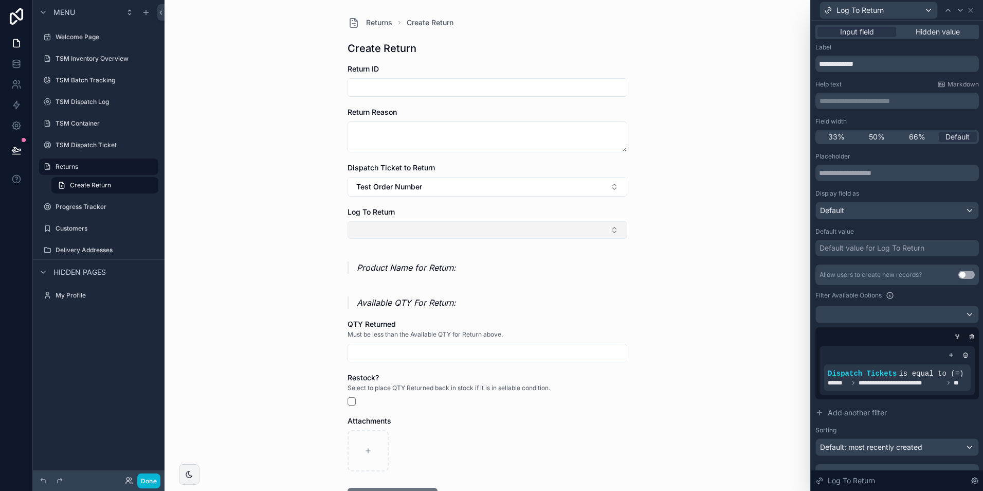
click at [470, 238] on button "Select Button" at bounding box center [488, 229] width 280 height 17
click at [491, 271] on div "5" at bounding box center [484, 270] width 275 height 16
click at [562, 261] on div "Product Name for Return:" at bounding box center [488, 268] width 280 height 27
click at [449, 224] on button "5" at bounding box center [488, 231] width 280 height 20
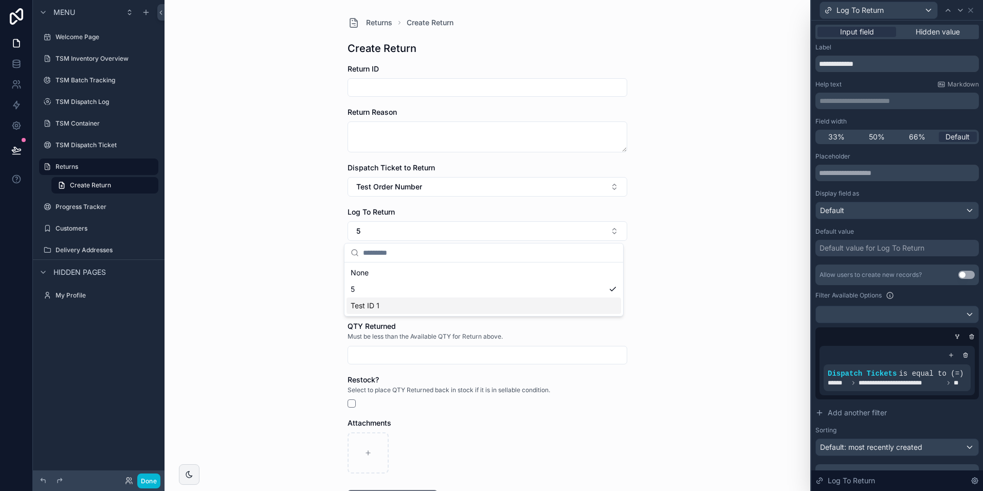
click at [436, 297] on div "Test ID 1" at bounding box center [484, 305] width 275 height 16
click at [429, 244] on form "Return ID Return Reason Dispatch Ticket to Return Test Order Number Log To Retu…" at bounding box center [488, 319] width 280 height 510
click at [459, 268] on p "Product Name for Return:" at bounding box center [492, 269] width 271 height 12
click at [881, 15] on div "Log To Return" at bounding box center [878, 10] width 117 height 16
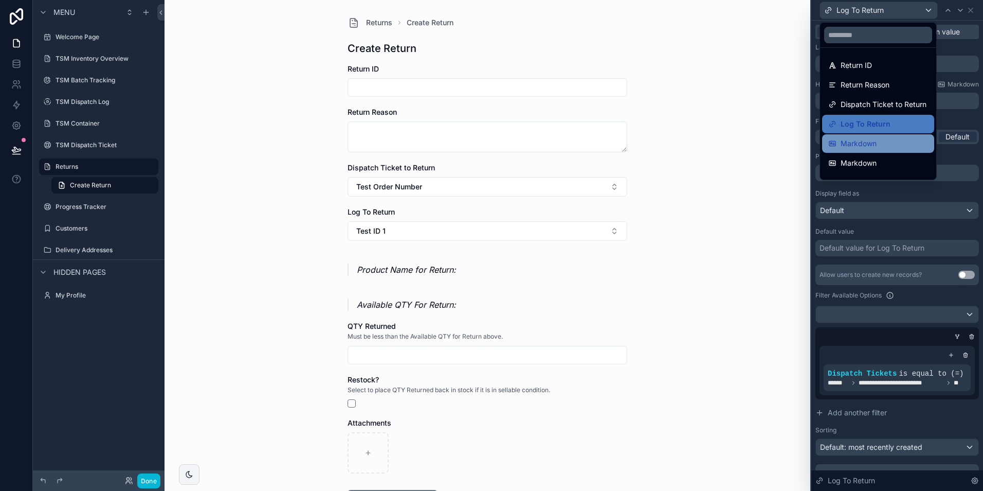
click at [870, 138] on span "Markdown" at bounding box center [859, 143] width 36 height 12
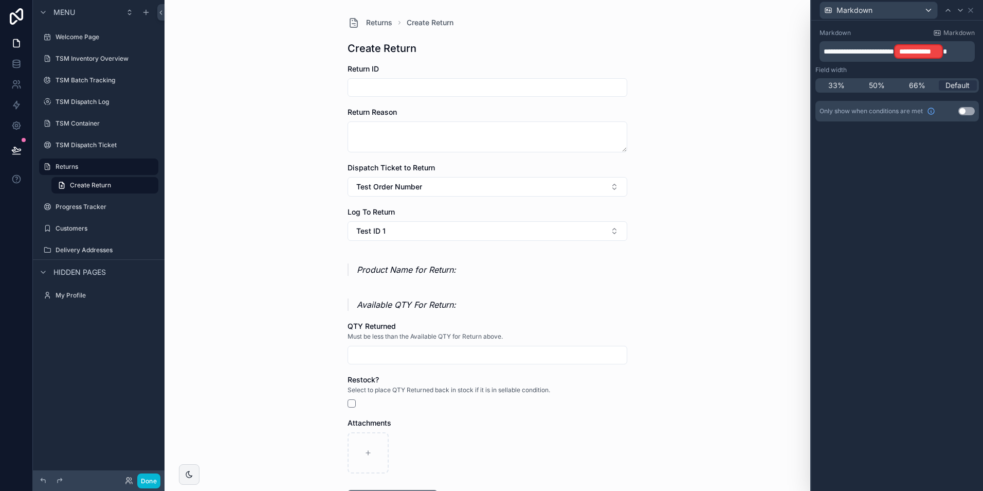
click at [894, 52] on span "**********" at bounding box center [859, 51] width 70 height 7
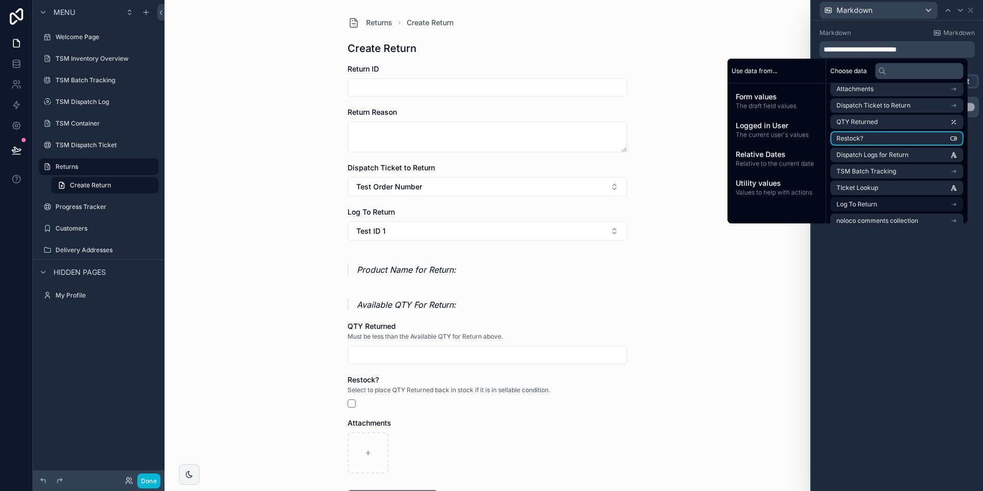
scroll to position [113, 0]
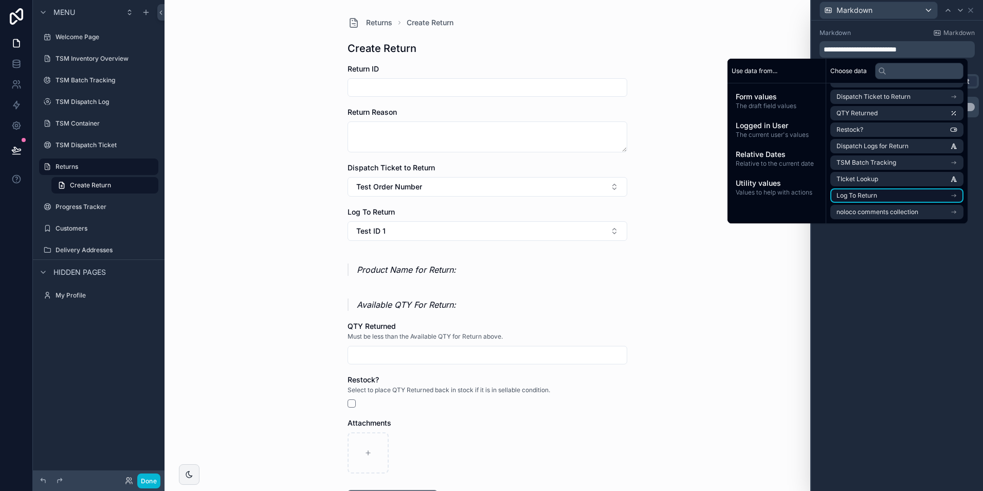
click at [887, 197] on li "Log To Return" at bounding box center [897, 195] width 133 height 14
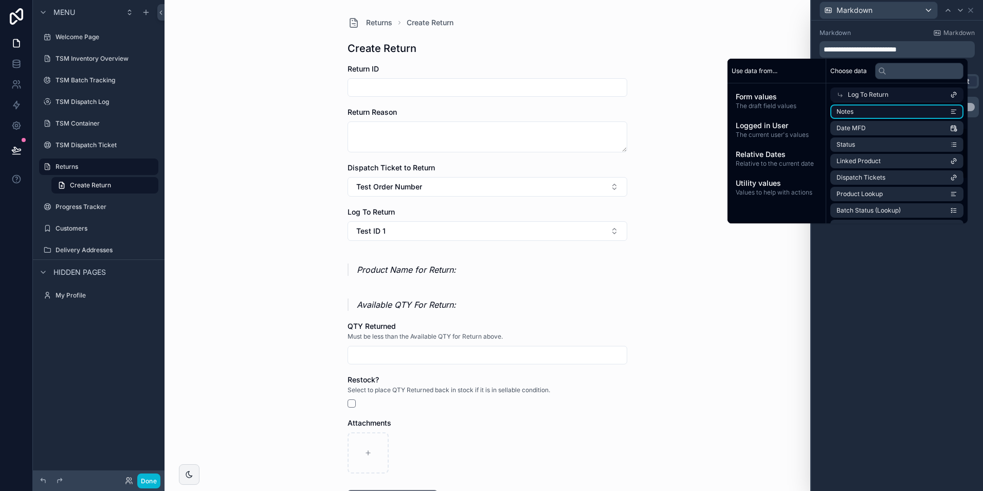
scroll to position [103, 0]
click at [890, 160] on li "Linked Product" at bounding box center [897, 158] width 133 height 14
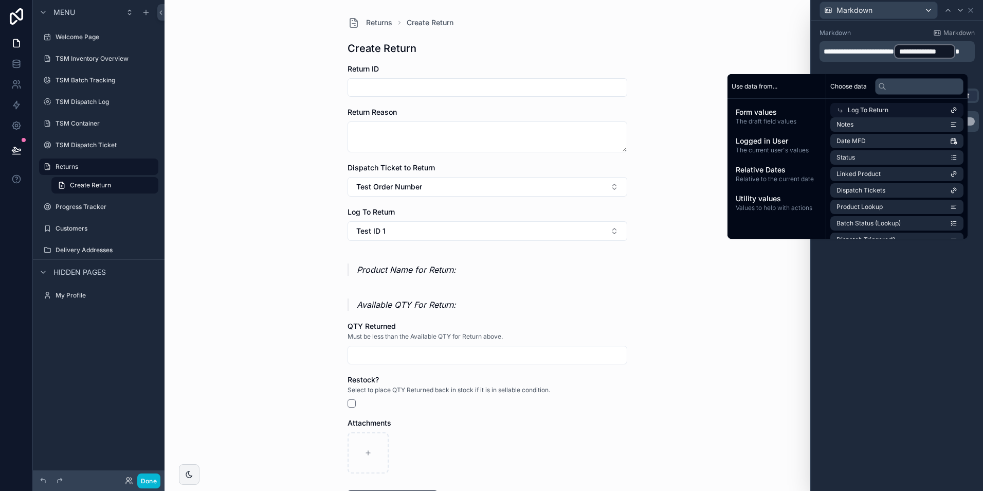
click at [881, 280] on div "**********" at bounding box center [898, 256] width 172 height 470
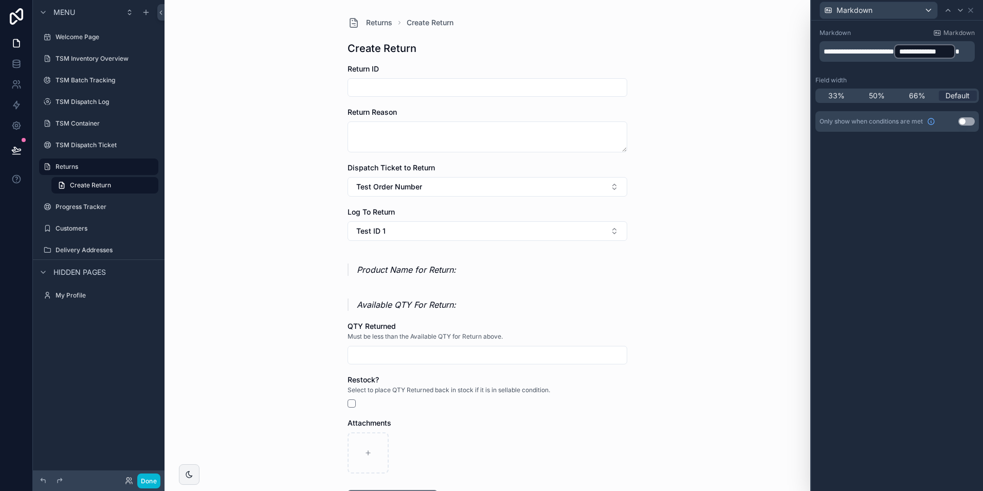
click at [883, 208] on div "**********" at bounding box center [898, 256] width 172 height 470
click at [521, 243] on form "Return ID Return Reason Dispatch Ticket to Return Test Order Number Log To Retu…" at bounding box center [488, 319] width 280 height 510
click at [523, 235] on button "Test ID 1" at bounding box center [488, 231] width 280 height 20
click at [517, 298] on div "Test ID 1" at bounding box center [484, 305] width 275 height 16
click at [513, 229] on button "Select Button" at bounding box center [488, 229] width 280 height 17
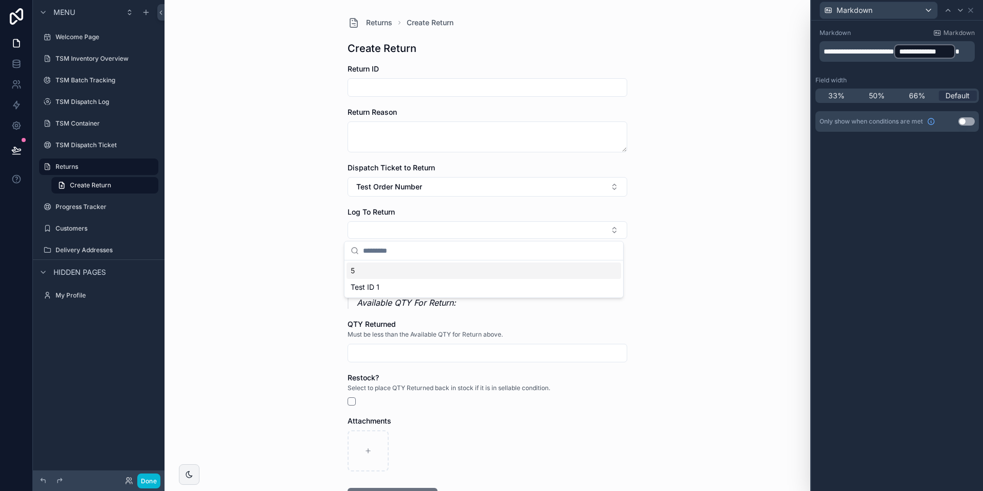
click at [512, 273] on div "5" at bounding box center [484, 270] width 275 height 16
click at [525, 235] on button "5" at bounding box center [488, 231] width 280 height 20
click at [517, 300] on div "Test ID 1" at bounding box center [484, 305] width 275 height 16
click at [568, 268] on p "Product Name for Return:" at bounding box center [492, 269] width 271 height 12
click at [911, 60] on p "**********" at bounding box center [898, 51] width 149 height 16
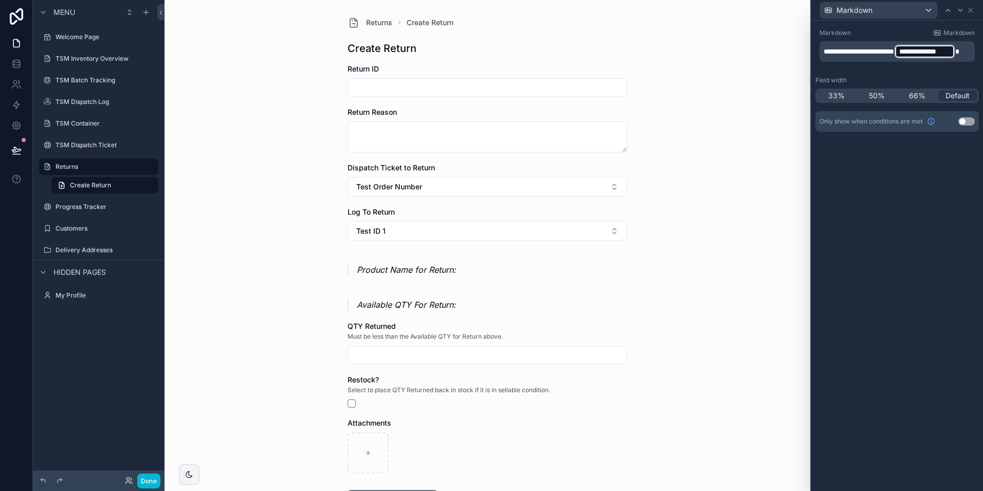
click at [860, 60] on p "**********" at bounding box center [898, 51] width 149 height 16
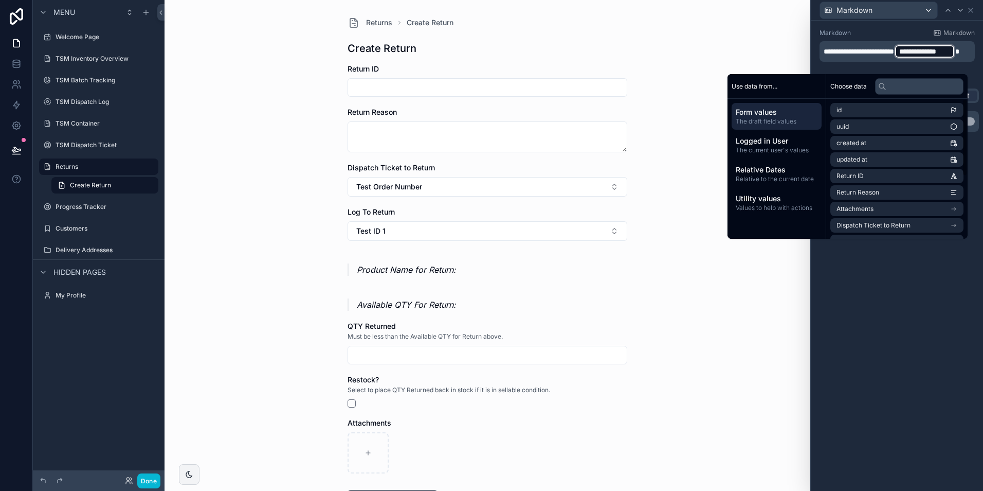
click at [771, 116] on span "Form values" at bounding box center [777, 112] width 82 height 10
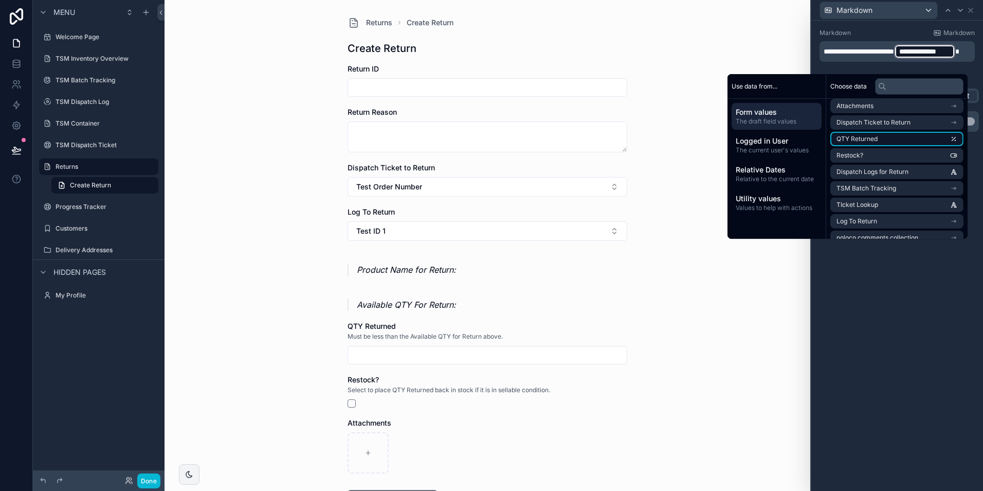
scroll to position [113, 0]
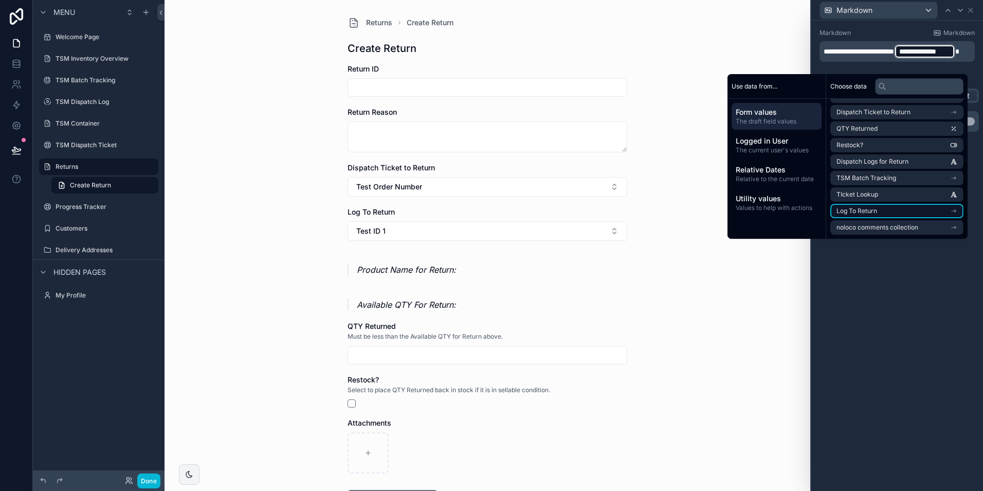
click at [875, 209] on li "Log To Return" at bounding box center [897, 211] width 133 height 14
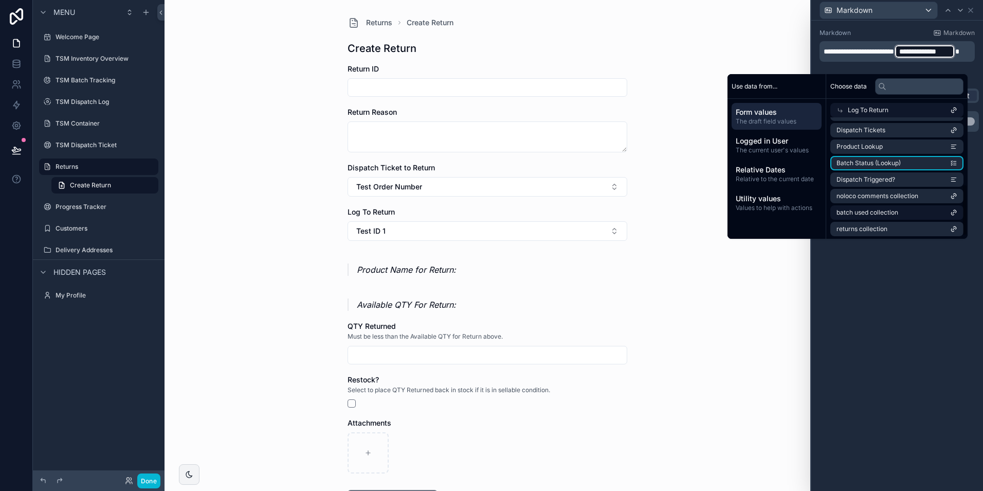
scroll to position [165, 0]
click at [885, 212] on span "batch used collection" at bounding box center [868, 211] width 62 height 8
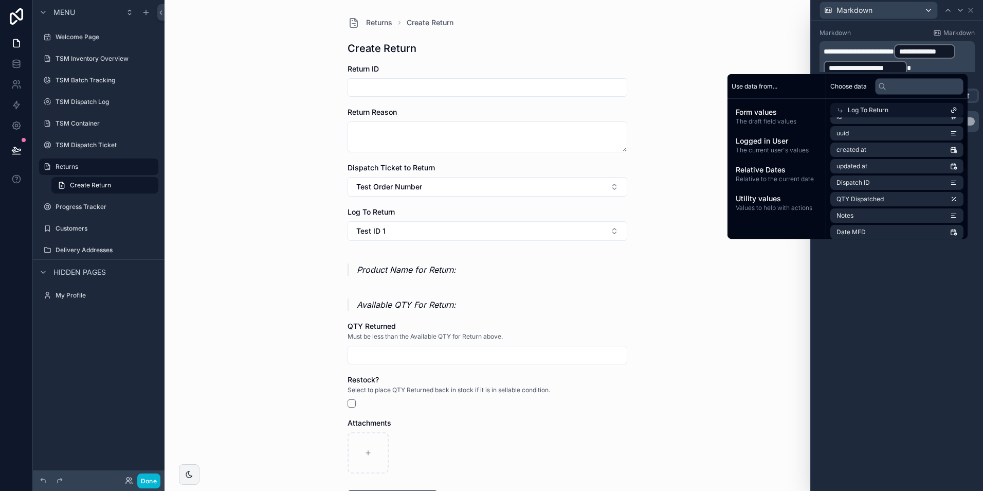
scroll to position [0, 0]
click at [870, 132] on li "id" at bounding box center [897, 128] width 133 height 14
click at [892, 253] on div "**********" at bounding box center [898, 256] width 172 height 470
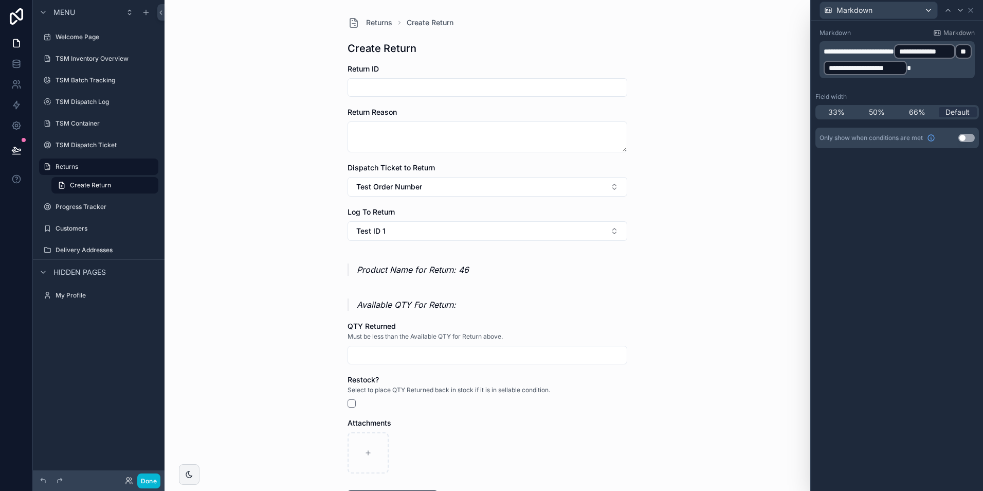
click at [924, 74] on p "**********" at bounding box center [898, 59] width 149 height 33
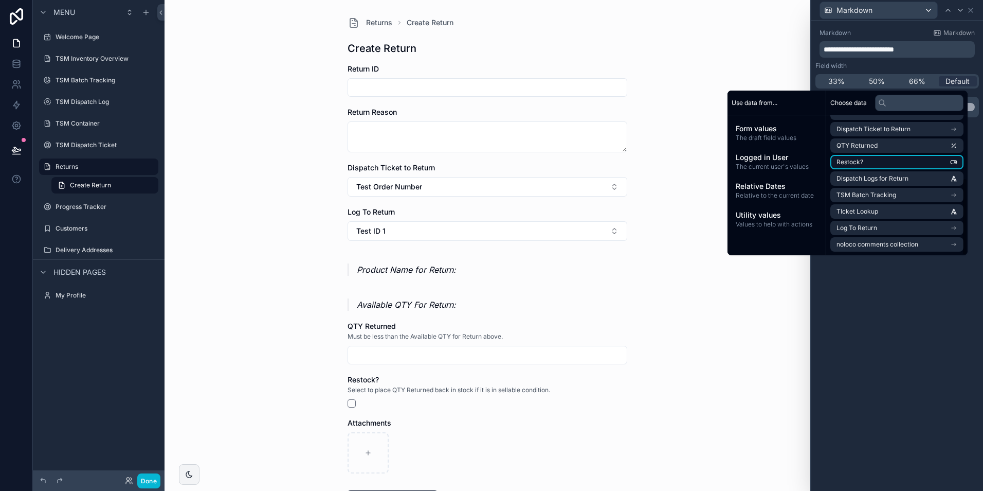
scroll to position [113, 0]
click at [884, 223] on li "Log To Return" at bounding box center [897, 227] width 133 height 14
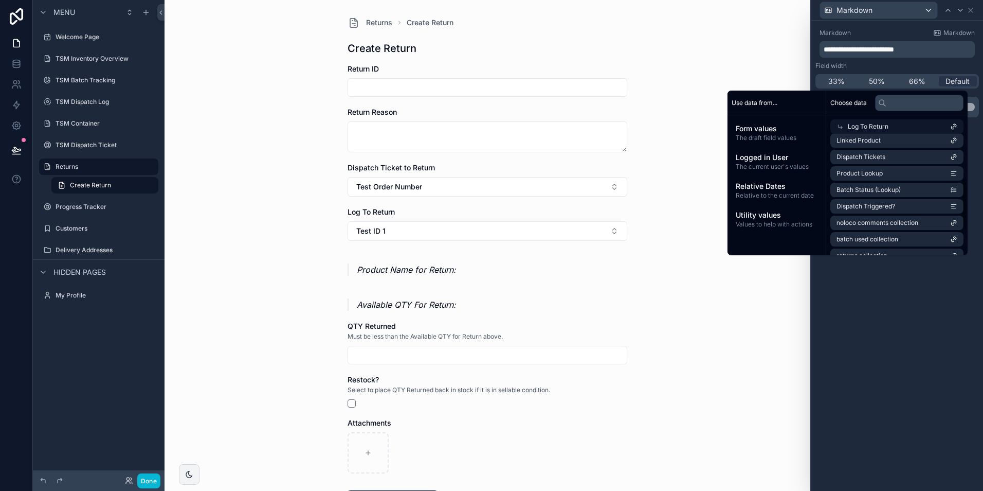
scroll to position [154, 0]
click at [899, 175] on li "Product Lookup" at bounding box center [897, 172] width 133 height 14
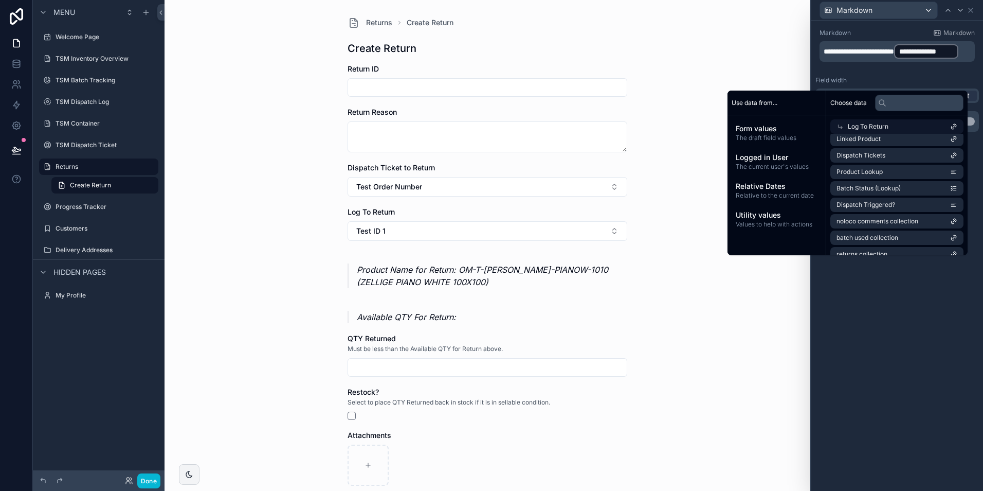
click at [897, 314] on div "**********" at bounding box center [898, 256] width 172 height 470
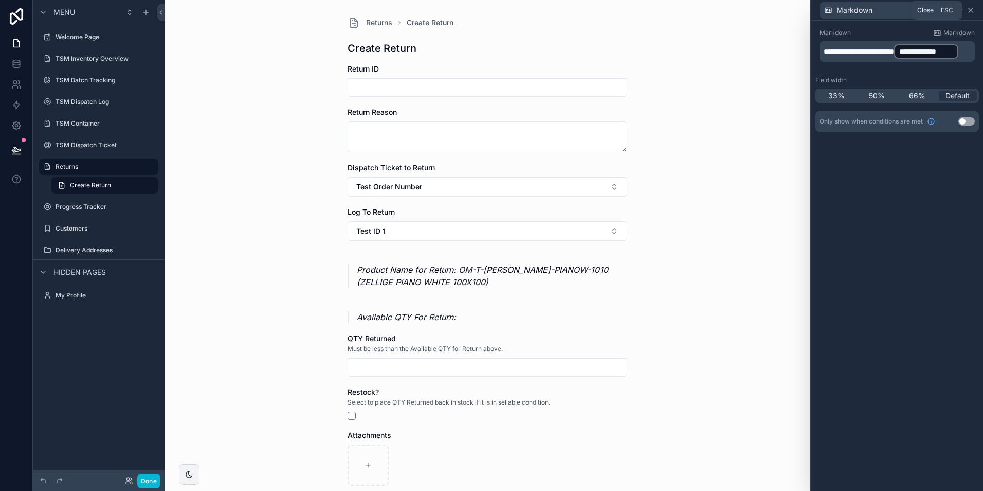
click at [973, 10] on icon at bounding box center [971, 10] width 8 height 8
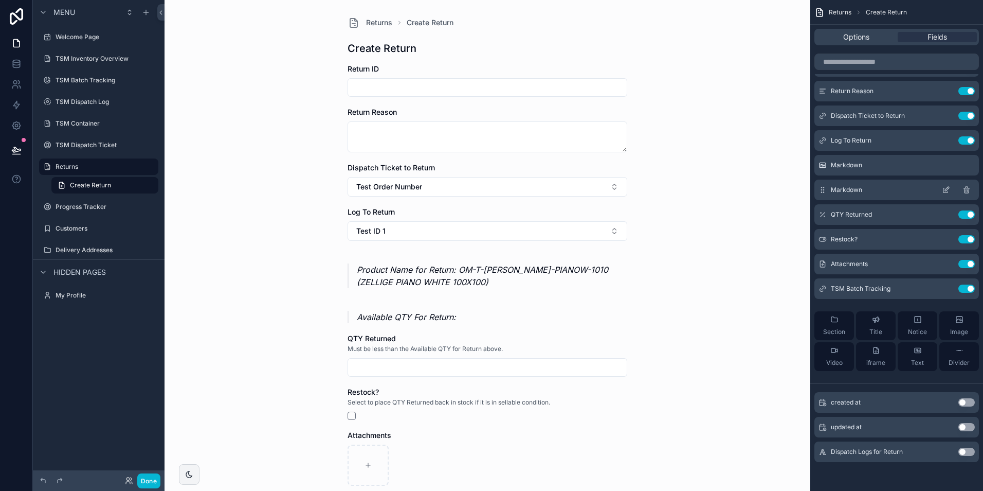
click at [946, 191] on icon "scrollable content" at bounding box center [946, 190] width 8 height 8
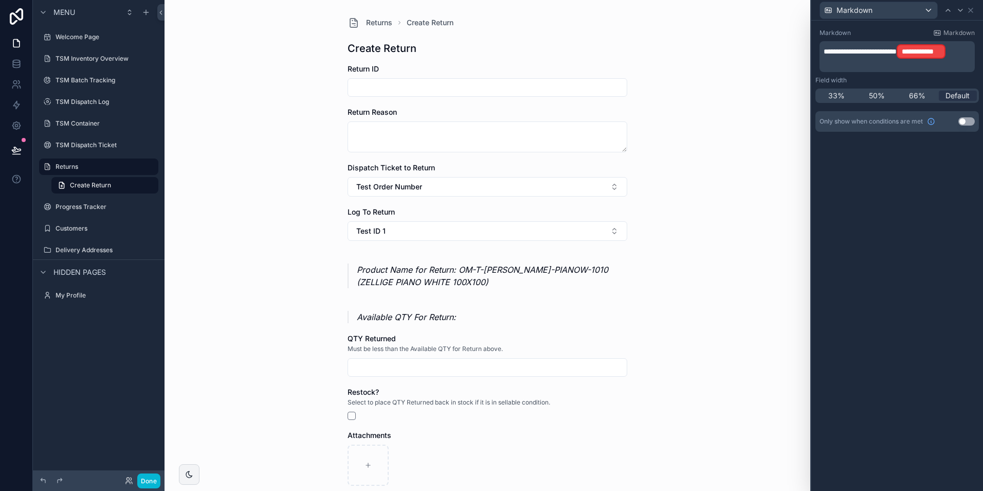
click at [927, 62] on p "﻿" at bounding box center [898, 65] width 149 height 10
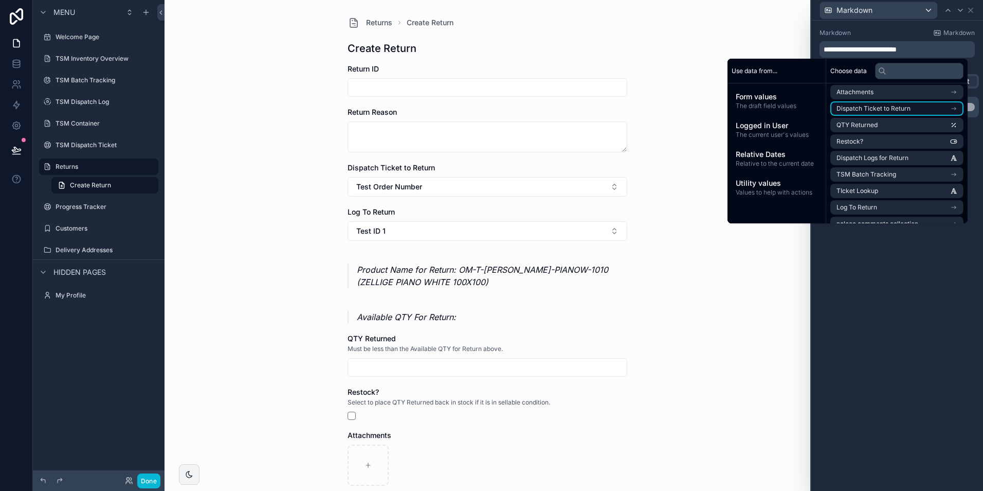
scroll to position [113, 0]
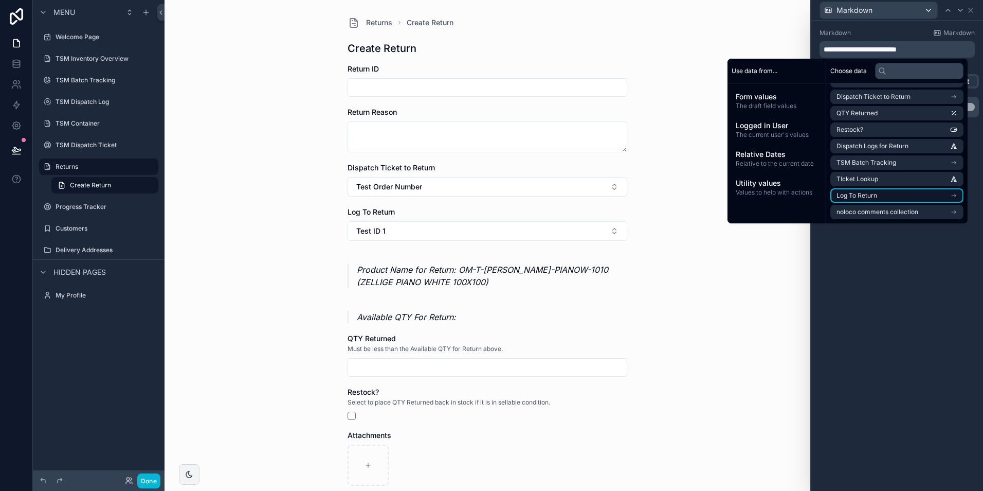
click at [884, 192] on li "Log To Return" at bounding box center [897, 195] width 133 height 14
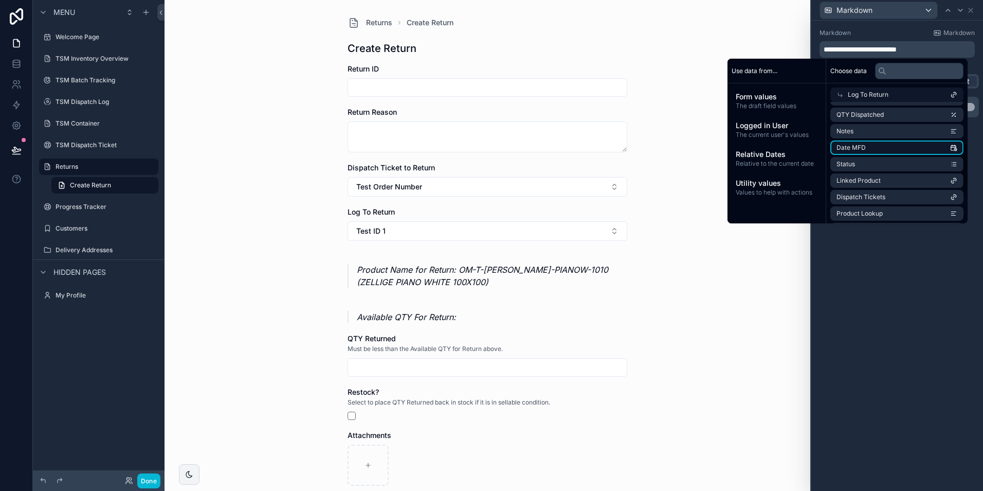
scroll to position [51, 0]
click at [884, 143] on li "QTY Dispatched" at bounding box center [897, 144] width 133 height 14
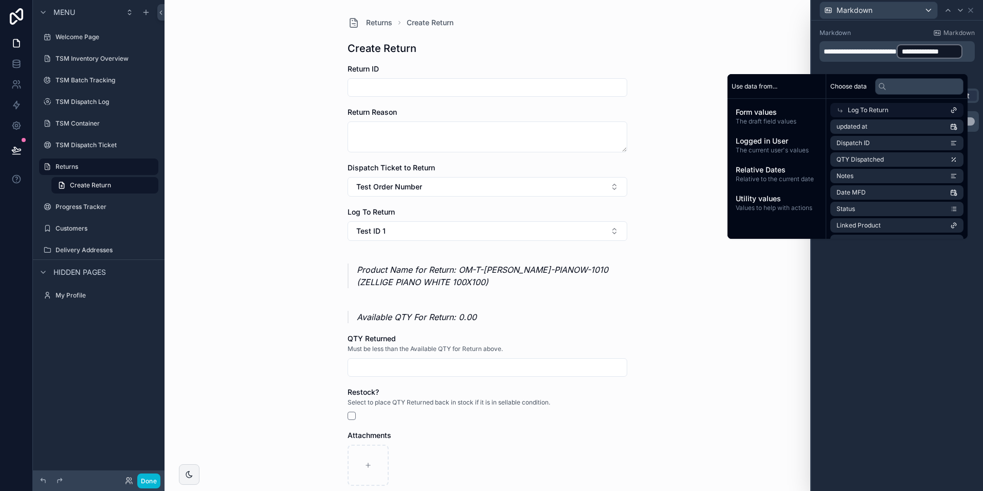
click at [883, 290] on div "**********" at bounding box center [898, 256] width 172 height 470
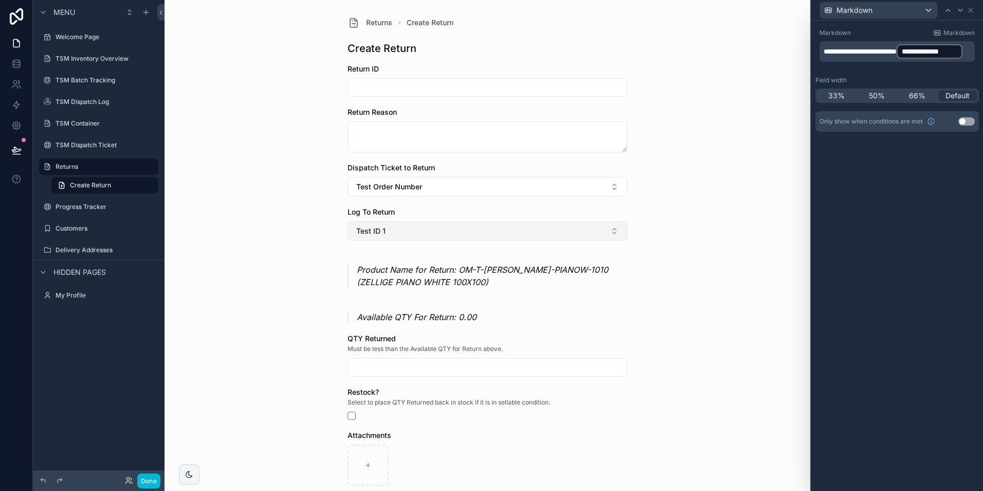
click at [538, 227] on button "Test ID 1" at bounding box center [488, 231] width 280 height 20
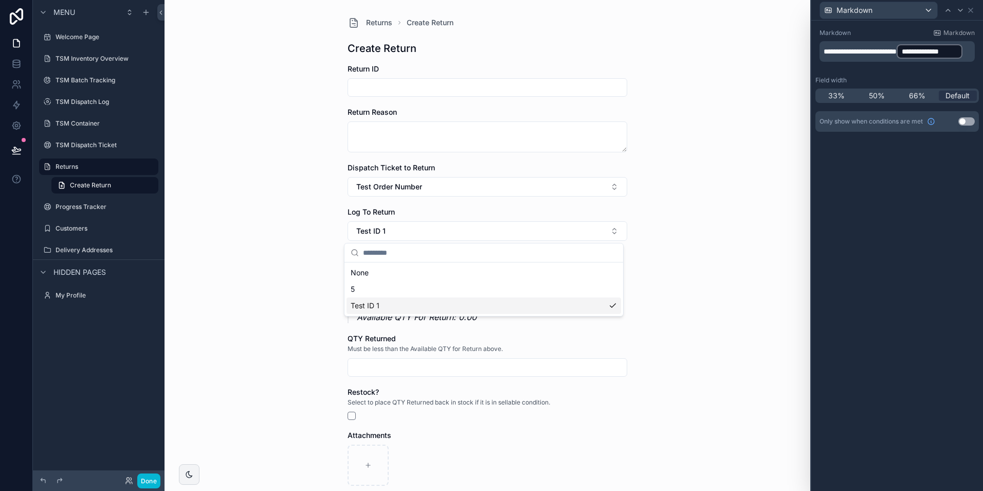
click at [519, 293] on div "5" at bounding box center [484, 289] width 275 height 16
click at [672, 249] on div "Returns Create Return Create Return Return ID Return Reason Dispatch Ticket to …" at bounding box center [488, 245] width 646 height 491
click at [536, 272] on p "Product Name for Return: HS-SWC-SABI-CORNER (SABI CLADDING CORNERS)" at bounding box center [492, 275] width 271 height 25
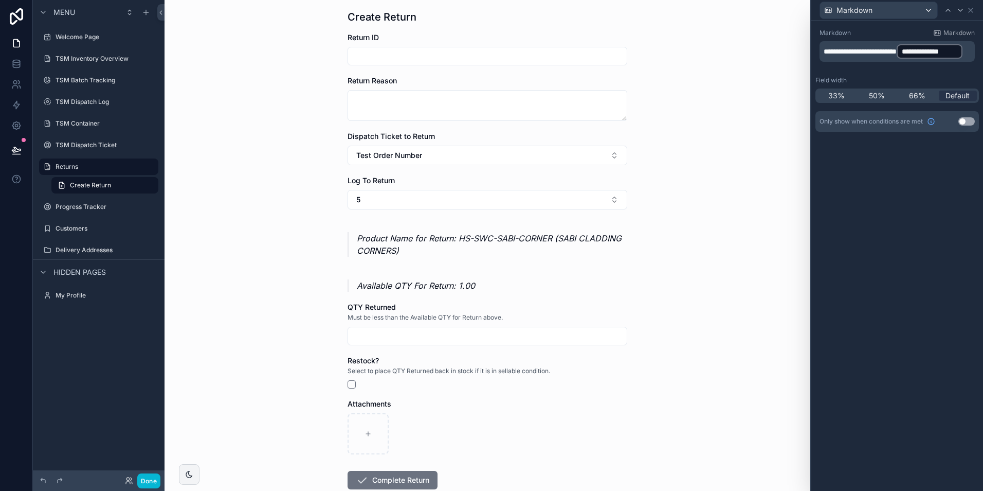
scroll to position [96, 0]
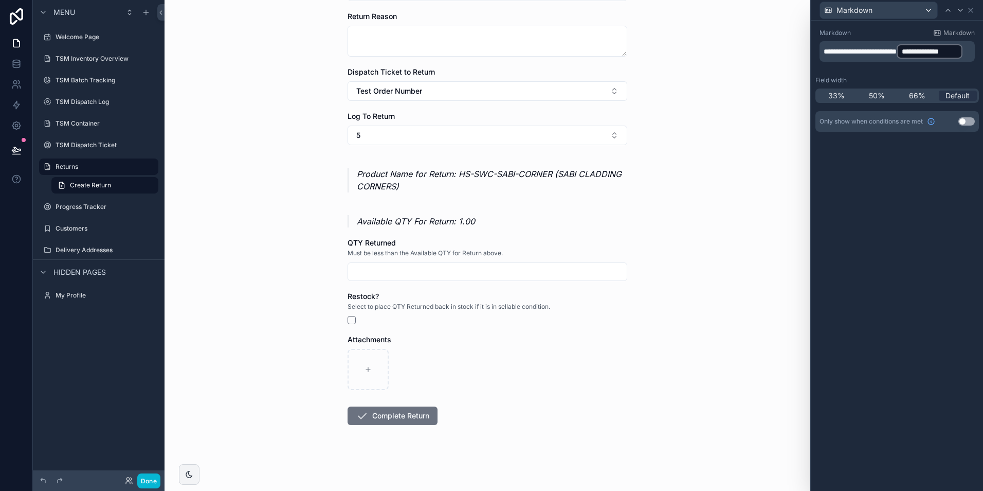
click at [445, 275] on input "scrollable content" at bounding box center [487, 271] width 279 height 14
type input "****"
click at [348, 319] on button "scrollable content" at bounding box center [352, 320] width 8 height 8
click at [310, 304] on div "Returns Create Return Create Return Return ID Return Reason Dispatch Ticket to …" at bounding box center [488, 149] width 646 height 491
click at [202, 305] on div "Returns Create Return Create Return Return ID Return Reason Dispatch Ticket to …" at bounding box center [488, 149] width 646 height 491
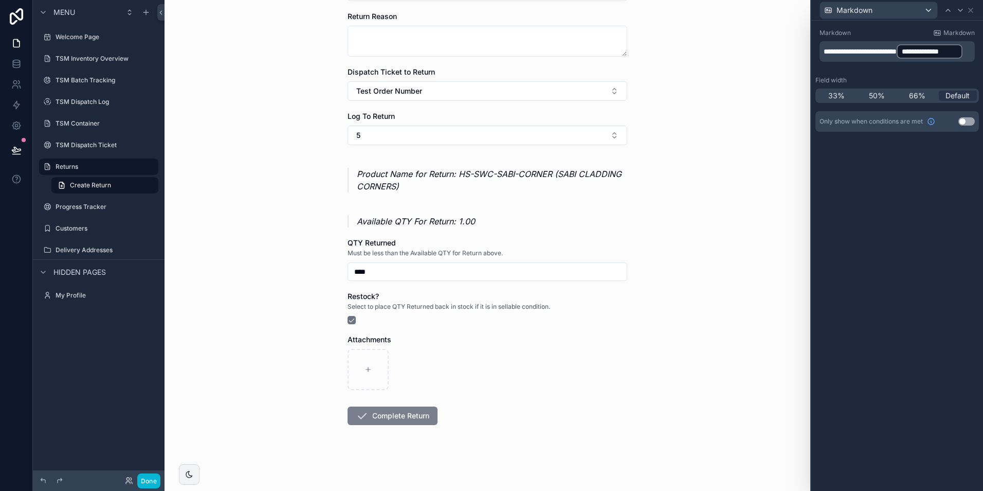
click at [366, 416] on button "Complete Return" at bounding box center [393, 415] width 90 height 19
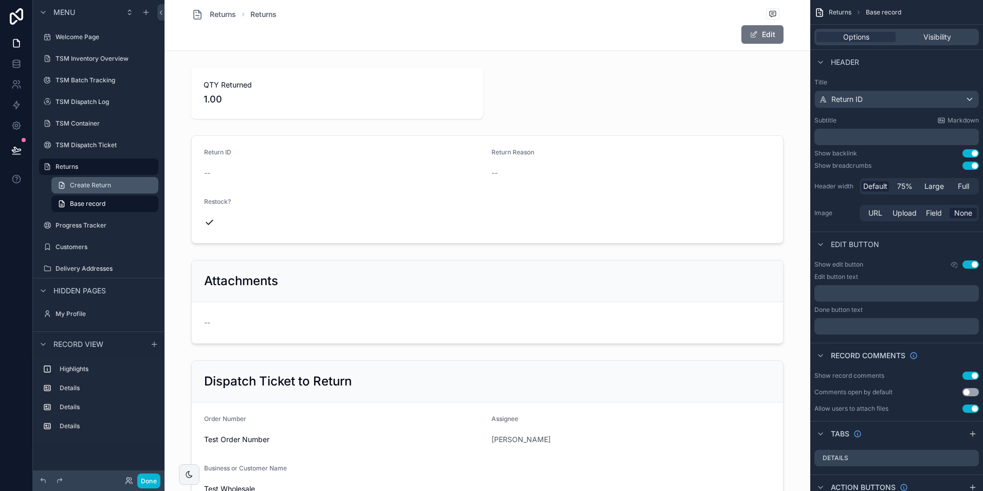
click at [77, 183] on span "Create Return" at bounding box center [90, 185] width 41 height 8
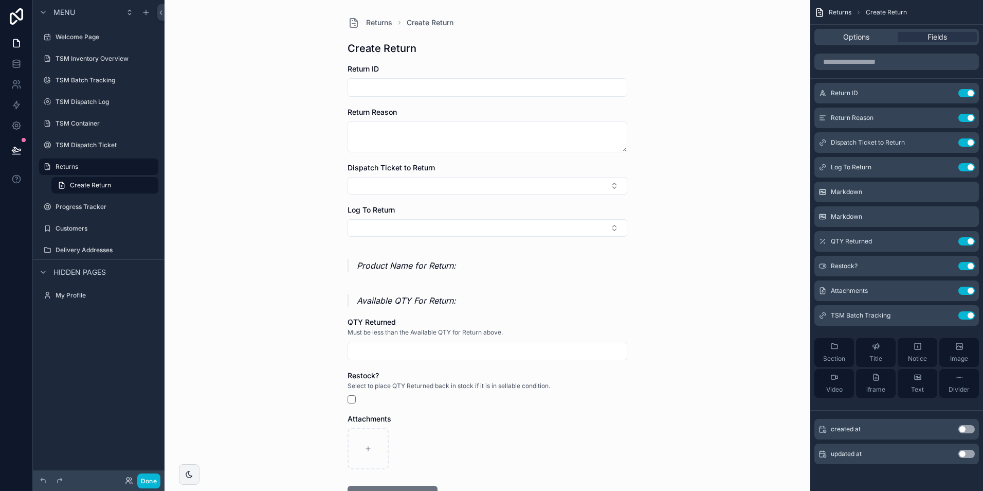
click at [673, 228] on div "Returns Create Return Create Return Return ID Return Reason Dispatch Ticket to …" at bounding box center [488, 245] width 646 height 491
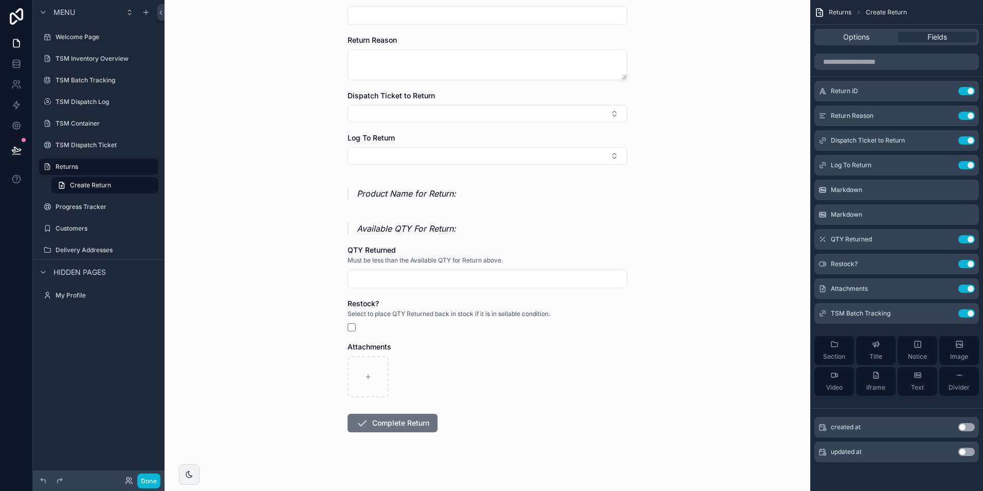
scroll to position [79, 0]
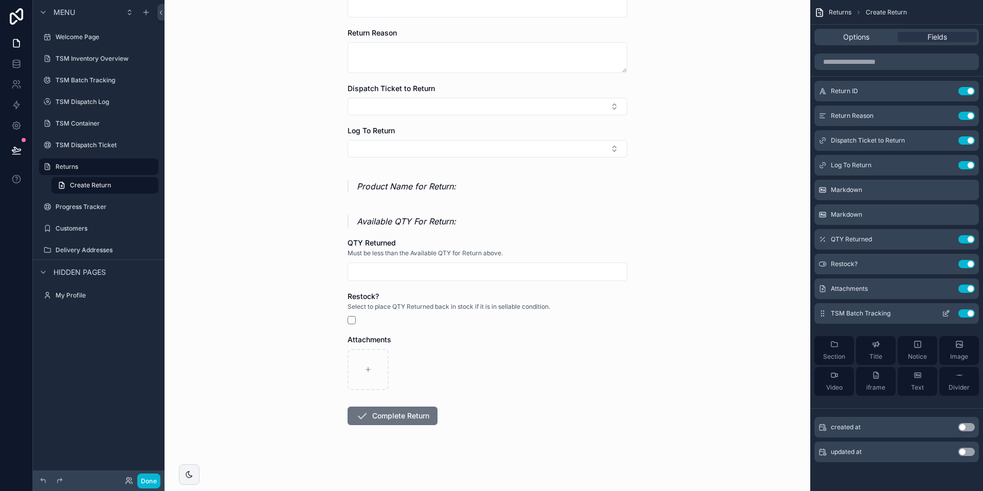
click at [961, 313] on button "Use setting" at bounding box center [967, 313] width 16 height 8
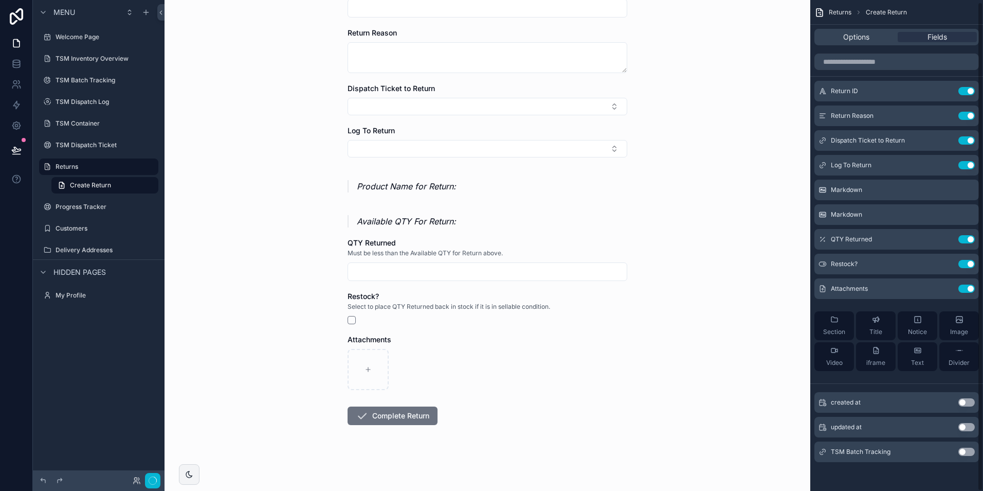
scroll to position [0, 0]
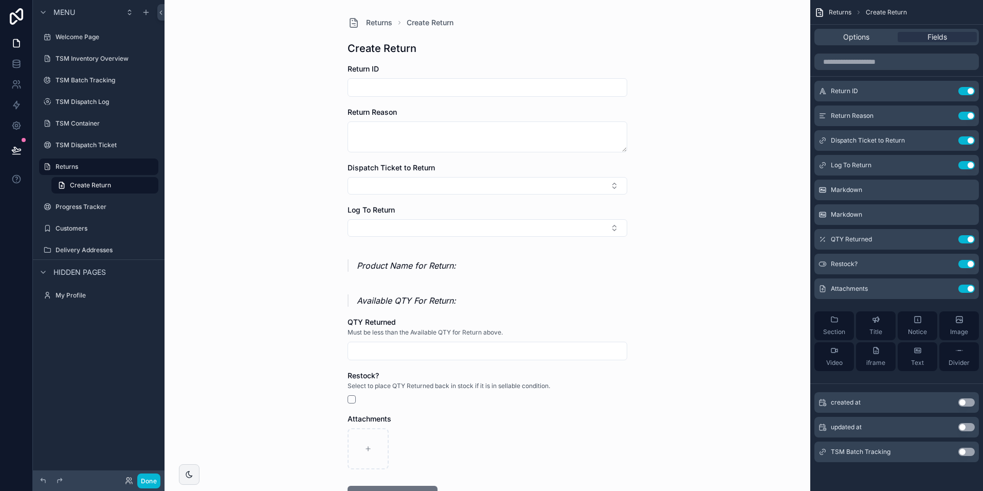
click at [962, 452] on button "Use setting" at bounding box center [967, 451] width 16 height 8
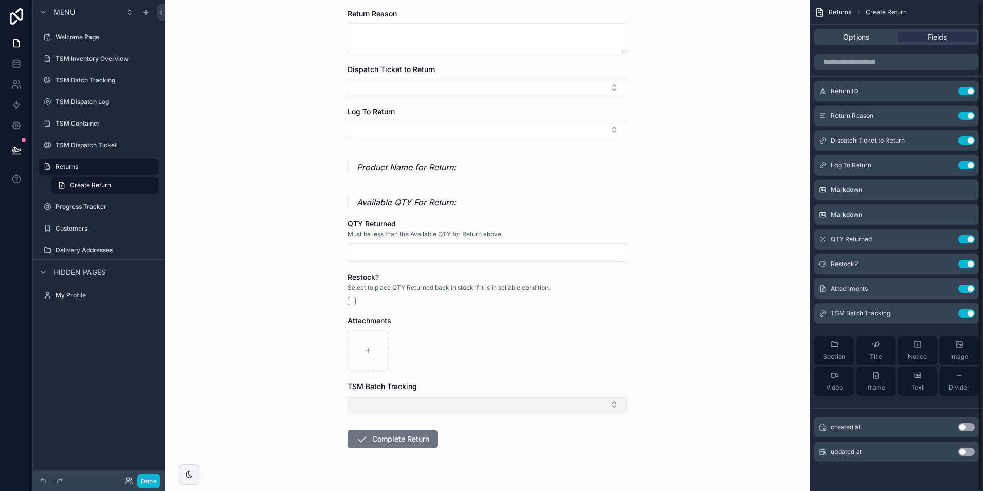
scroll to position [121, 0]
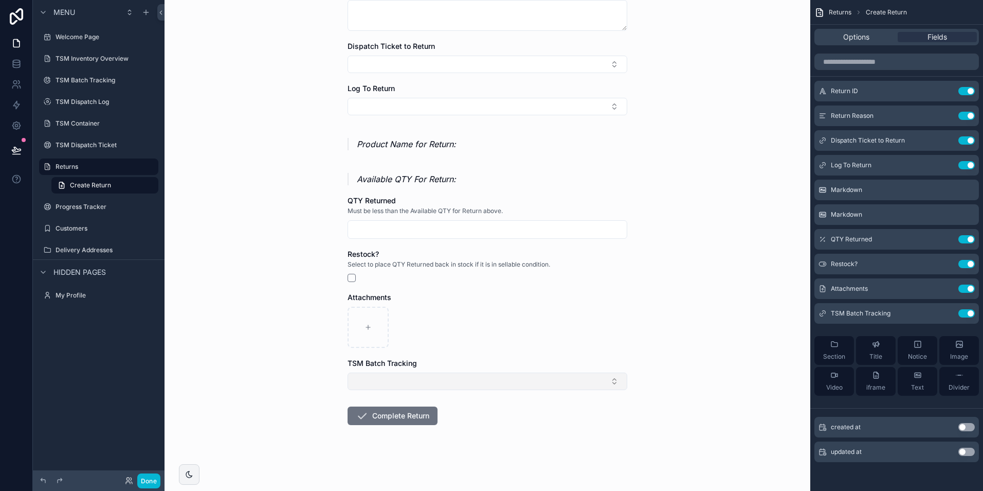
click at [535, 381] on button "Select Button" at bounding box center [488, 380] width 280 height 17
click at [629, 307] on div "Returns Create Return Create Return Return ID Return Reason Dispatch Ticket to …" at bounding box center [487, 185] width 296 height 612
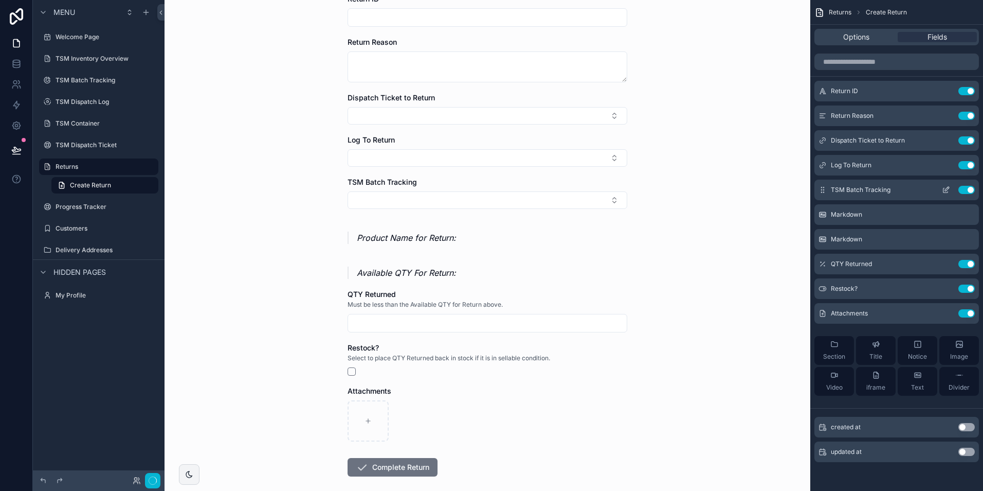
scroll to position [0, 0]
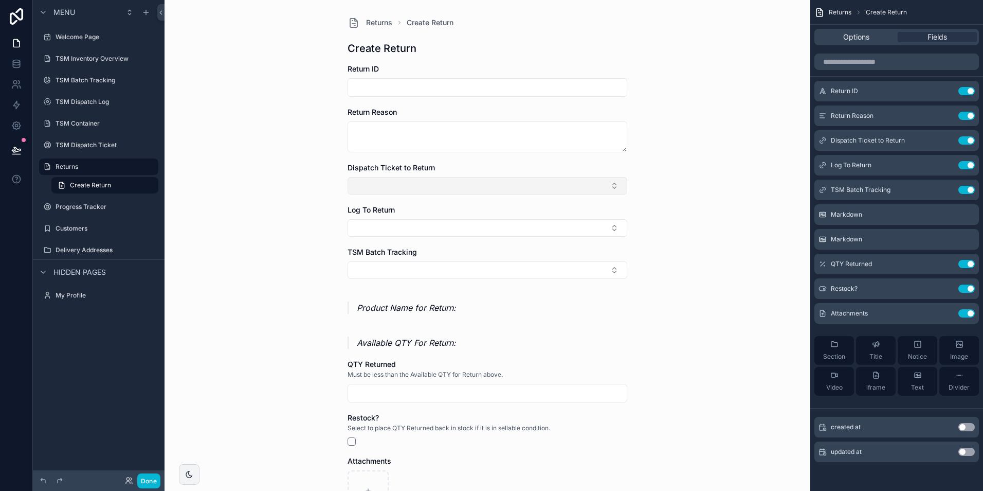
click at [478, 179] on button "Select Button" at bounding box center [488, 185] width 280 height 17
type input "****"
click at [436, 225] on div "Test Order Number" at bounding box center [484, 226] width 275 height 16
click at [434, 235] on button "Select Button" at bounding box center [488, 229] width 280 height 17
click at [435, 275] on div "5" at bounding box center [484, 270] width 275 height 16
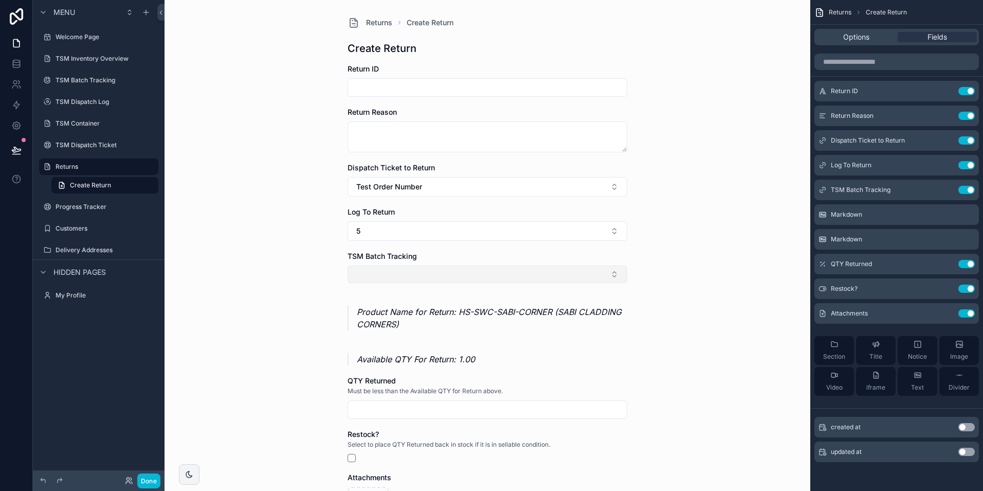
click at [436, 274] on button "Select Button" at bounding box center [488, 273] width 280 height 17
click at [313, 274] on div "Returns Create Return Create Return Return ID Return Reason Dispatch Ticket to …" at bounding box center [488, 245] width 646 height 491
click at [383, 273] on button "Select Button" at bounding box center [488, 273] width 280 height 17
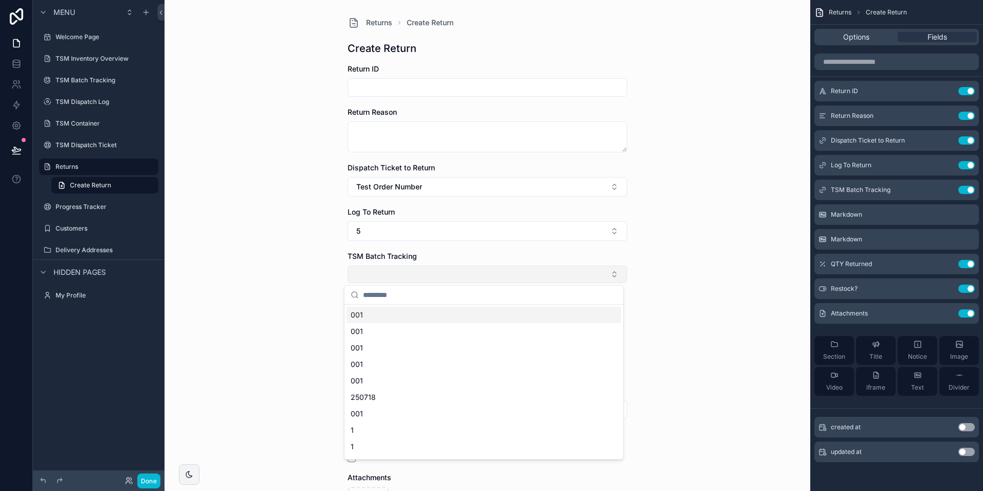
click at [383, 273] on button "Select Button" at bounding box center [488, 273] width 280 height 17
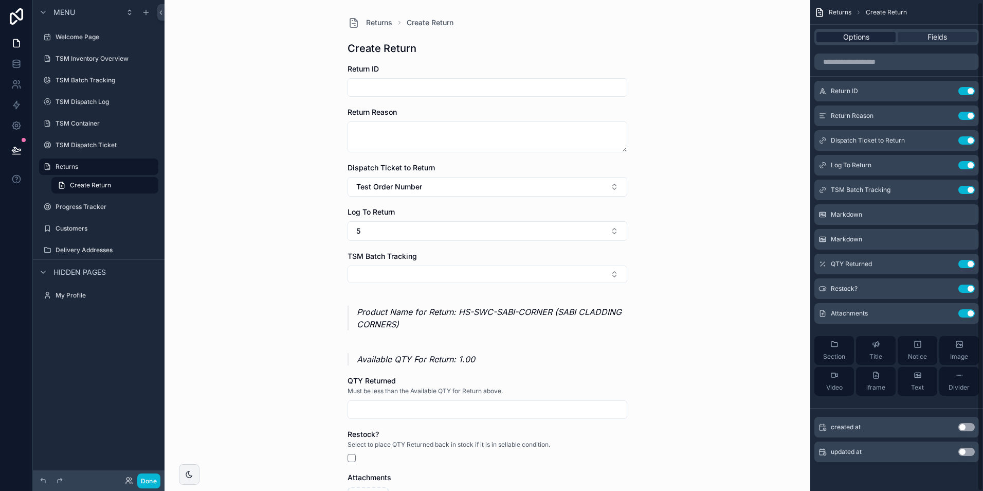
click at [843, 42] on span "Options" at bounding box center [856, 37] width 26 height 10
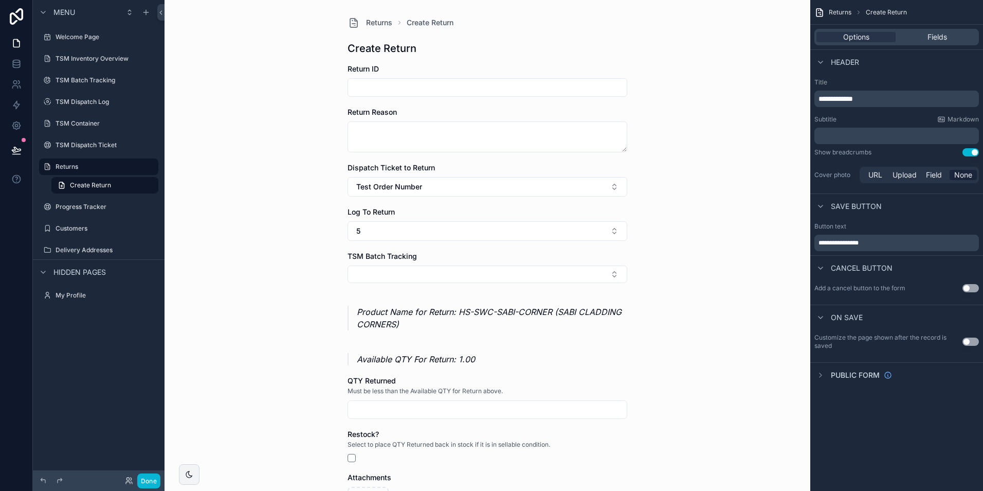
click at [914, 43] on div "Options Fields" at bounding box center [897, 37] width 165 height 16
click at [922, 33] on div "Fields" at bounding box center [937, 37] width 79 height 10
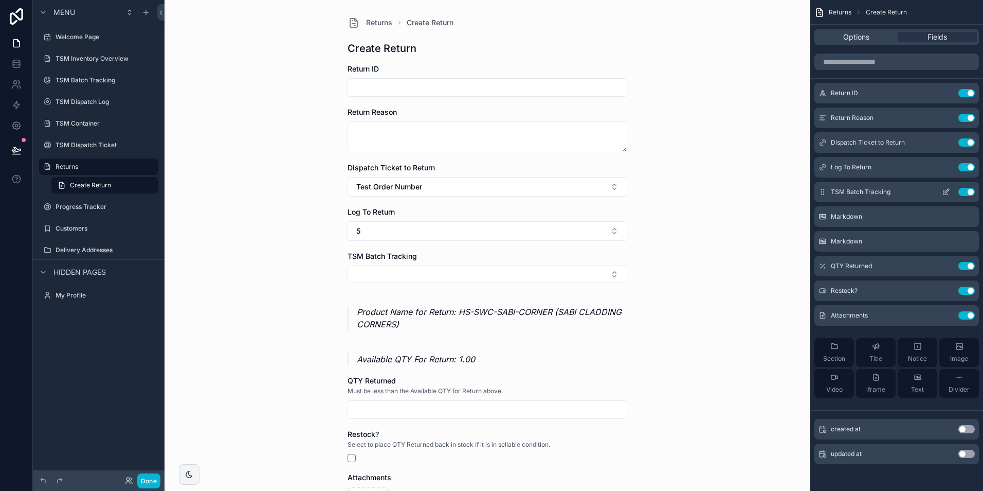
click at [941, 193] on button "scrollable content" at bounding box center [946, 192] width 16 height 8
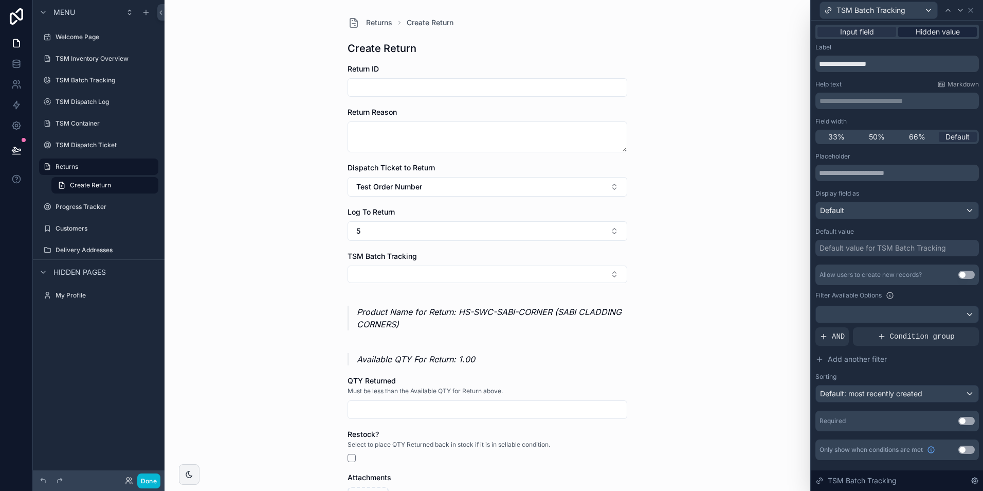
click at [930, 32] on span "Hidden value" at bounding box center [938, 32] width 44 height 10
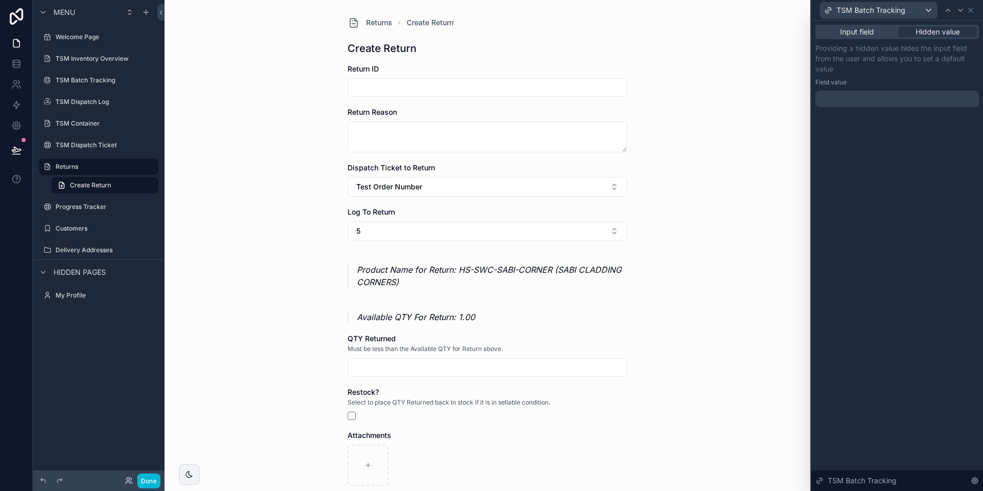
click at [880, 117] on div "Input field Hidden value Providing a hidden value hides the input field from th…" at bounding box center [898, 76] width 172 height 111
click at [876, 104] on div at bounding box center [898, 99] width 164 height 16
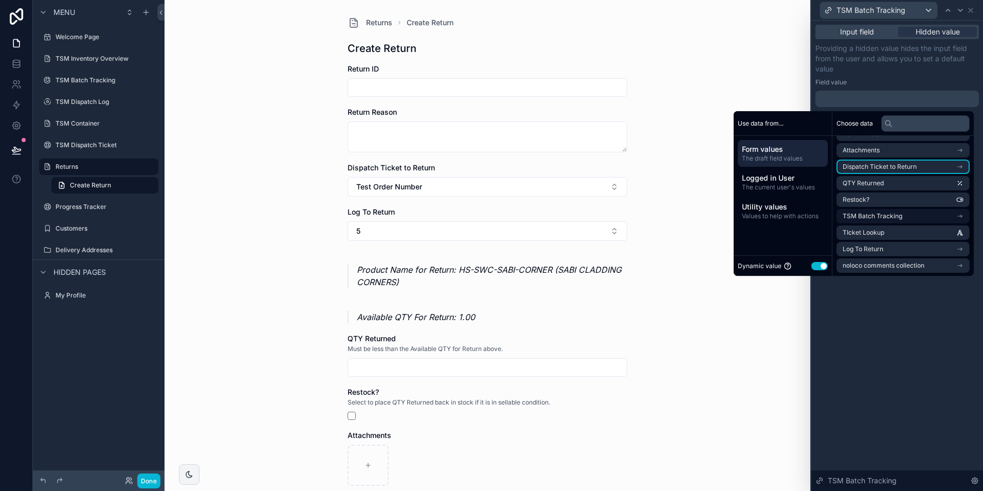
scroll to position [97, 0]
click at [889, 248] on li "Log To Return" at bounding box center [903, 248] width 133 height 14
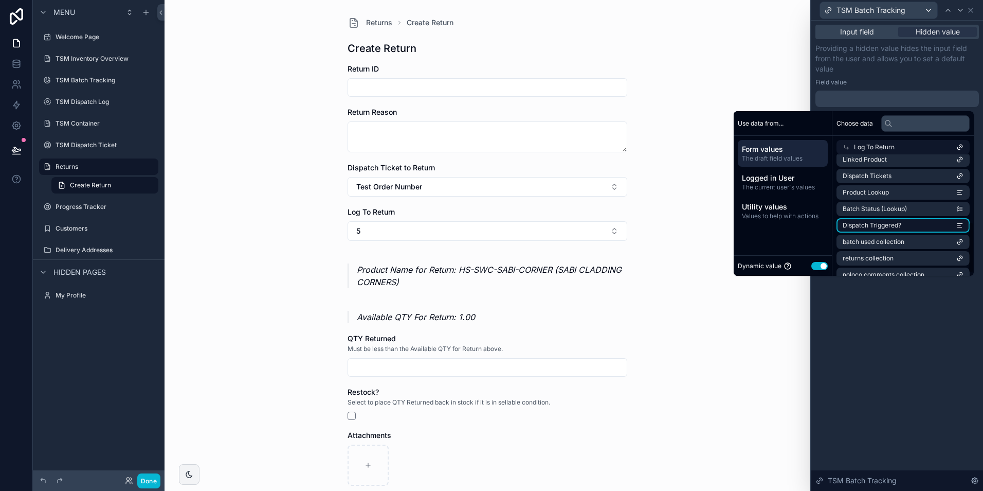
scroll to position [165, 0]
click at [898, 230] on span "batch used collection" at bounding box center [874, 231] width 62 height 8
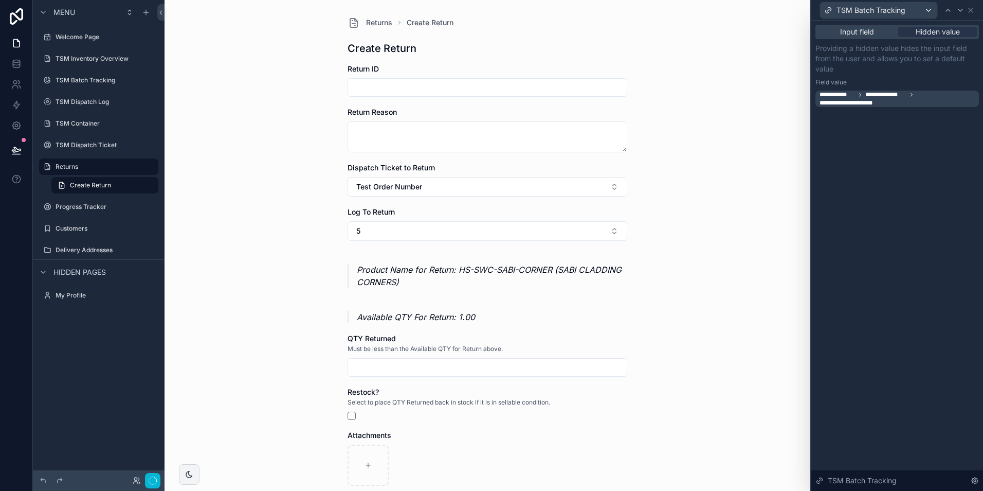
click at [884, 328] on div "**********" at bounding box center [898, 256] width 172 height 470
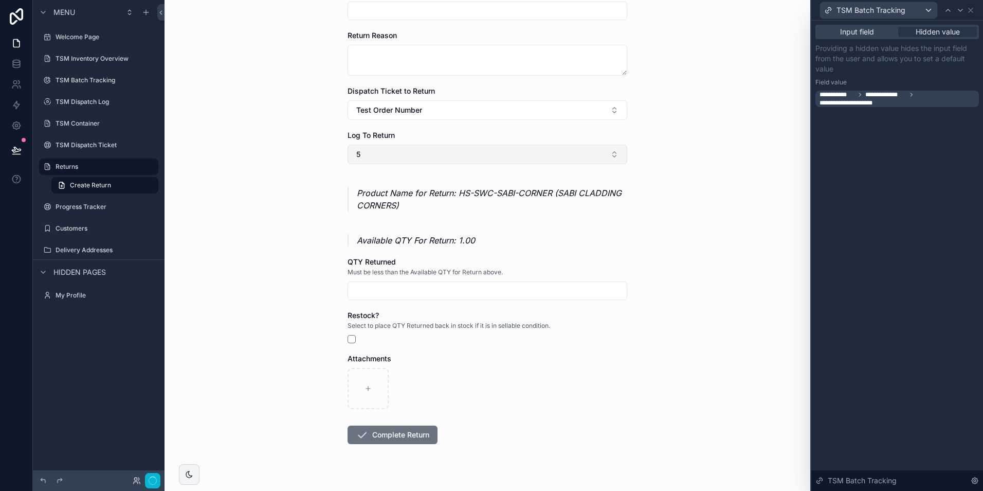
scroll to position [96, 0]
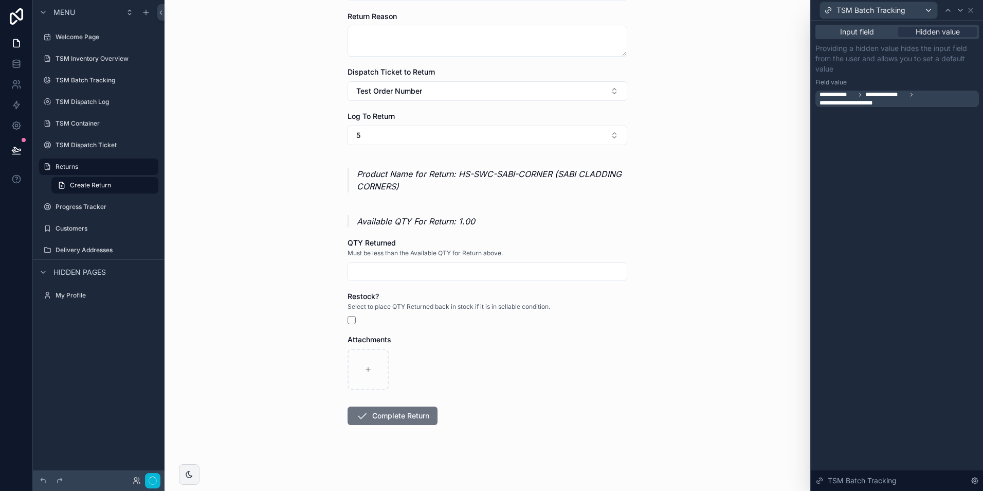
click at [386, 277] on input "scrollable content" at bounding box center [487, 271] width 279 height 14
type input "****"
click at [217, 288] on div "Returns Create Return Create Return Return ID Return Reason Dispatch Ticket to …" at bounding box center [488, 149] width 646 height 491
click at [408, 418] on button "Complete Return" at bounding box center [393, 415] width 90 height 19
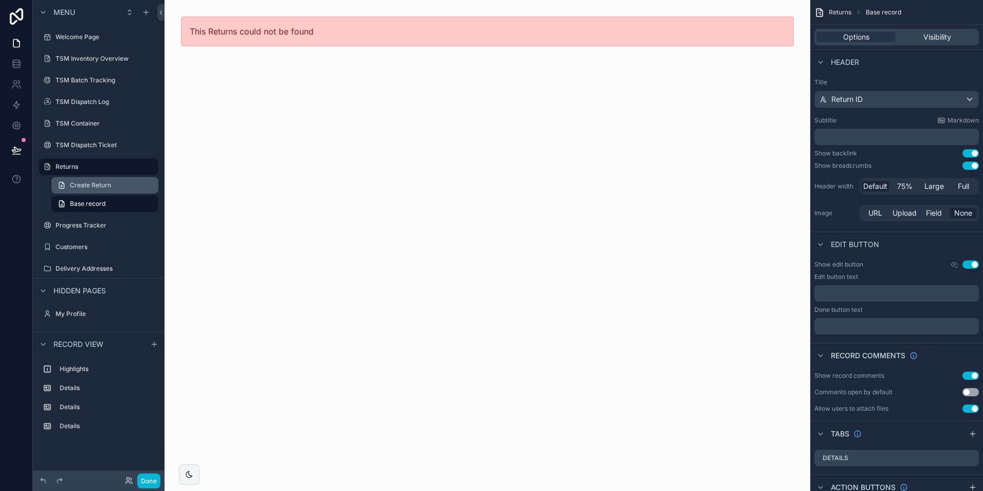
click at [80, 184] on span "Create Return" at bounding box center [90, 185] width 41 height 8
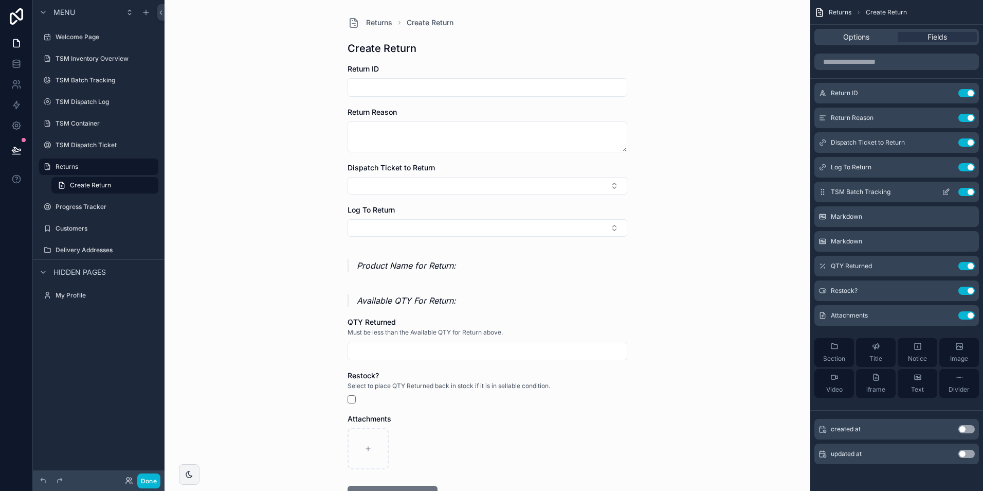
click at [941, 190] on button "scrollable content" at bounding box center [946, 192] width 16 height 8
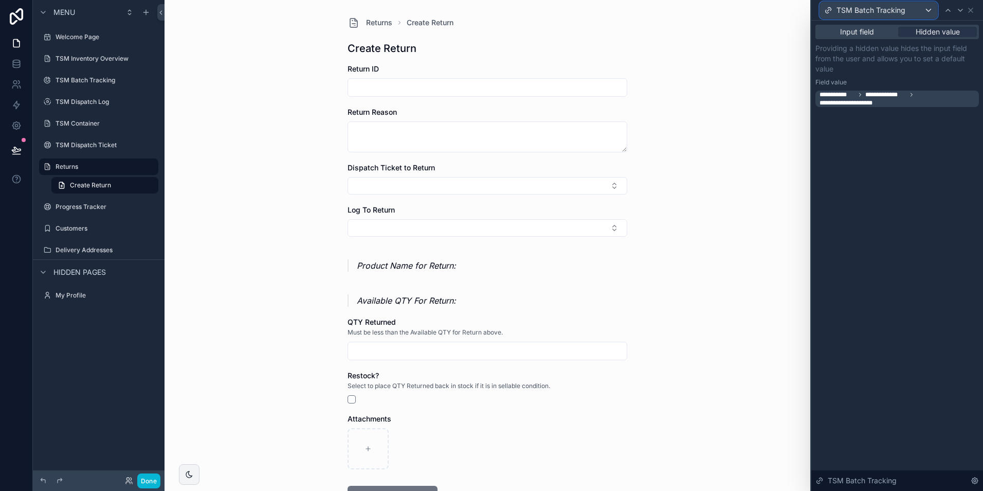
click at [907, 14] on div "TSM Batch Tracking" at bounding box center [878, 10] width 117 height 16
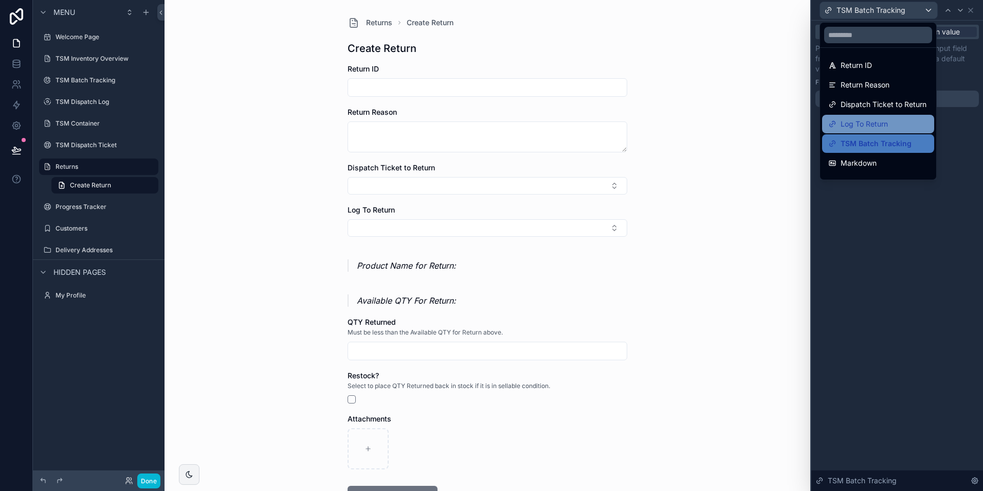
click at [878, 125] on span "Log To Return" at bounding box center [864, 124] width 47 height 12
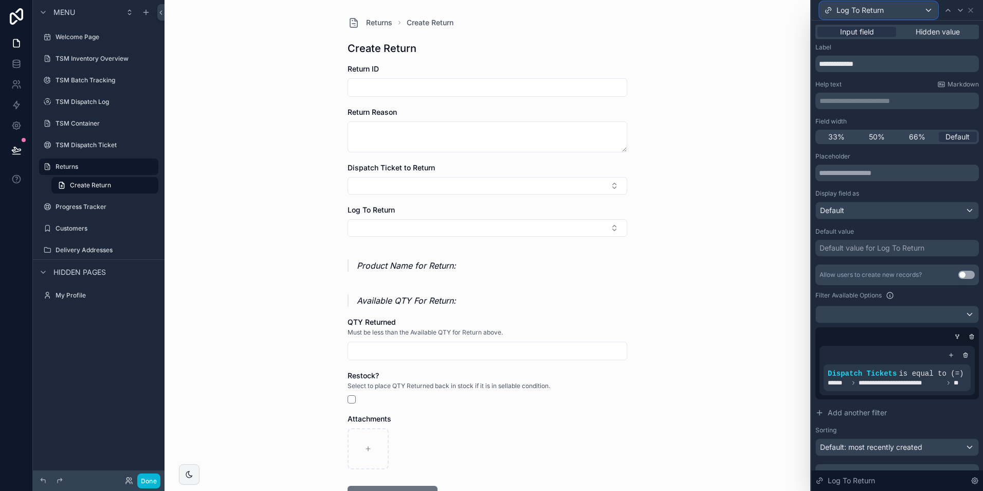
click at [907, 12] on div "Log To Return" at bounding box center [878, 10] width 117 height 16
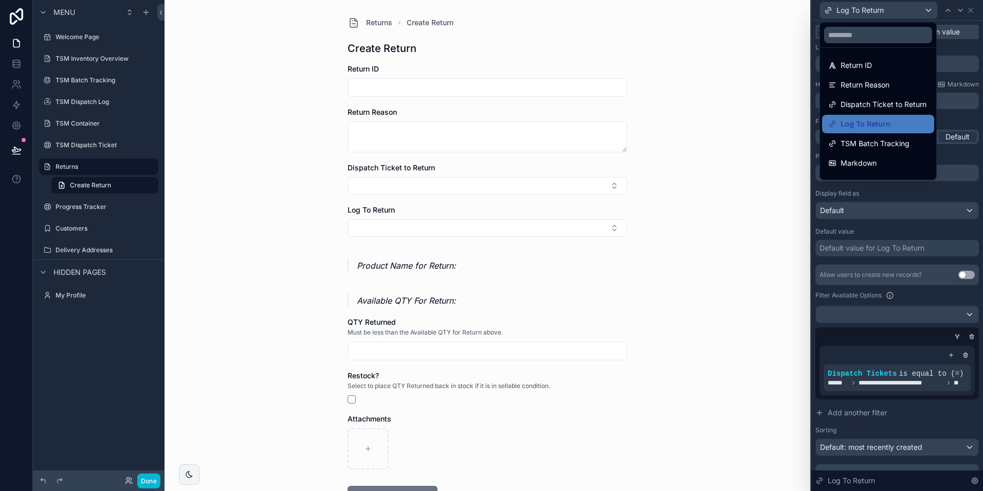
click at [874, 141] on span "TSM Batch Tracking" at bounding box center [875, 143] width 69 height 12
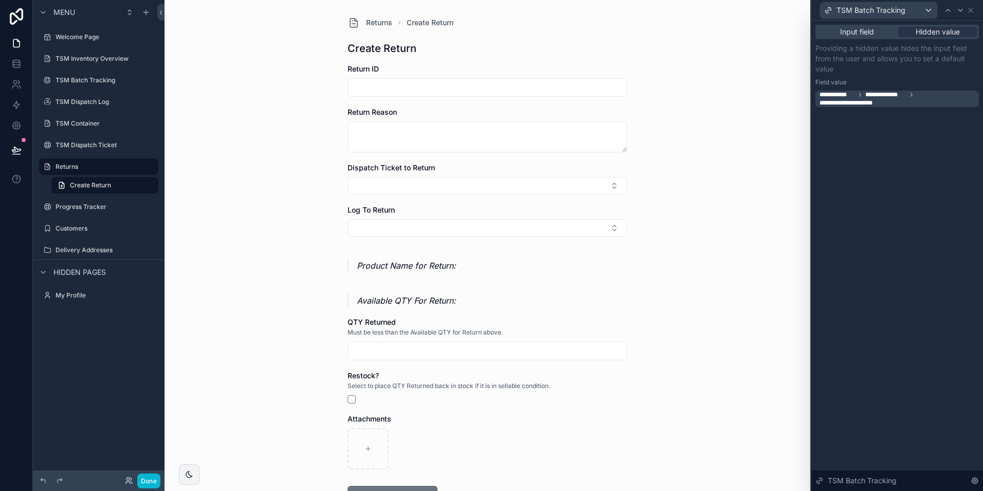
click at [894, 102] on span "**********" at bounding box center [898, 99] width 157 height 16
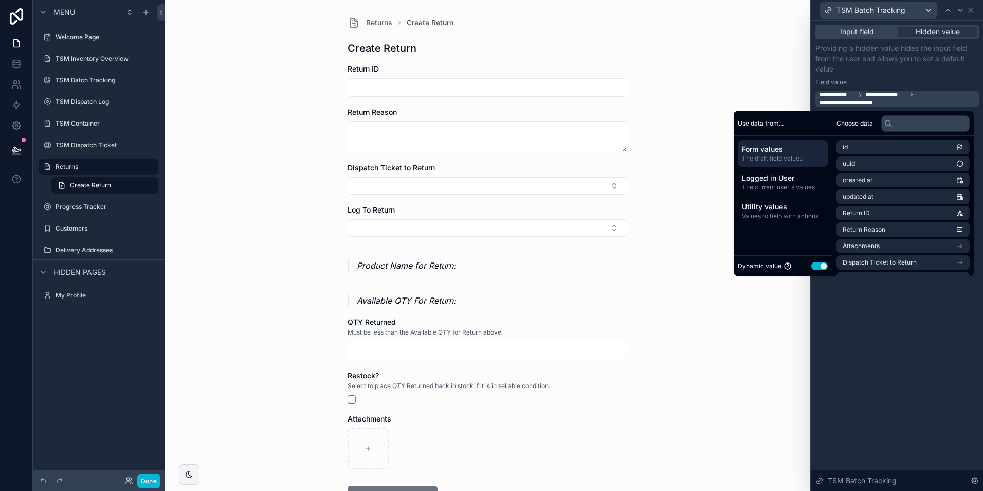
click at [891, 99] on span "**********" at bounding box center [898, 99] width 157 height 16
click at [894, 250] on li "Log To Return" at bounding box center [903, 248] width 133 height 14
click at [891, 325] on div "**********" at bounding box center [898, 256] width 172 height 470
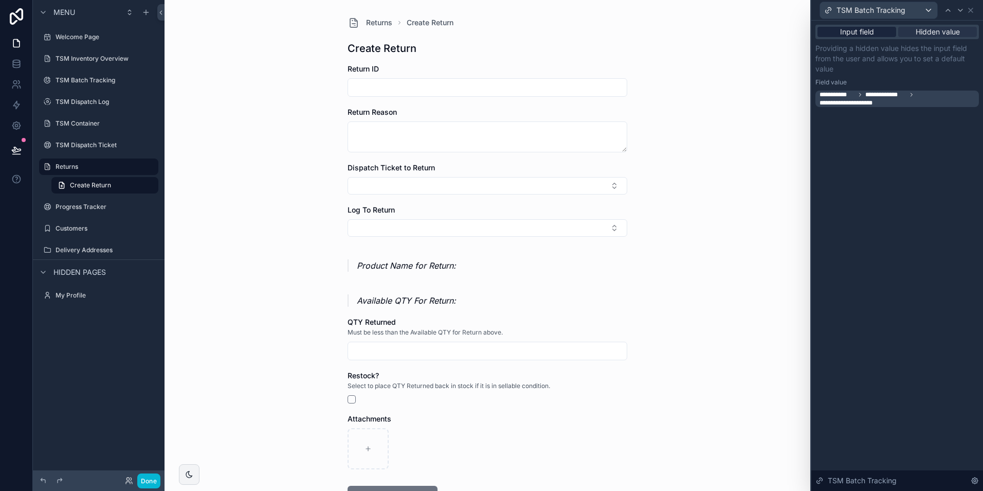
click at [862, 34] on span "Input field" at bounding box center [857, 32] width 34 height 10
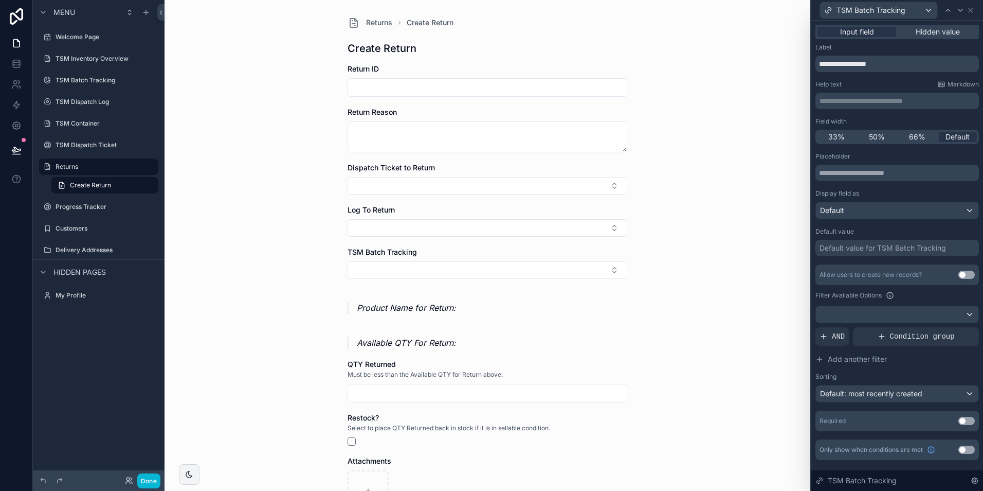
scroll to position [2, 0]
click at [873, 211] on div "Default" at bounding box center [897, 210] width 163 height 16
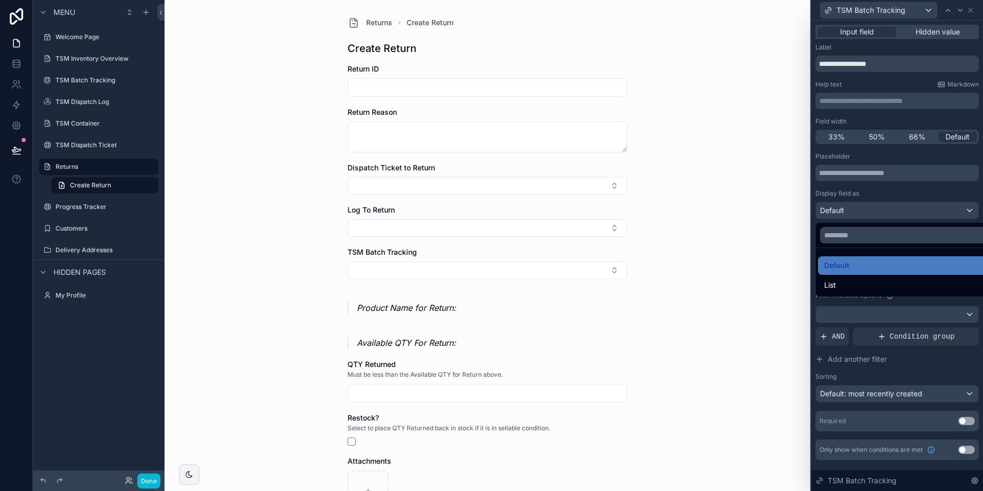
click at [862, 185] on div at bounding box center [898, 245] width 172 height 491
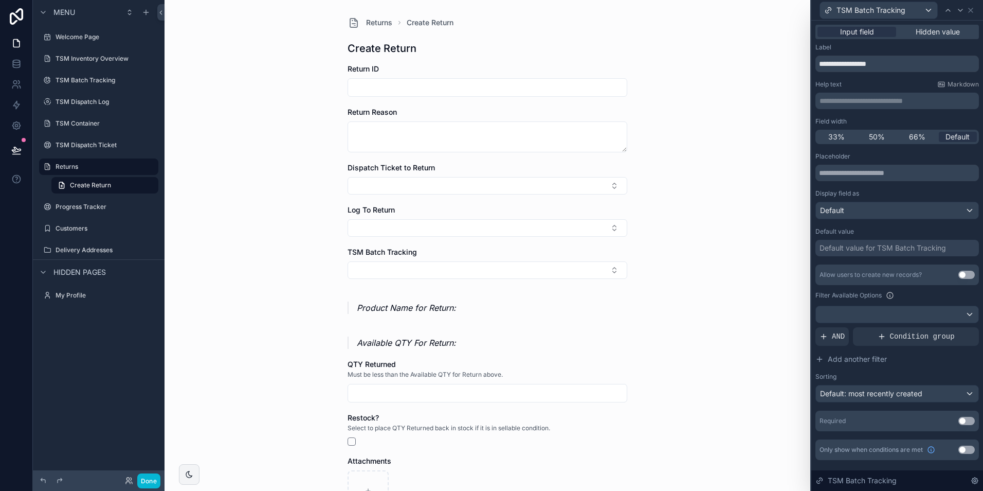
click at [892, 259] on div "Placeholder Display field as Default Default value Default value for TSM Batch …" at bounding box center [898, 291] width 164 height 279
click at [890, 247] on div "Default value for TSM Batch Tracking" at bounding box center [883, 248] width 127 height 10
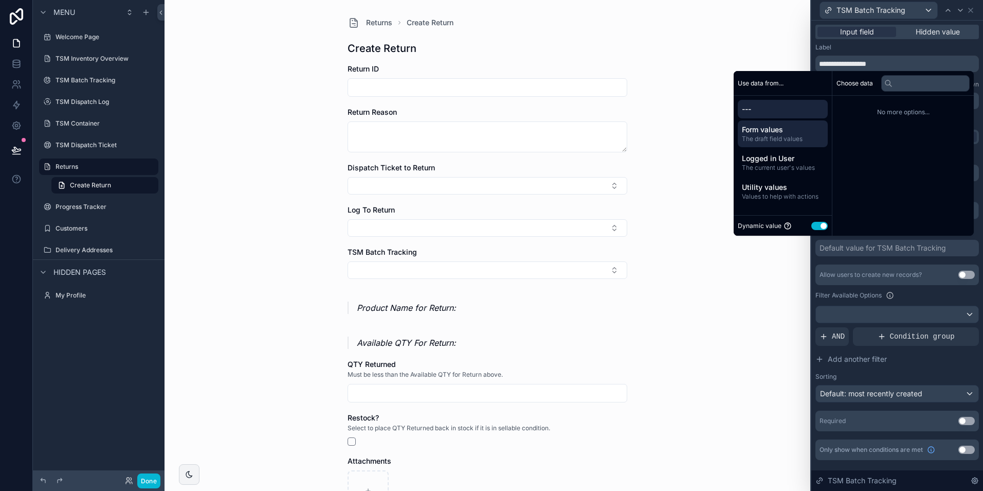
click at [782, 129] on span "Form values" at bounding box center [783, 129] width 82 height 10
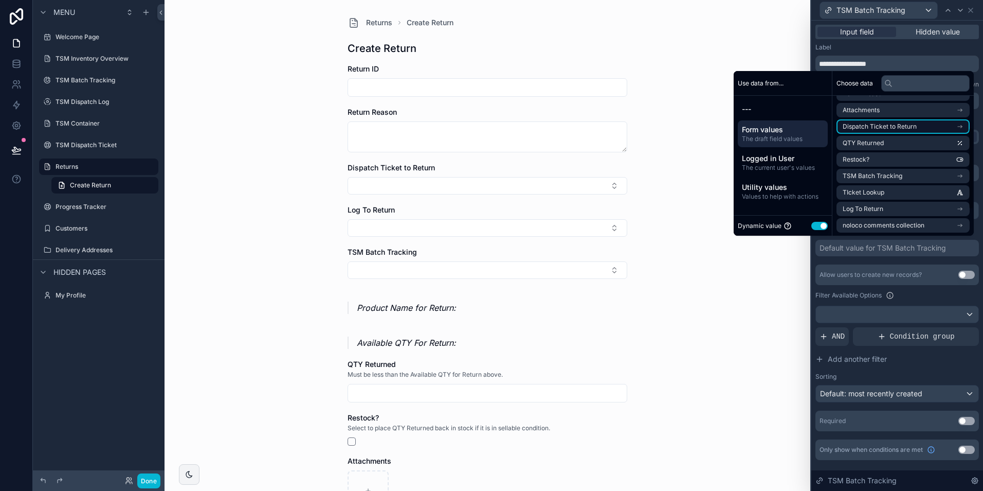
scroll to position [97, 0]
click at [892, 210] on li "Log To Return" at bounding box center [903, 208] width 133 height 14
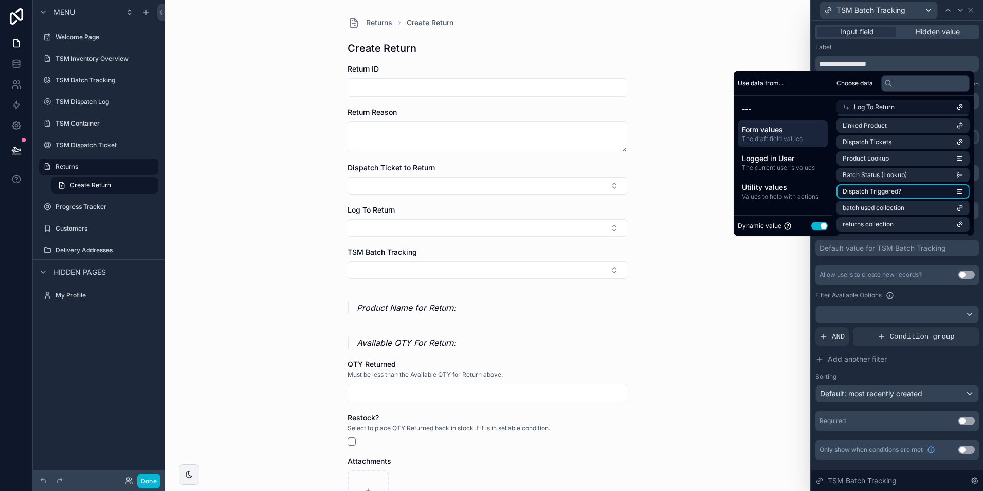
scroll to position [165, 0]
click at [912, 191] on li "batch used collection" at bounding box center [903, 191] width 133 height 14
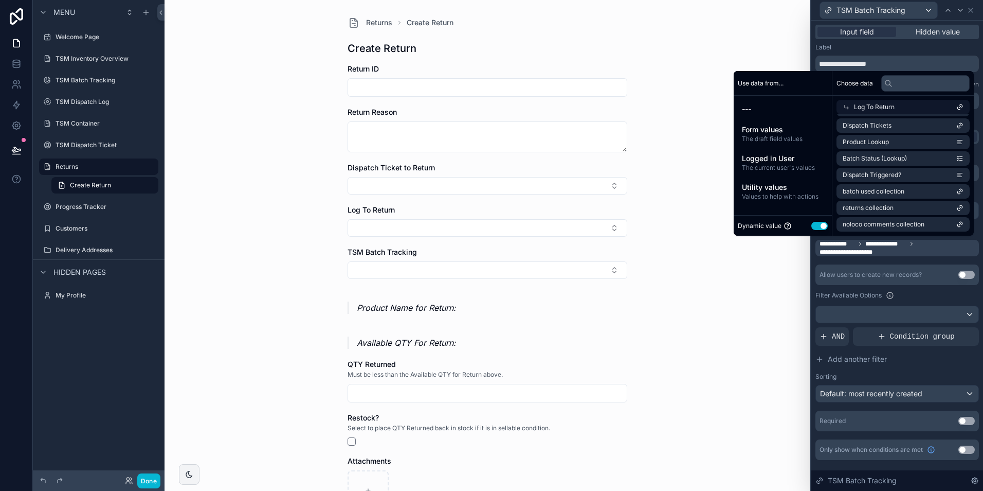
click at [759, 268] on div "Returns Create Return Create Return Return ID Return Reason Dispatch Ticket to …" at bounding box center [488, 245] width 646 height 491
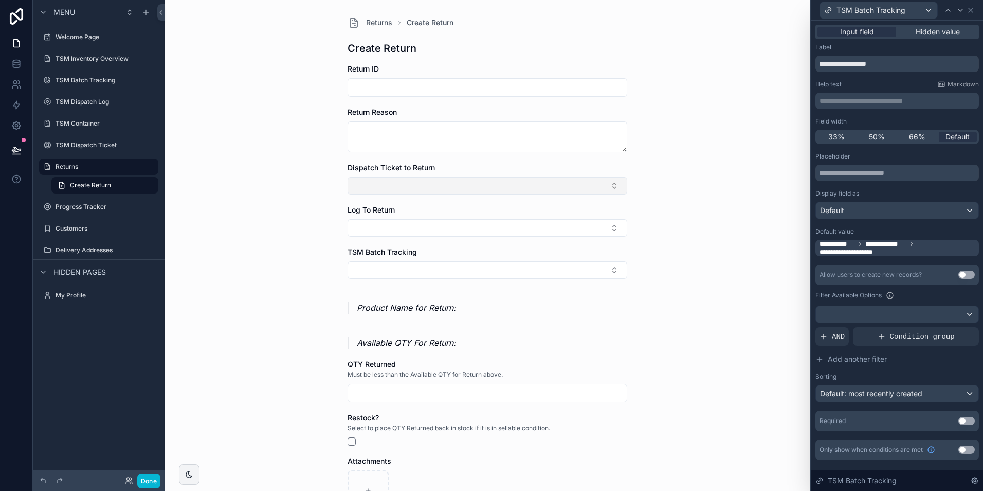
click at [538, 194] on button "Select Button" at bounding box center [488, 185] width 280 height 17
type input "****"
click at [506, 226] on div "Test Order Number" at bounding box center [484, 226] width 275 height 16
click at [489, 228] on button "Select Button" at bounding box center [488, 229] width 280 height 17
click at [474, 275] on div "5" at bounding box center [484, 270] width 275 height 16
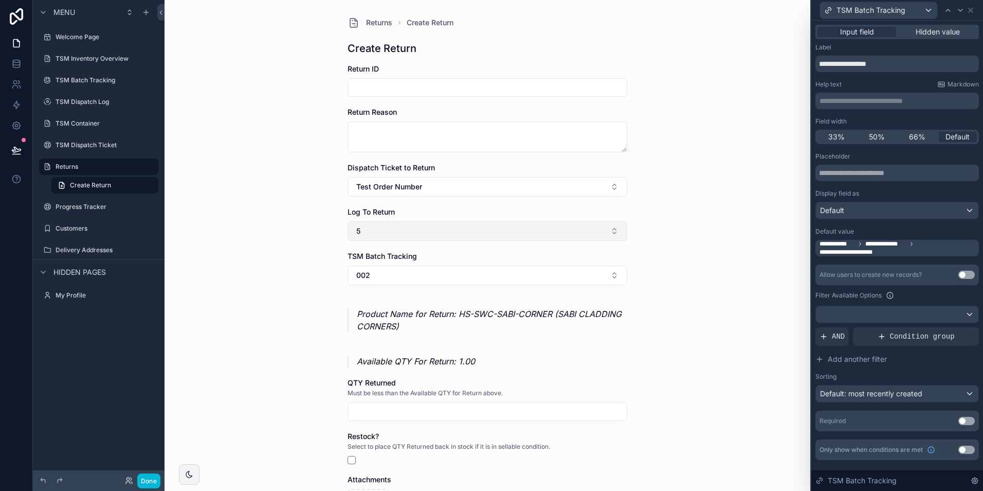
click at [479, 231] on button "5" at bounding box center [488, 231] width 280 height 20
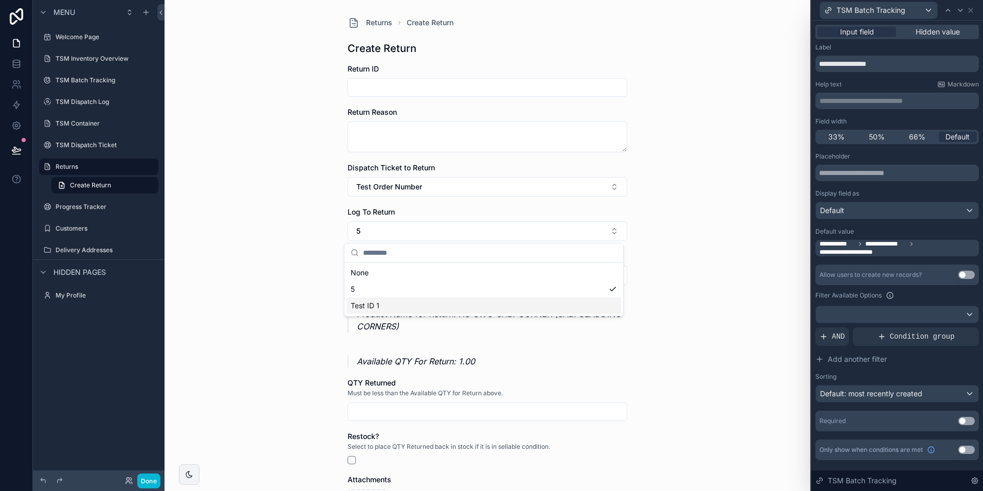
click at [469, 302] on div "Test ID 1" at bounding box center [484, 305] width 275 height 16
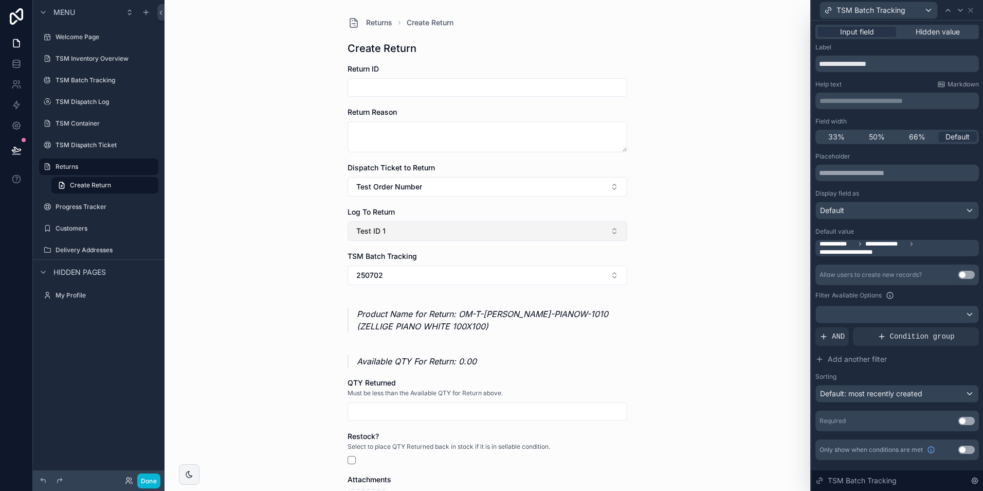
click at [388, 231] on button "Test ID 1" at bounding box center [488, 231] width 280 height 20
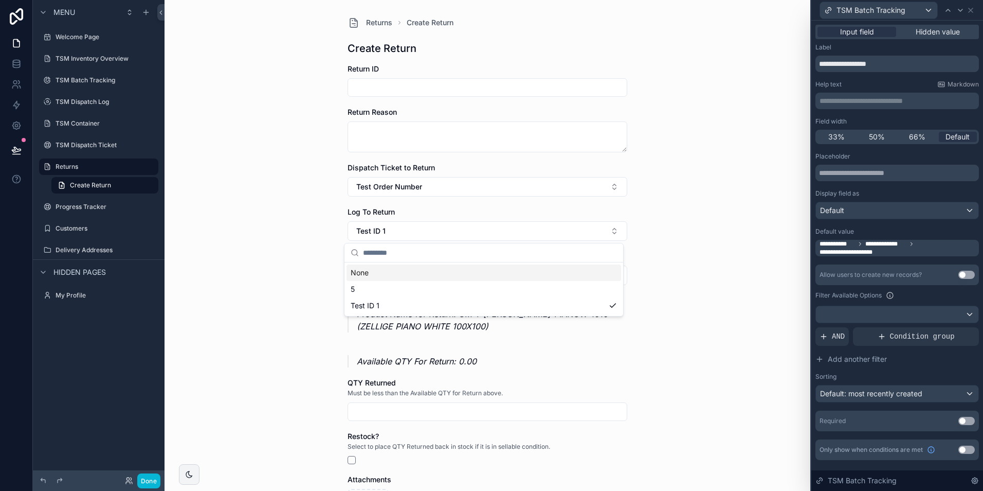
click at [375, 287] on div "5" at bounding box center [484, 289] width 275 height 16
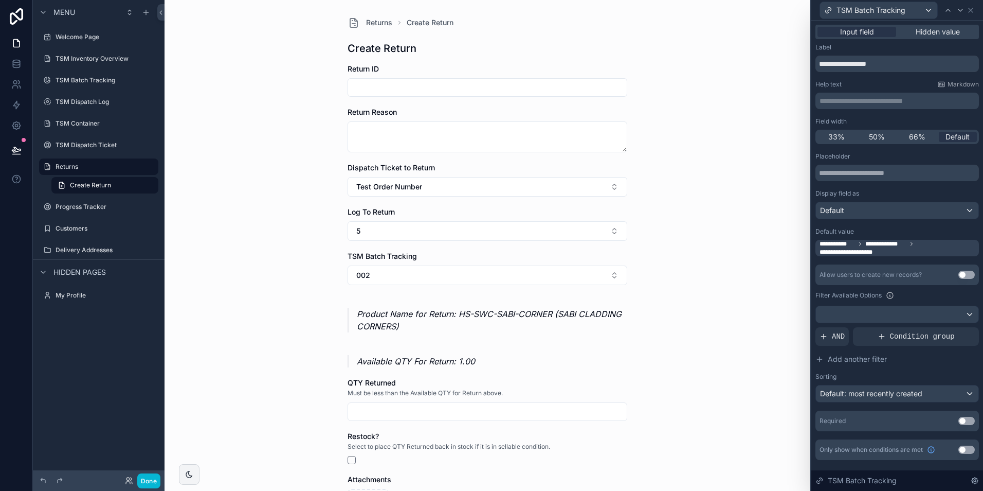
click at [290, 253] on div "Returns Create Return Create Return Return ID Return Reason Dispatch Ticket to …" at bounding box center [488, 245] width 646 height 491
click at [380, 228] on button "5" at bounding box center [488, 231] width 280 height 20
click at [362, 289] on div "5" at bounding box center [484, 289] width 275 height 16
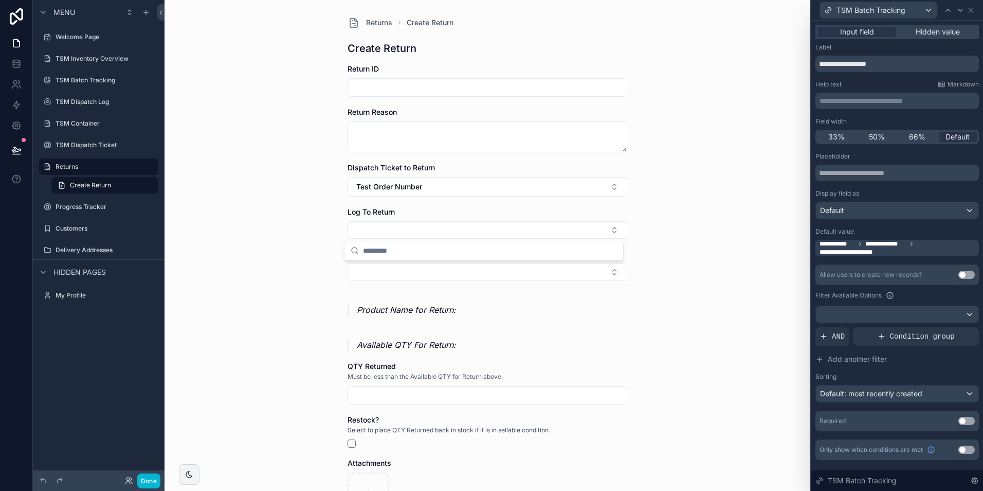
click at [307, 280] on div "Returns Create Return Create Return Return ID Return Reason Dispatch Ticket to …" at bounding box center [488, 245] width 646 height 491
click at [369, 228] on button "Select Button" at bounding box center [488, 229] width 280 height 17
click at [370, 279] on div "Test ID 1" at bounding box center [484, 287] width 275 height 16
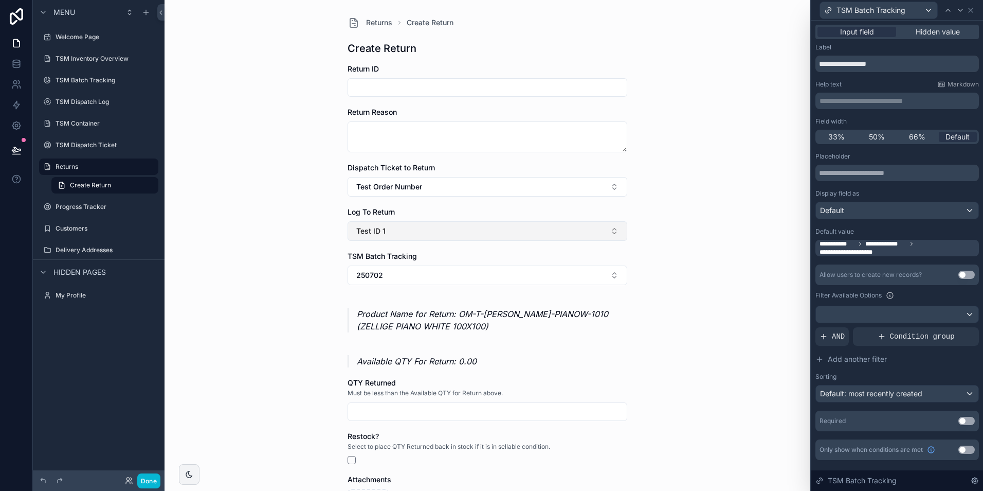
click at [386, 225] on button "Test ID 1" at bounding box center [488, 231] width 280 height 20
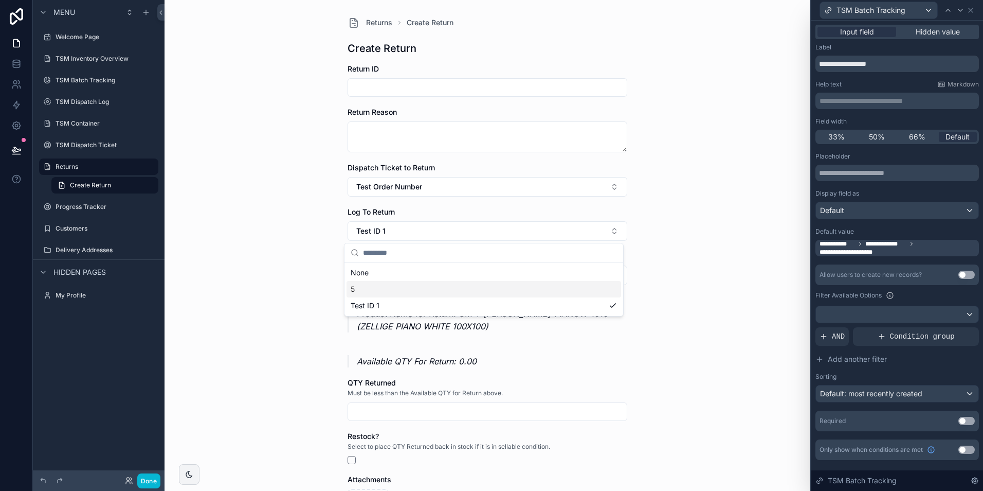
click at [373, 292] on div "5" at bounding box center [484, 289] width 275 height 16
click at [311, 278] on div "Returns Create Return Create Return Return ID Return Reason Dispatch Ticket to …" at bounding box center [488, 245] width 646 height 491
click at [339, 254] on div "Returns Create Return Create Return Return ID Return Reason Dispatch Ticket to …" at bounding box center [487, 315] width 296 height 631
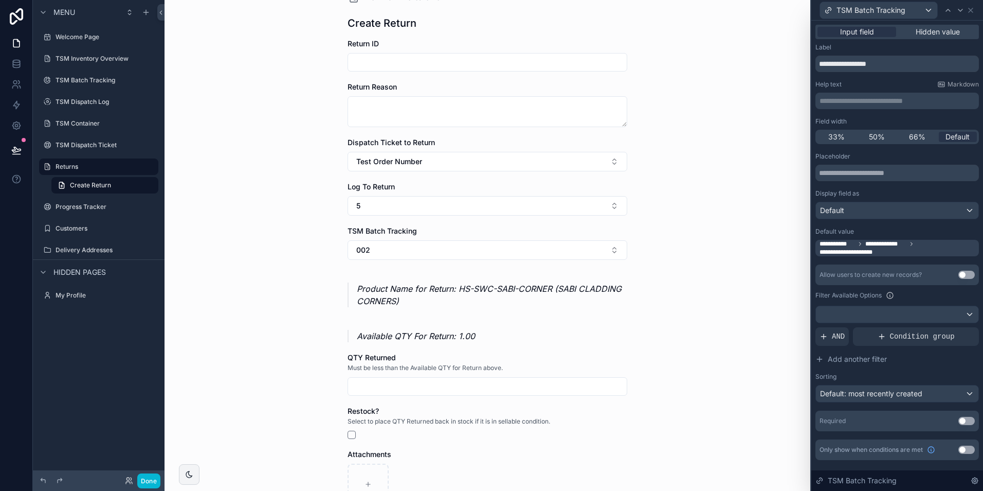
scroll to position [103, 0]
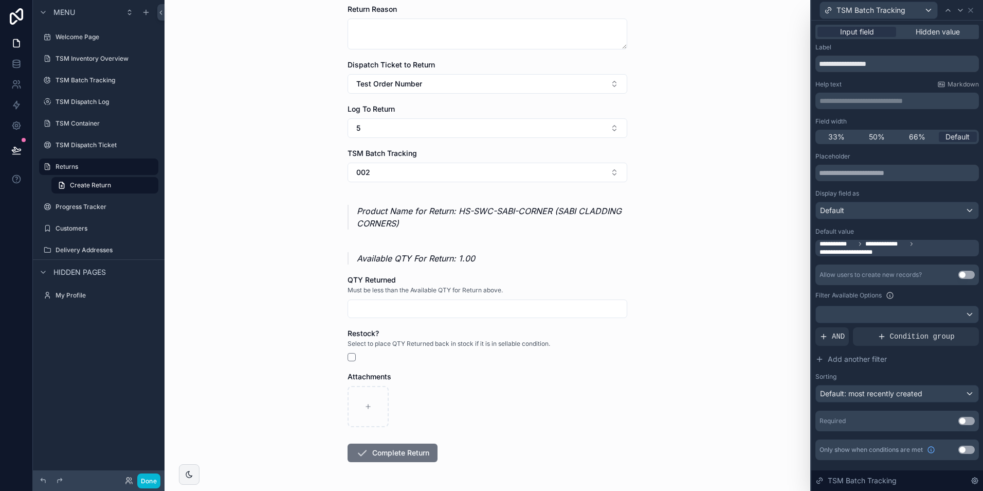
click at [365, 307] on input "scrollable content" at bounding box center [487, 308] width 279 height 14
type input "****"
click at [286, 292] on div "Returns Create Return Create Return Return ID Return Reason Dispatch Ticket to …" at bounding box center [488, 142] width 646 height 491
click at [348, 354] on button "scrollable content" at bounding box center [352, 357] width 8 height 8
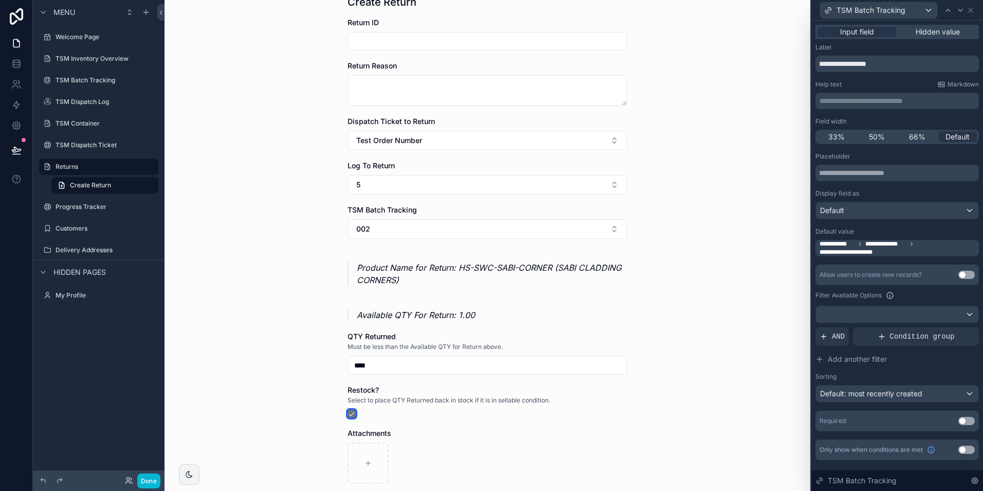
scroll to position [140, 0]
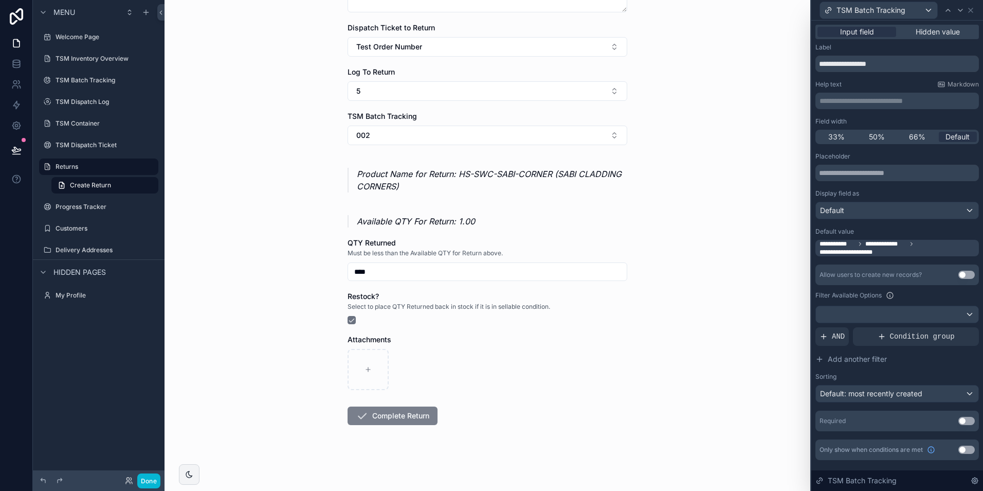
click at [399, 412] on button "Complete Return" at bounding box center [393, 415] width 90 height 19
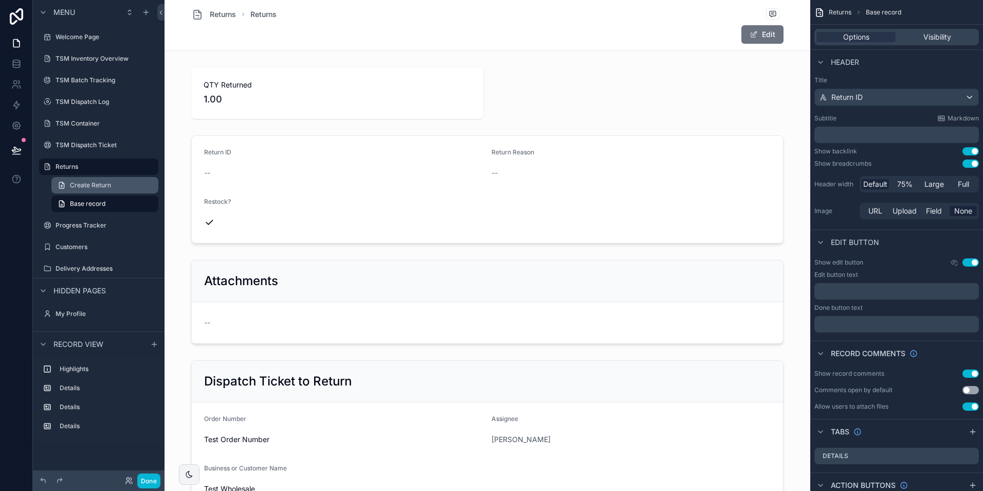
click at [85, 187] on span "Create Return" at bounding box center [90, 185] width 41 height 8
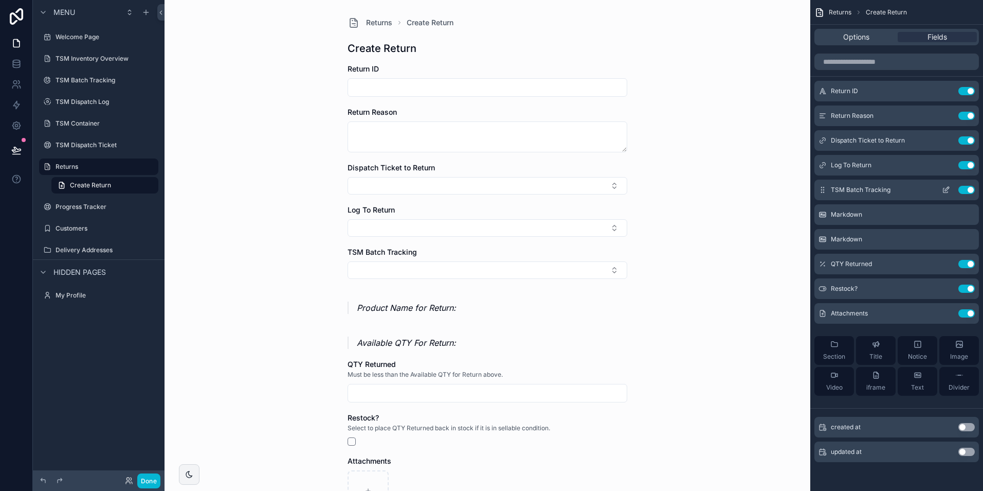
click at [945, 191] on icon "scrollable content" at bounding box center [946, 190] width 8 height 8
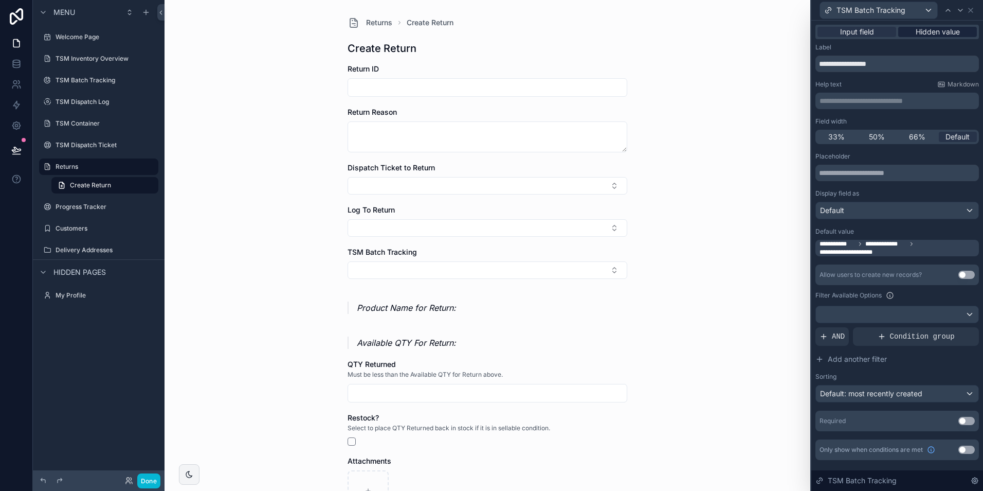
click at [938, 35] on span "Hidden value" at bounding box center [938, 32] width 44 height 10
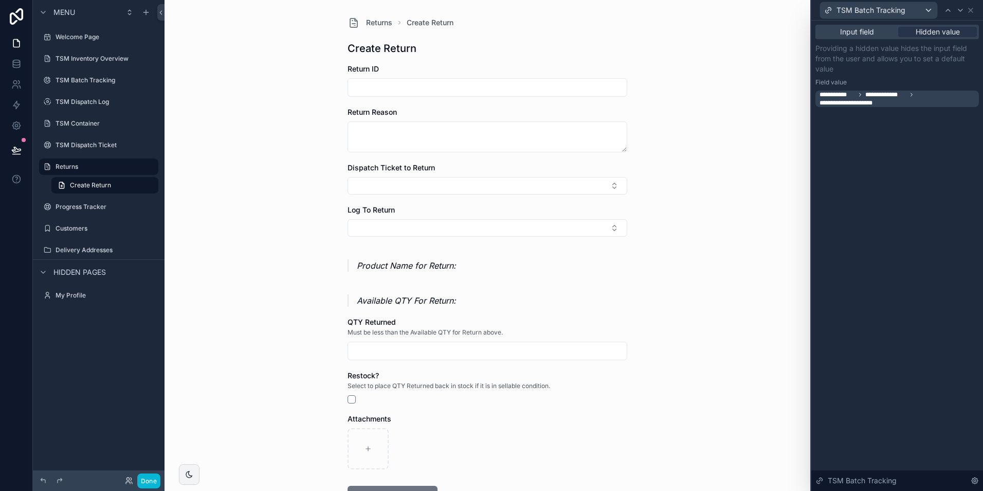
click at [761, 99] on div "Returns Create Return Create Return Return ID Return Reason Dispatch Ticket to …" at bounding box center [488, 245] width 646 height 491
click at [685, 161] on div "Returns Create Return Create Return Return ID Return Reason Dispatch Ticket to …" at bounding box center [488, 245] width 646 height 491
click at [398, 189] on button "Select Button" at bounding box center [488, 185] width 280 height 17
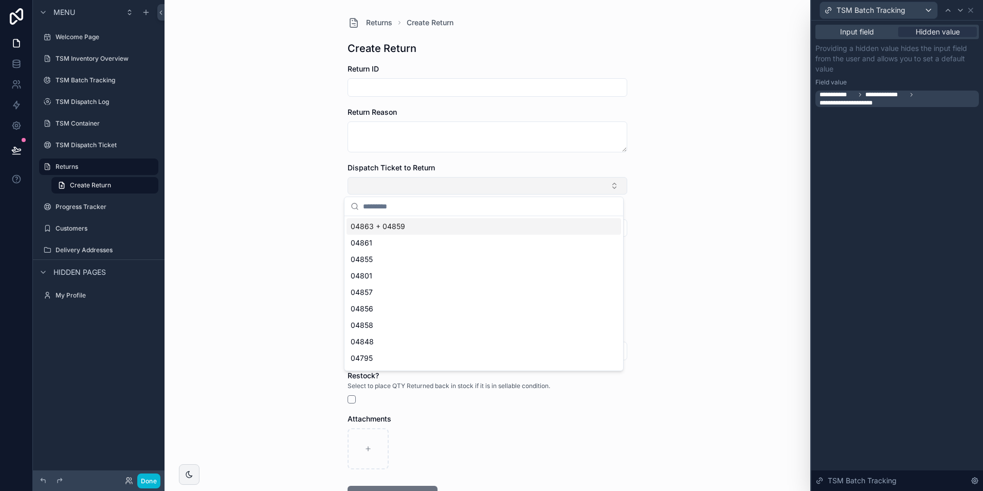
click at [369, 186] on button "Select Button" at bounding box center [488, 185] width 280 height 17
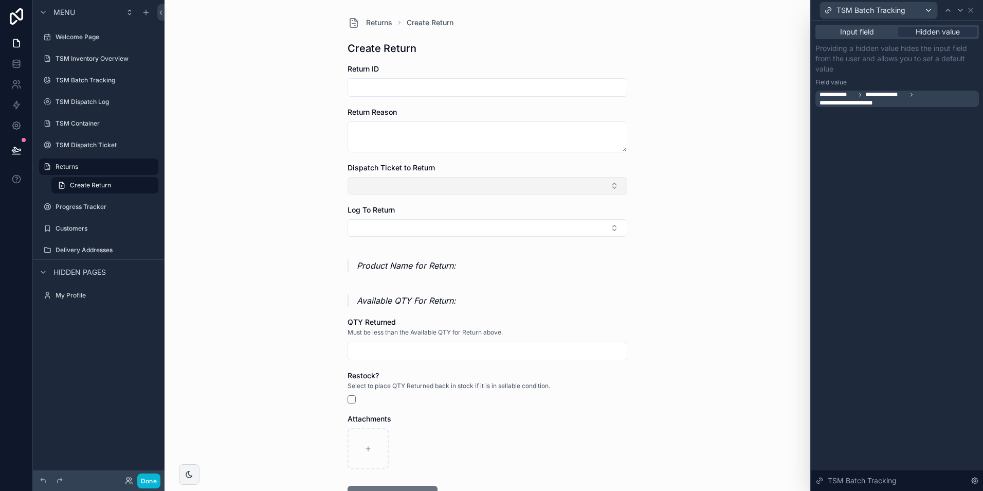
click at [381, 180] on button "Select Button" at bounding box center [488, 185] width 280 height 17
type input "****"
click at [388, 224] on span "Test Order Number" at bounding box center [383, 226] width 65 height 10
drag, startPoint x: 295, startPoint y: 215, endPoint x: 336, endPoint y: 221, distance: 41.0
click at [298, 215] on div "Returns Create Return Create Return Return ID Return Reason Dispatch Ticket to …" at bounding box center [488, 245] width 646 height 491
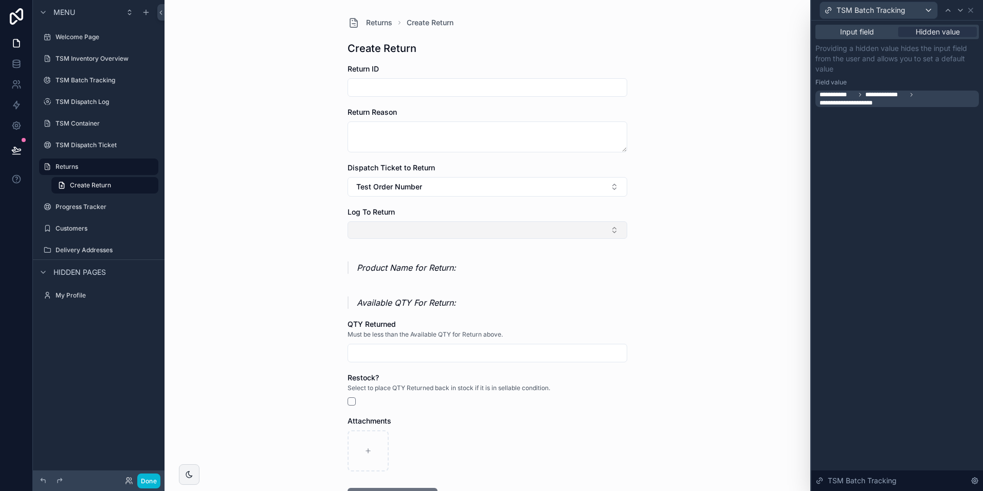
click at [377, 229] on button "Select Button" at bounding box center [488, 229] width 280 height 17
click at [377, 273] on div "5" at bounding box center [484, 270] width 275 height 16
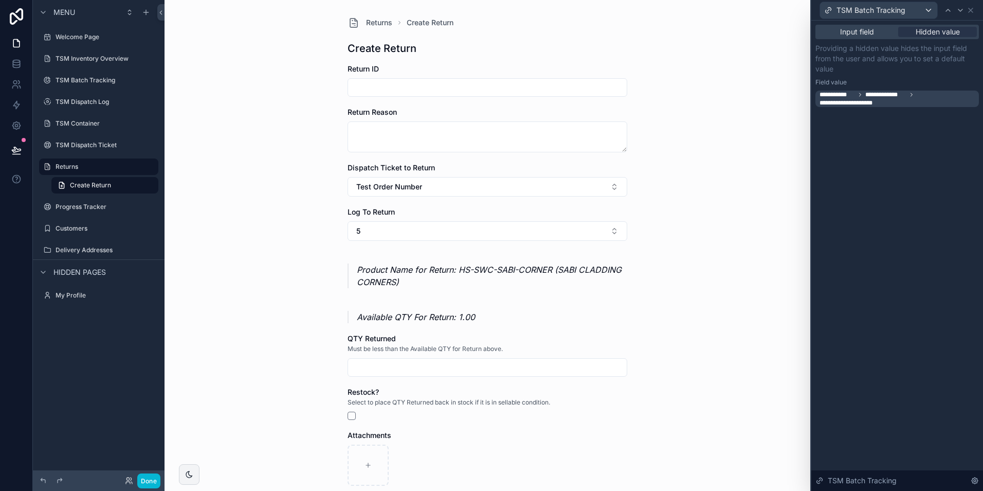
click at [378, 361] on input "scrollable content" at bounding box center [487, 367] width 279 height 14
type input "****"
click at [313, 327] on div "Returns Create Return Create Return Return ID Return Reason Dispatch Ticket to …" at bounding box center [488, 245] width 646 height 491
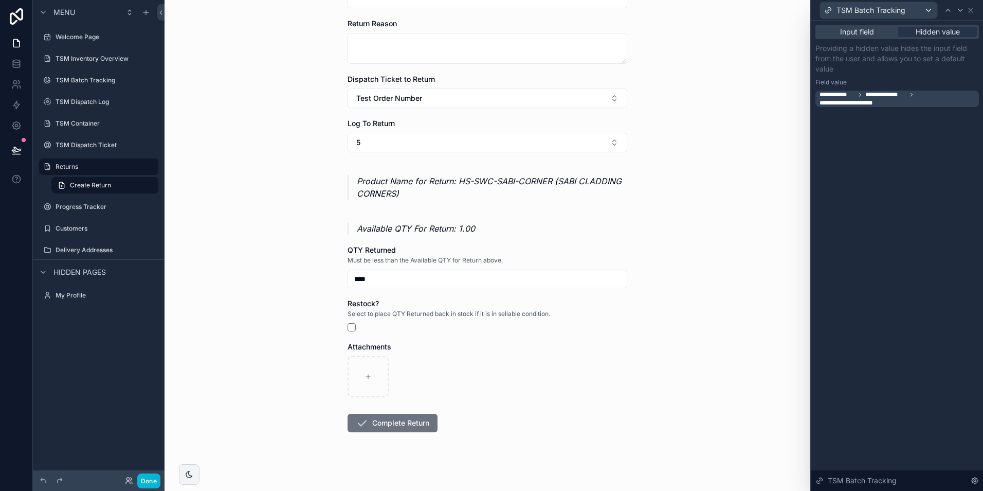
scroll to position [96, 0]
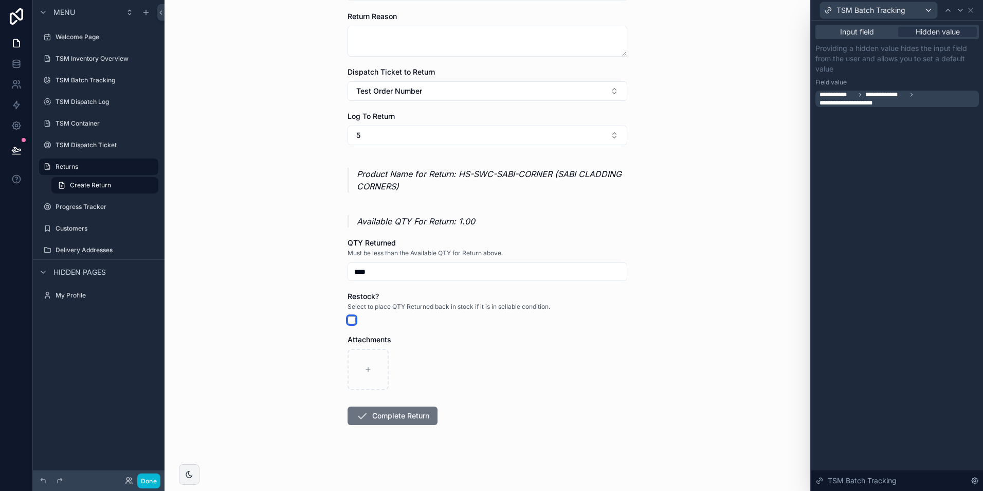
click at [348, 319] on button "scrollable content" at bounding box center [352, 320] width 8 height 8
click at [398, 417] on button "Complete Return" at bounding box center [393, 415] width 90 height 19
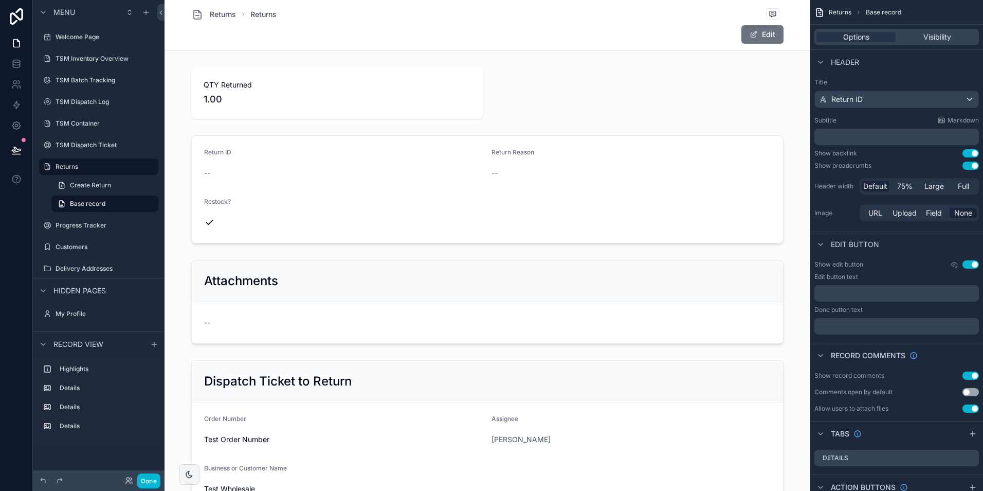
click at [529, 37] on div "Edit" at bounding box center [487, 35] width 592 height 20
click at [83, 182] on span "Create Return" at bounding box center [90, 185] width 41 height 8
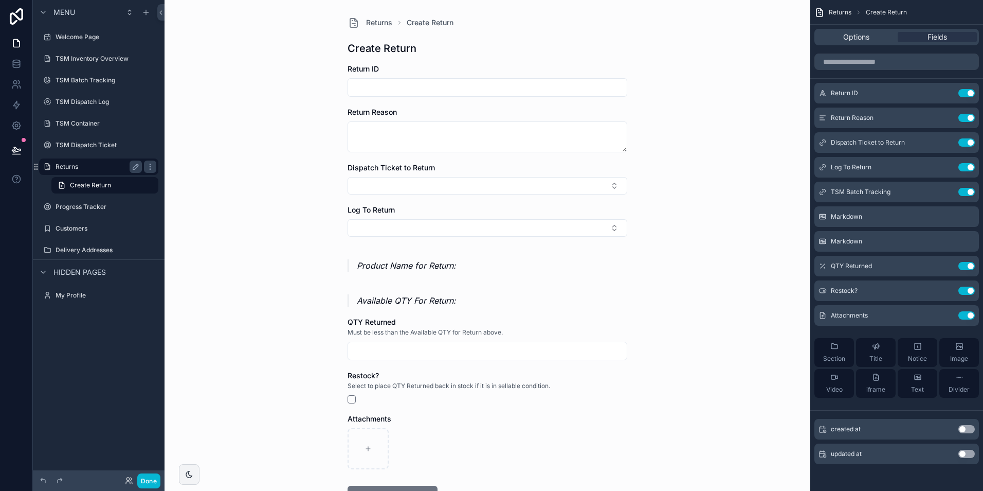
click at [68, 169] on label "Returns" at bounding box center [97, 167] width 82 height 8
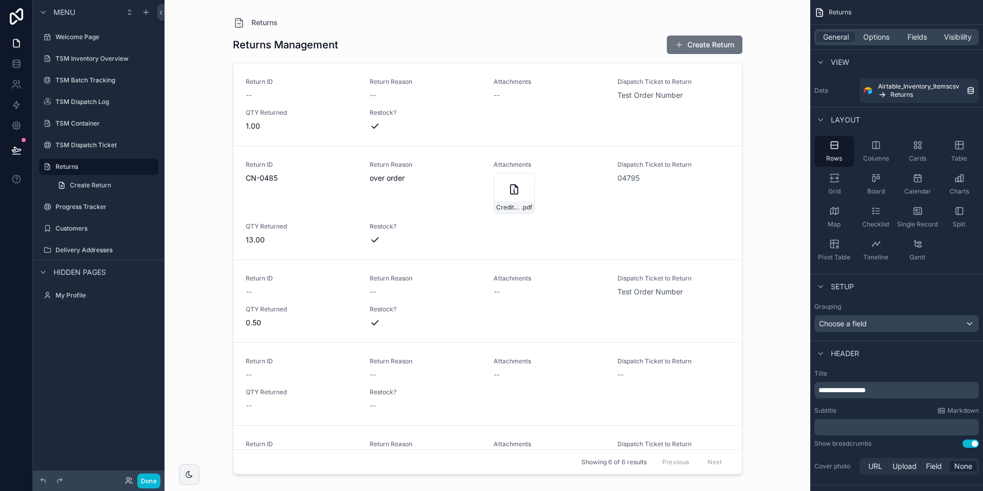
click at [210, 121] on div "Returns Returns Management Create Return Return ID -- Return Reason -- Attachme…" at bounding box center [488, 245] width 646 height 491
